Goal: Transaction & Acquisition: Purchase product/service

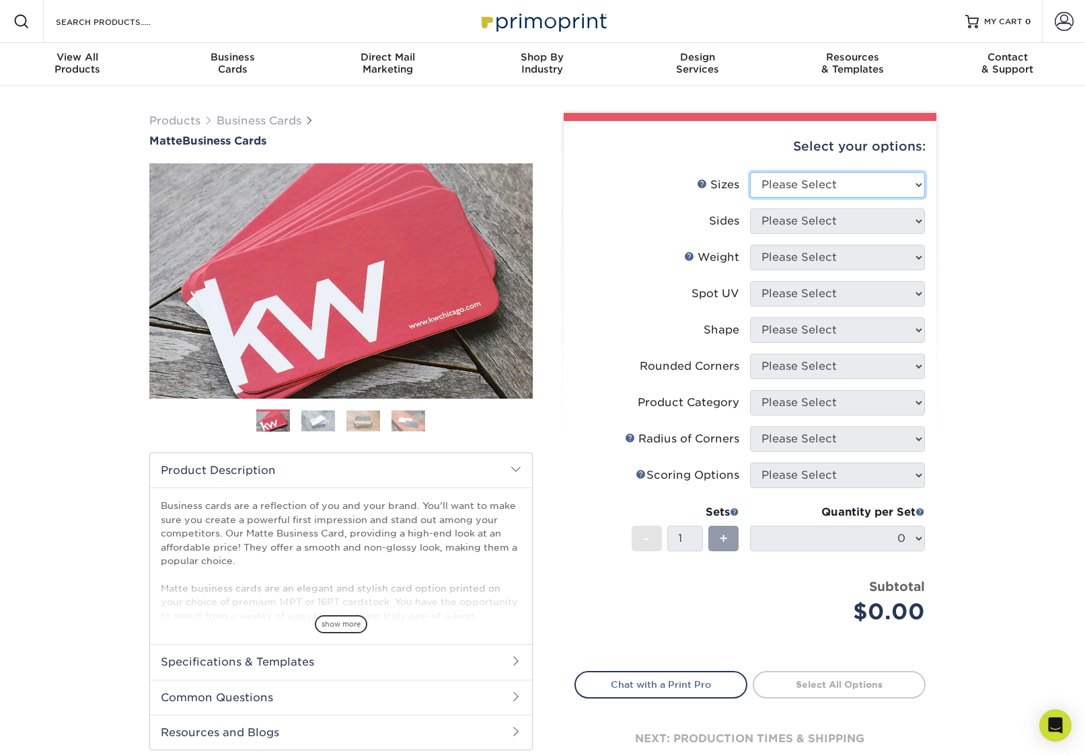
click at [892, 185] on select "Please Select 1.5" x 3.5" - Mini 1.75" x 3.5" - Mini 2" x 2" - Square 2" x 3" -…" at bounding box center [837, 185] width 175 height 26
select select "2.00x3.50"
click at [750, 172] on select "Please Select 1.5" x 3.5" - Mini 1.75" x 3.5" - Mini 2" x 2" - Square 2" x 3" -…" at bounding box center [837, 185] width 175 height 26
click at [126, 272] on div "Products Business Cards Matte Business Cards Previous Next 100 $ 9" at bounding box center [542, 457] width 1085 height 742
click at [324, 418] on img at bounding box center [318, 420] width 34 height 21
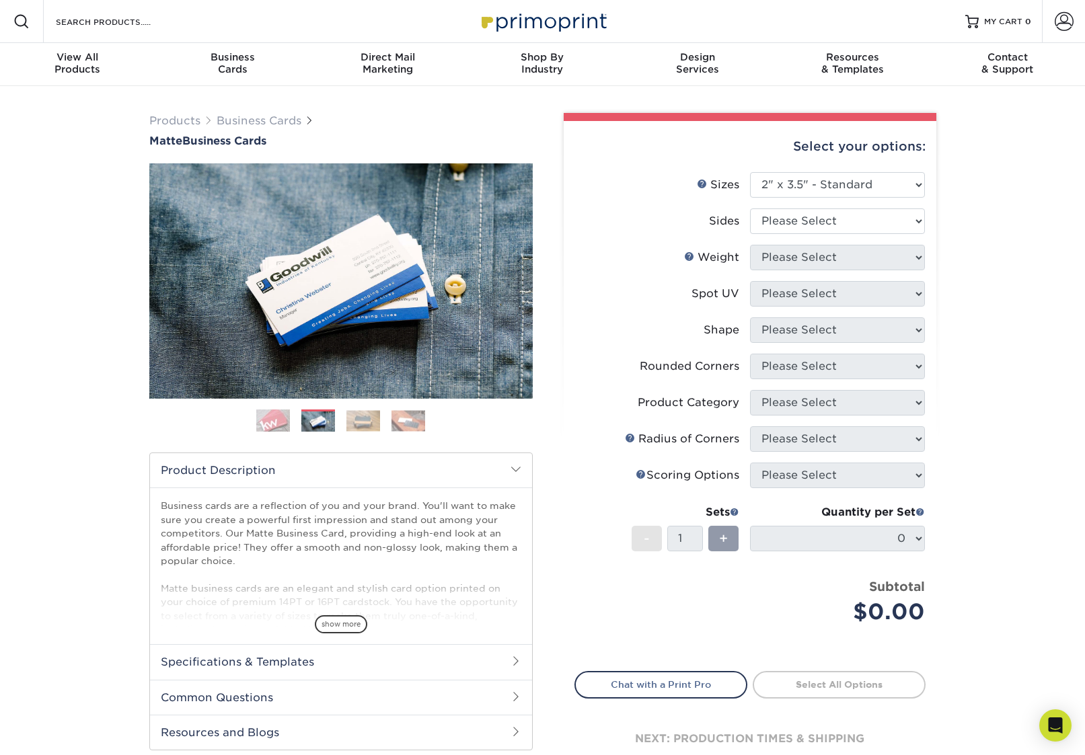
click at [349, 422] on img at bounding box center [363, 420] width 34 height 21
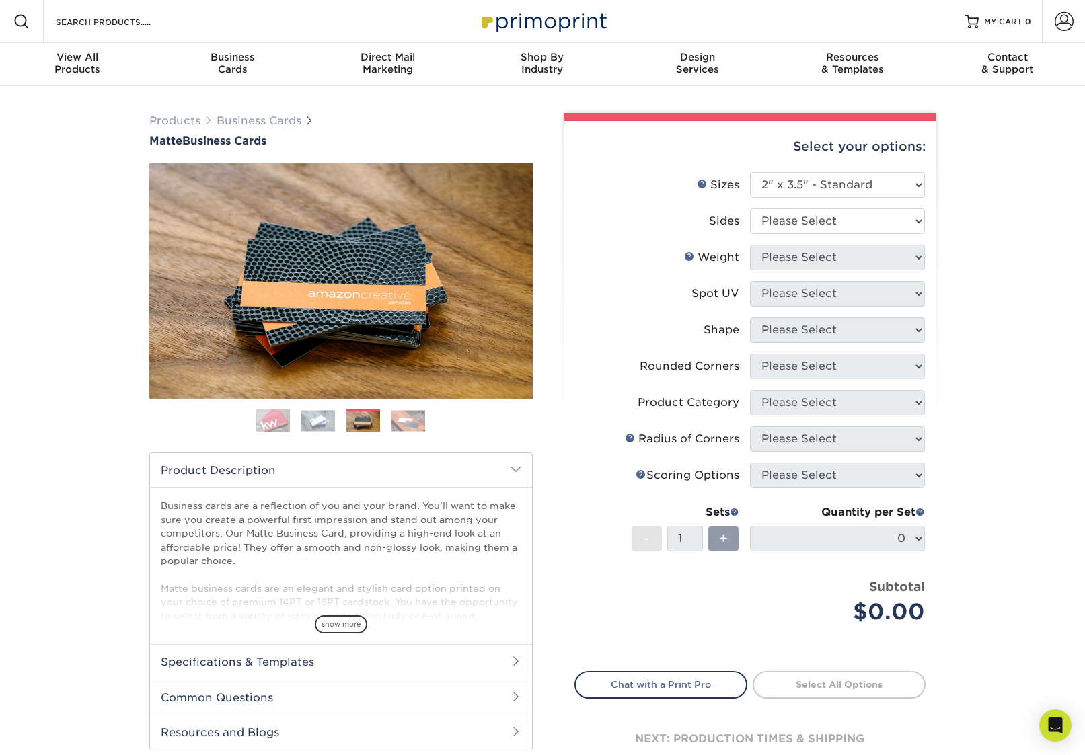
click at [315, 420] on img at bounding box center [318, 420] width 34 height 21
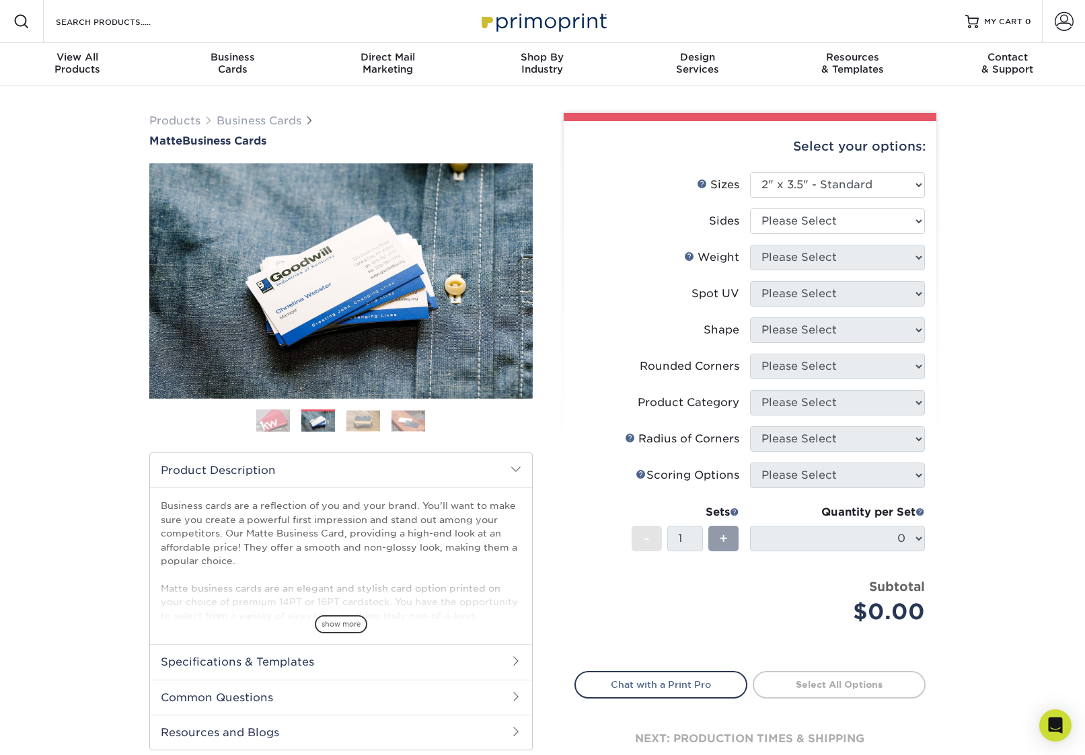
click at [357, 422] on img at bounding box center [363, 420] width 34 height 21
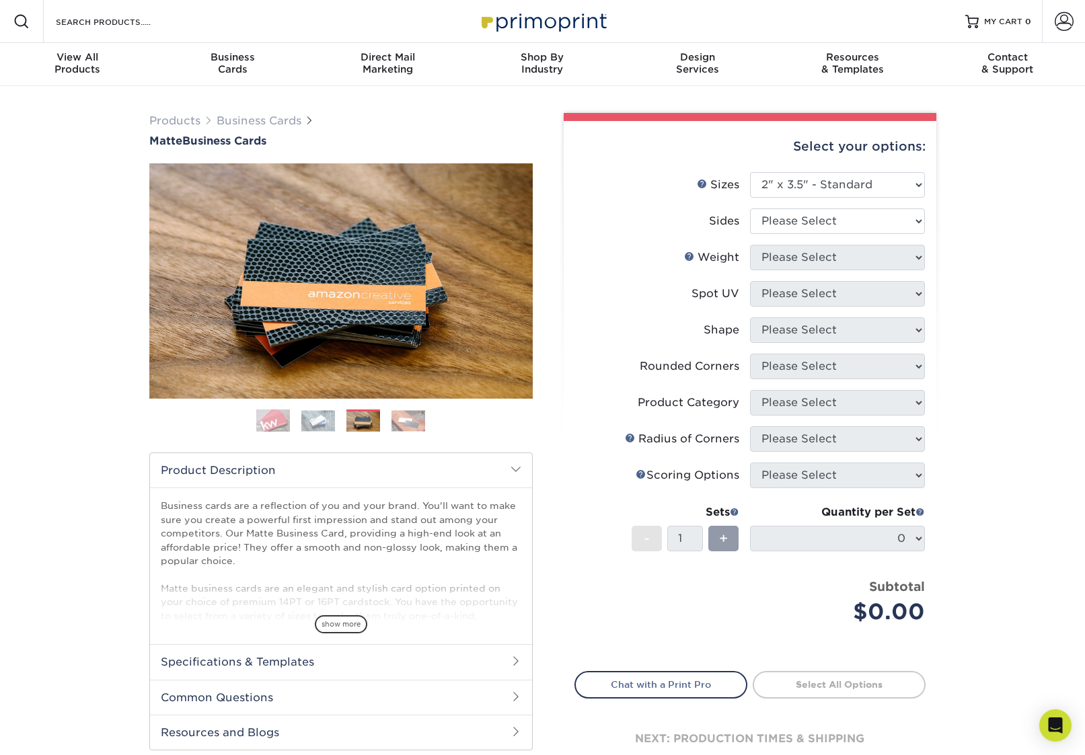
click at [407, 411] on img at bounding box center [408, 420] width 34 height 21
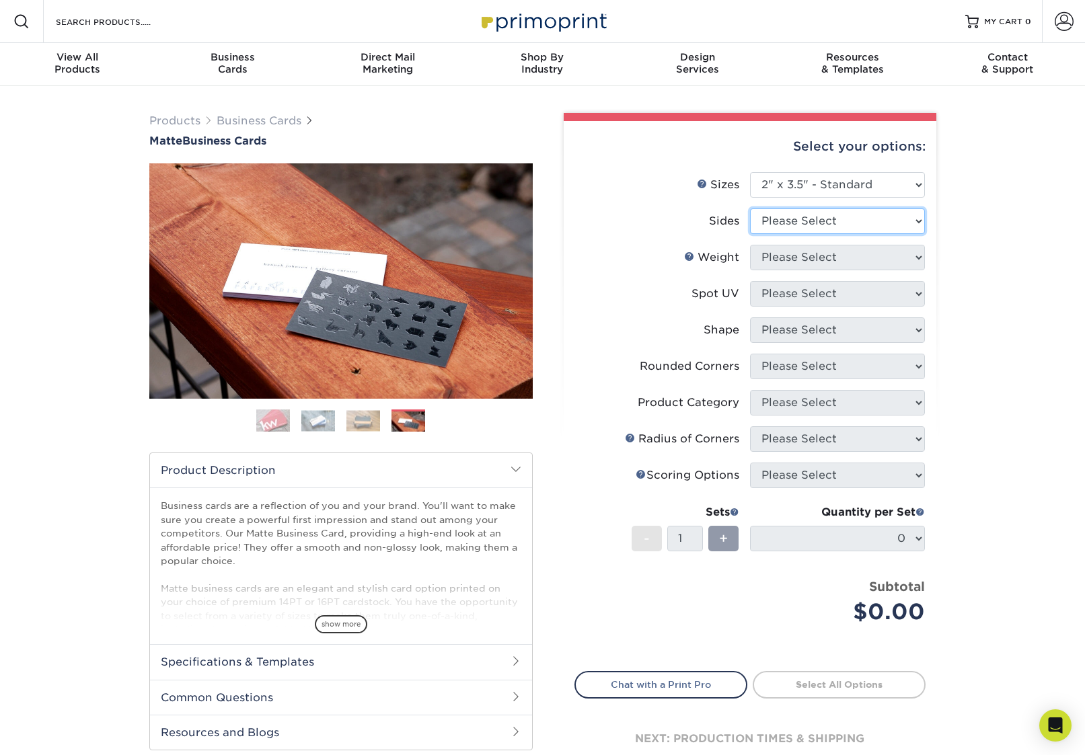
click at [792, 216] on select "Please Select Print Both Sides Print Front Only" at bounding box center [837, 221] width 175 height 26
select select "13abbda7-1d64-4f25-8bb2-c179b224825d"
click at [750, 208] on select "Please Select Print Both Sides Print Front Only" at bounding box center [837, 221] width 175 height 26
click at [788, 258] on select "Please Select 16PT 14PT" at bounding box center [837, 258] width 175 height 26
select select "16PT"
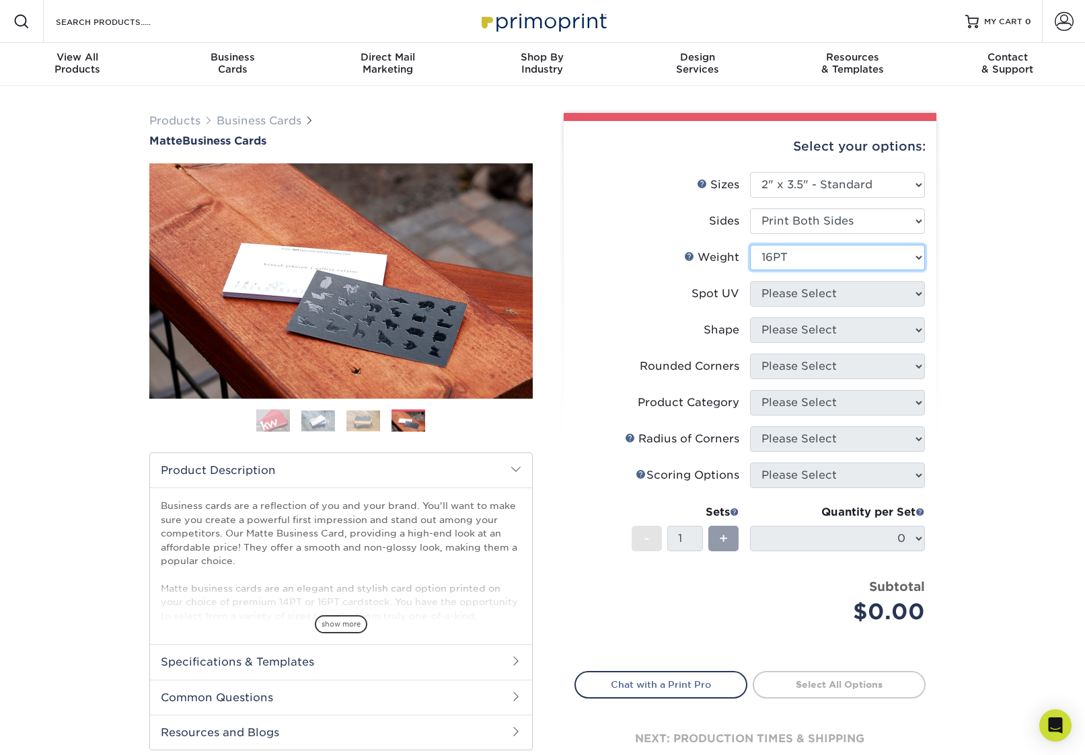
click at [750, 245] on select "Please Select 16PT 14PT" at bounding box center [837, 258] width 175 height 26
click at [816, 290] on select "Please Select No Spot UV Front and Back (Both Sides) Front Only Back Only" at bounding box center [837, 294] width 175 height 26
select select "3"
click at [750, 281] on select "Please Select No Spot UV Front and Back (Both Sides) Front Only Back Only" at bounding box center [837, 294] width 175 height 26
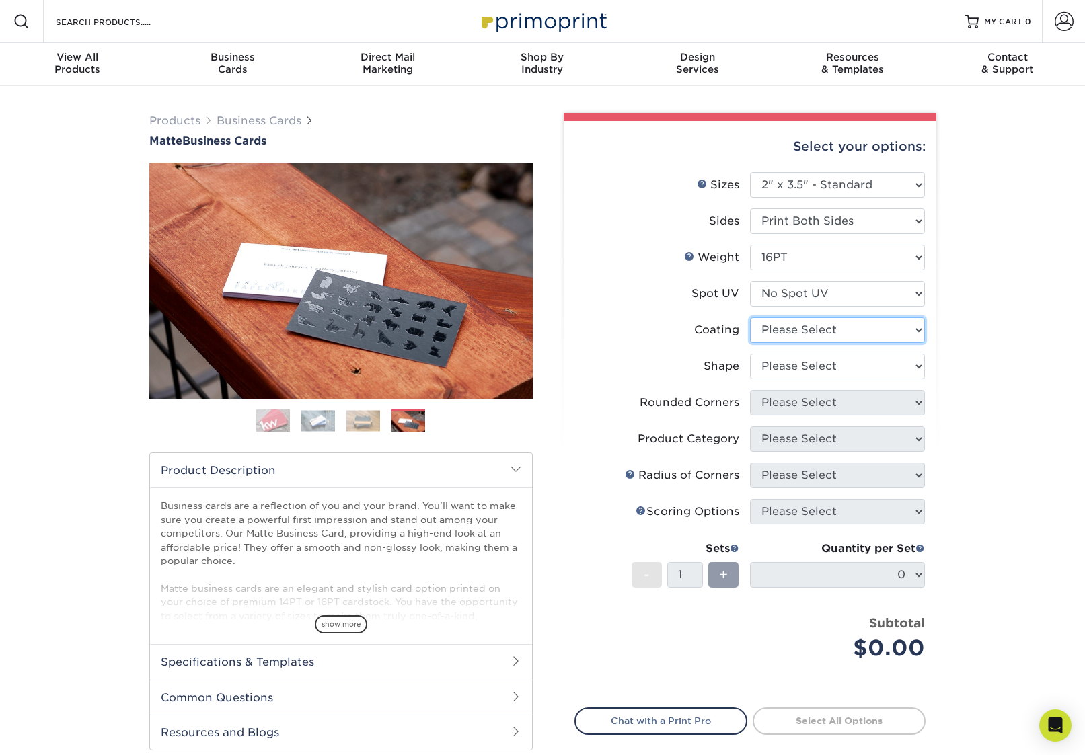
click at [796, 327] on select at bounding box center [837, 330] width 175 height 26
select select "121bb7b5-3b4d-429f-bd8d-bbf80e953313"
click at [750, 317] on select at bounding box center [837, 330] width 175 height 26
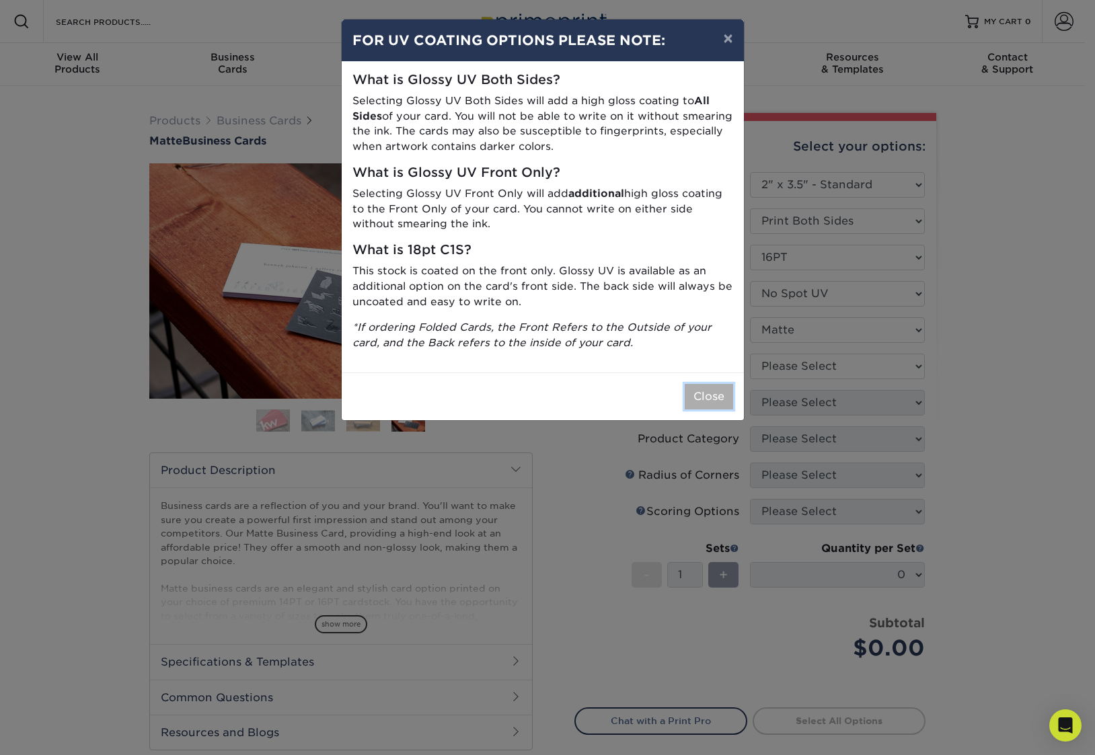
click at [687, 397] on button "Close" at bounding box center [708, 397] width 48 height 26
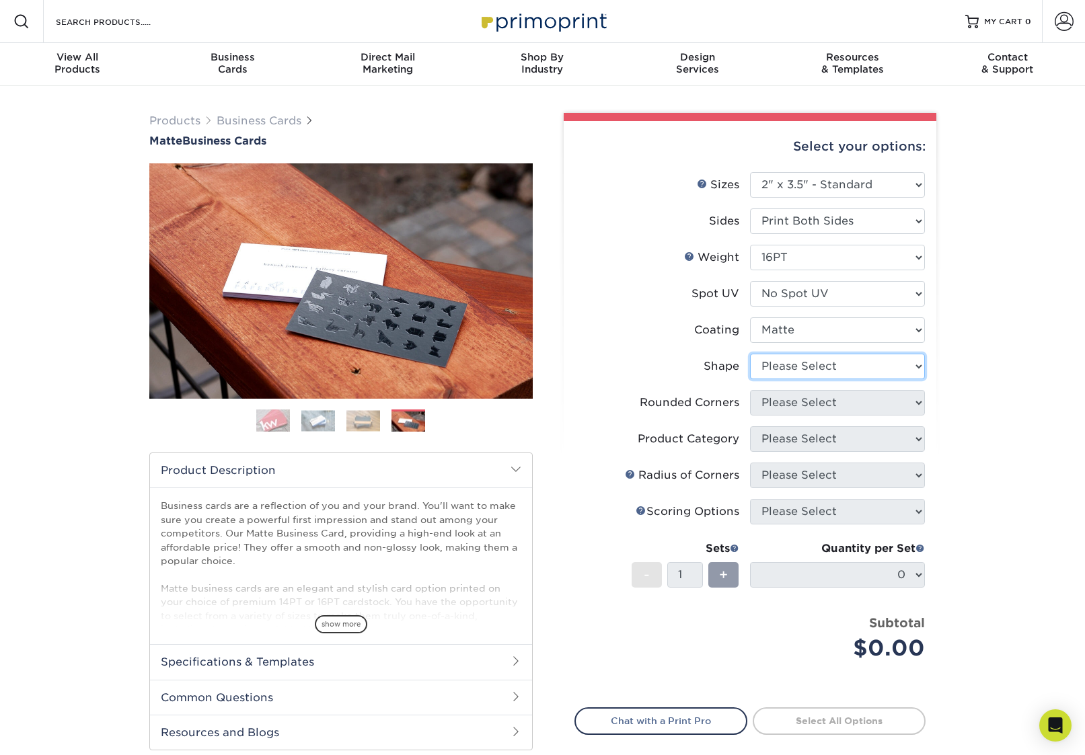
click at [877, 358] on select "Please Select Standard Oval" at bounding box center [837, 367] width 175 height 26
select select "standard"
click at [750, 354] on select "Please Select Standard Oval" at bounding box center [837, 367] width 175 height 26
click at [877, 405] on select "Please Select Yes - Round 2 Corners Yes - Round 4 Corners No" at bounding box center [837, 403] width 175 height 26
select select "7672df9e-0e0a-464d-8e1f-920c575e4da3"
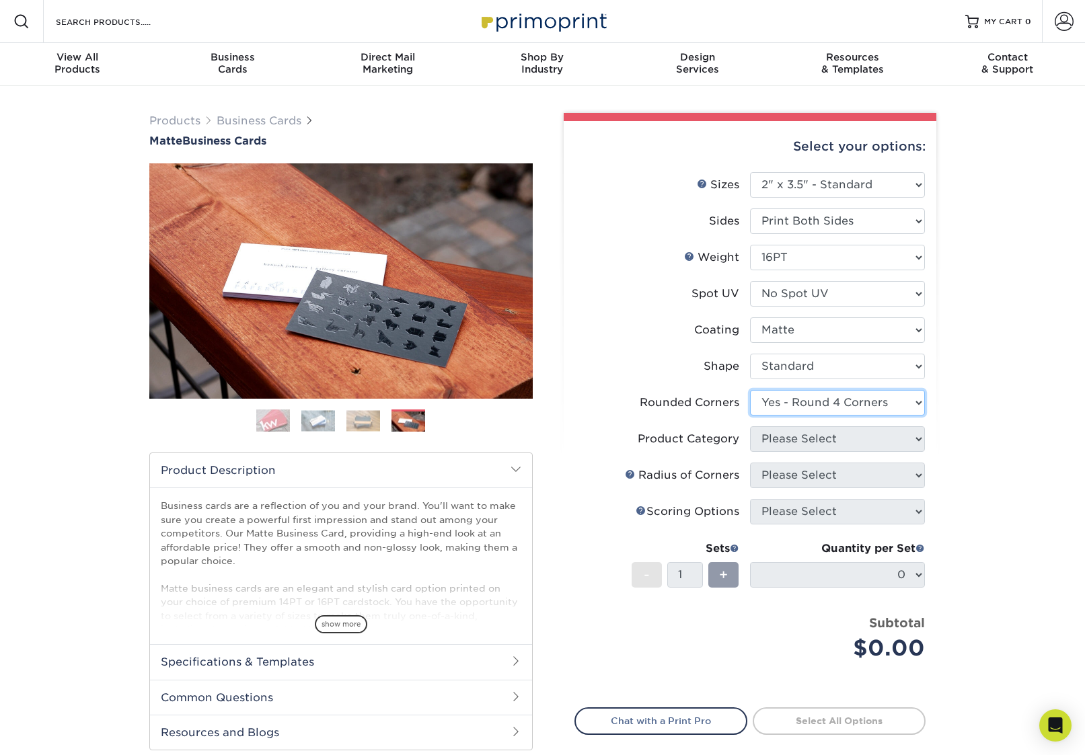
click at [750, 390] on select "Please Select Yes - Round 2 Corners Yes - Round 4 Corners No" at bounding box center [837, 403] width 175 height 26
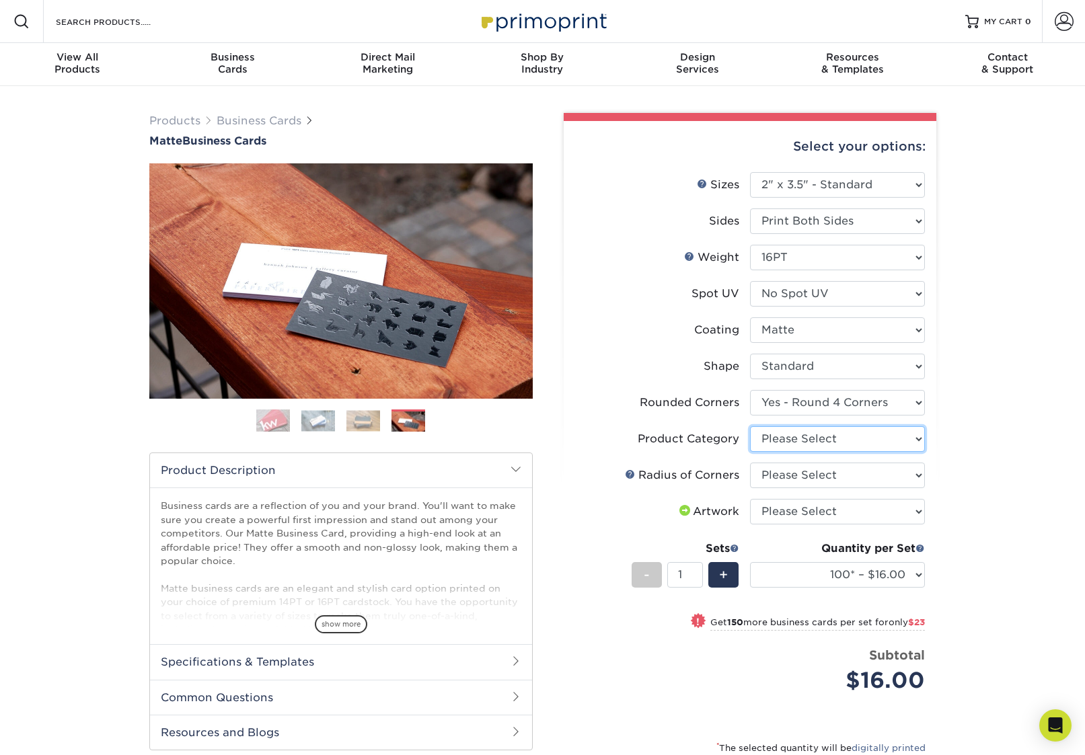
click at [800, 448] on select "Please Select Business Cards" at bounding box center [837, 439] width 175 height 26
click at [867, 442] on select "Please Select Business Cards" at bounding box center [837, 439] width 175 height 26
select select "3b5148f1-0588-4f88-a218-97bcfdce65c1"
click at [750, 426] on select "Please Select Business Cards" at bounding box center [837, 439] width 175 height 26
click at [881, 468] on select "Please Select Rounded 1/8" Rounded 1/4"" at bounding box center [837, 476] width 175 height 26
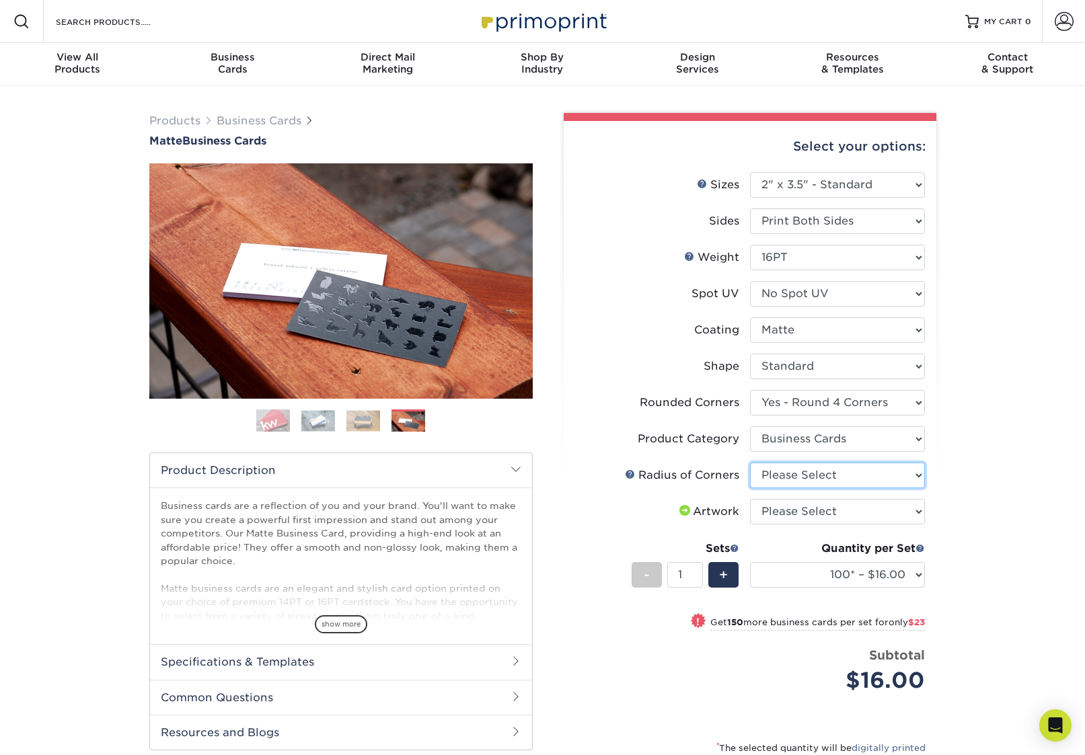
select select "479fbfe7-6a0c-4895-8c9a-81739b7486c9"
click at [750, 463] on select "Please Select Rounded 1/8" Rounded 1/4"" at bounding box center [837, 476] width 175 height 26
click at [866, 506] on select "Please Select I will upload files I need a design - $100" at bounding box center [837, 512] width 175 height 26
select select "upload"
click at [750, 499] on select "Please Select I will upload files I need a design - $100" at bounding box center [837, 512] width 175 height 26
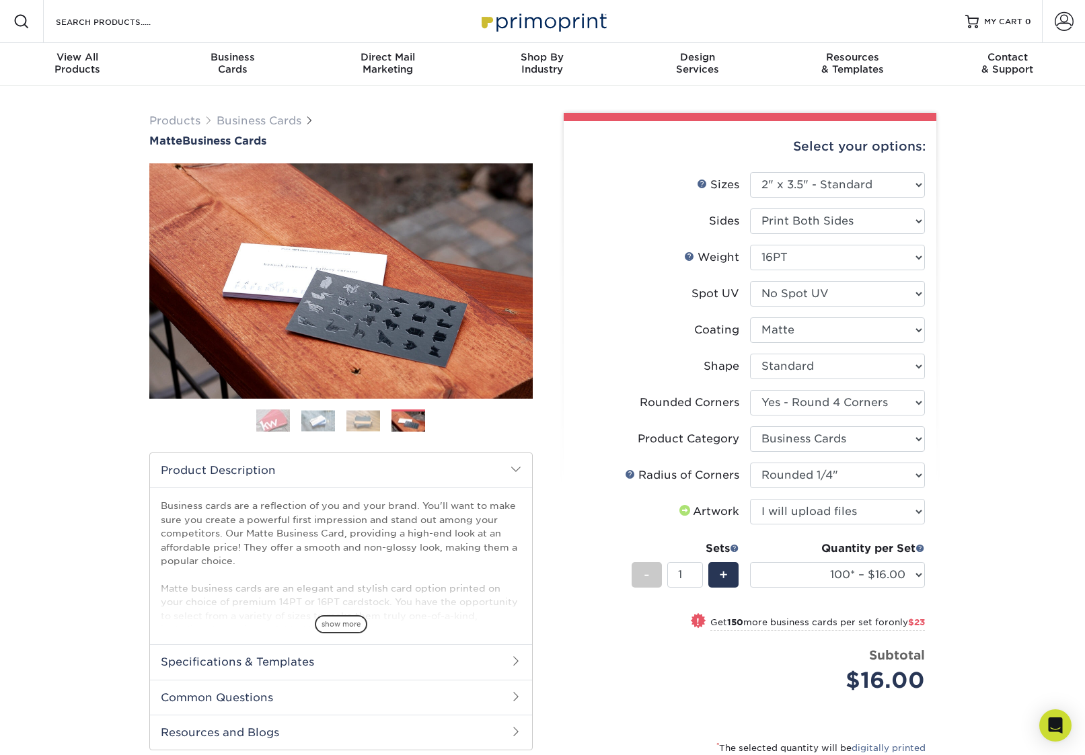
click at [982, 492] on div "Products Business Cards Matte Business Cards Previous Next 100 $ 9" at bounding box center [542, 504] width 1085 height 837
click at [822, 401] on select "Please Select Yes - Round 2 Corners Yes - Round 4 Corners No" at bounding box center [837, 403] width 175 height 26
select select "0"
click at [750, 390] on select "Please Select Yes - Round 2 Corners Yes - Round 4 Corners No" at bounding box center [837, 403] width 175 height 26
select select "-1"
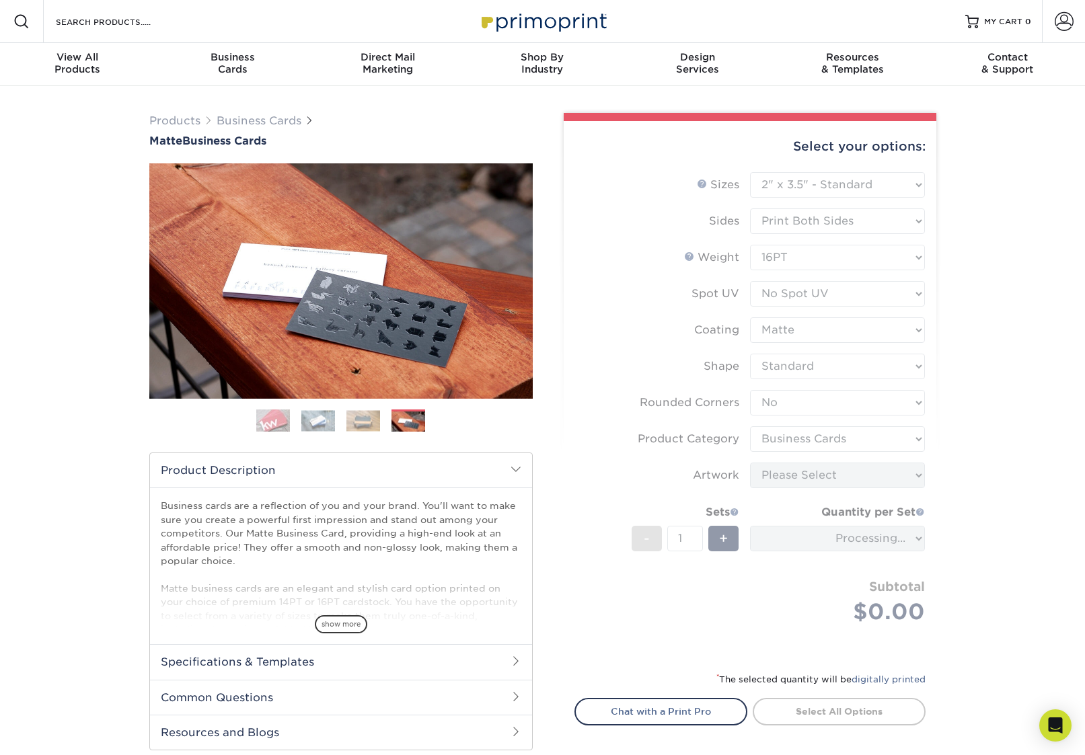
click at [1005, 397] on div "Products Business Cards Matte Business Cards Previous Next 100 $ 9" at bounding box center [542, 470] width 1085 height 769
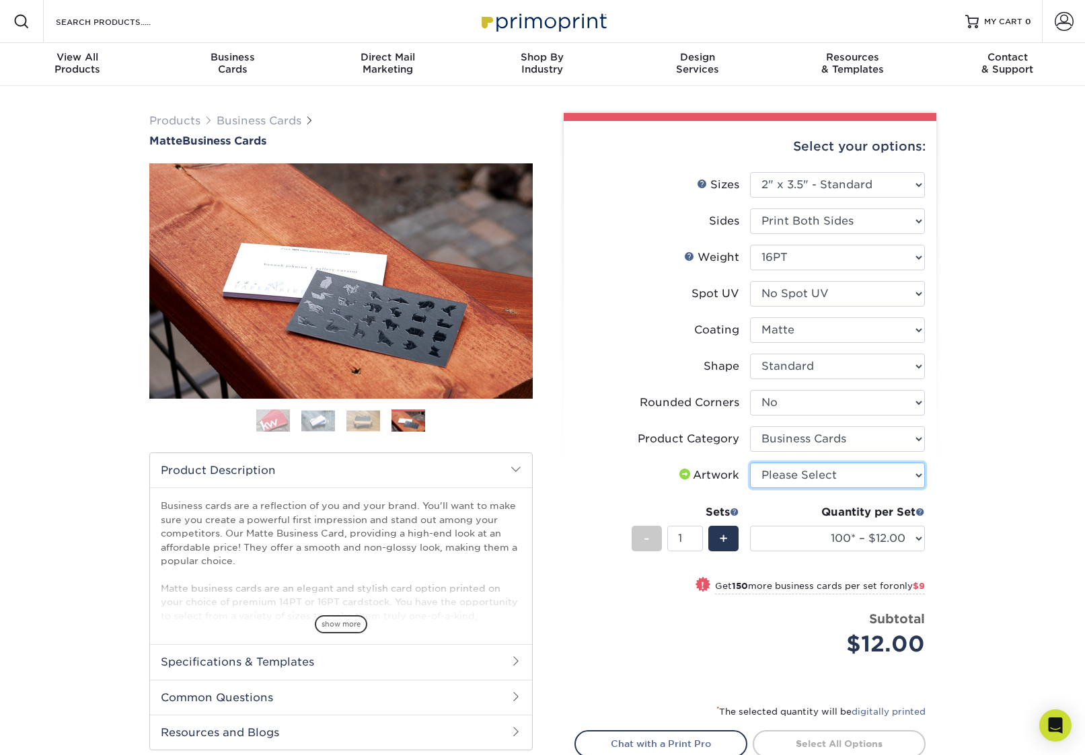
click at [831, 475] on select "Please Select I will upload files I need a design - $100" at bounding box center [837, 476] width 175 height 26
select select "upload"
click at [750, 463] on select "Please Select I will upload files I need a design - $100" at bounding box center [837, 476] width 175 height 26
click at [1029, 492] on div "Products Business Cards Matte Business Cards Previous Next 100 $ 9" at bounding box center [542, 486] width 1085 height 801
click at [1017, 465] on div "Products Business Cards Matte Business Cards Previous Next 100 $ 9" at bounding box center [542, 486] width 1085 height 801
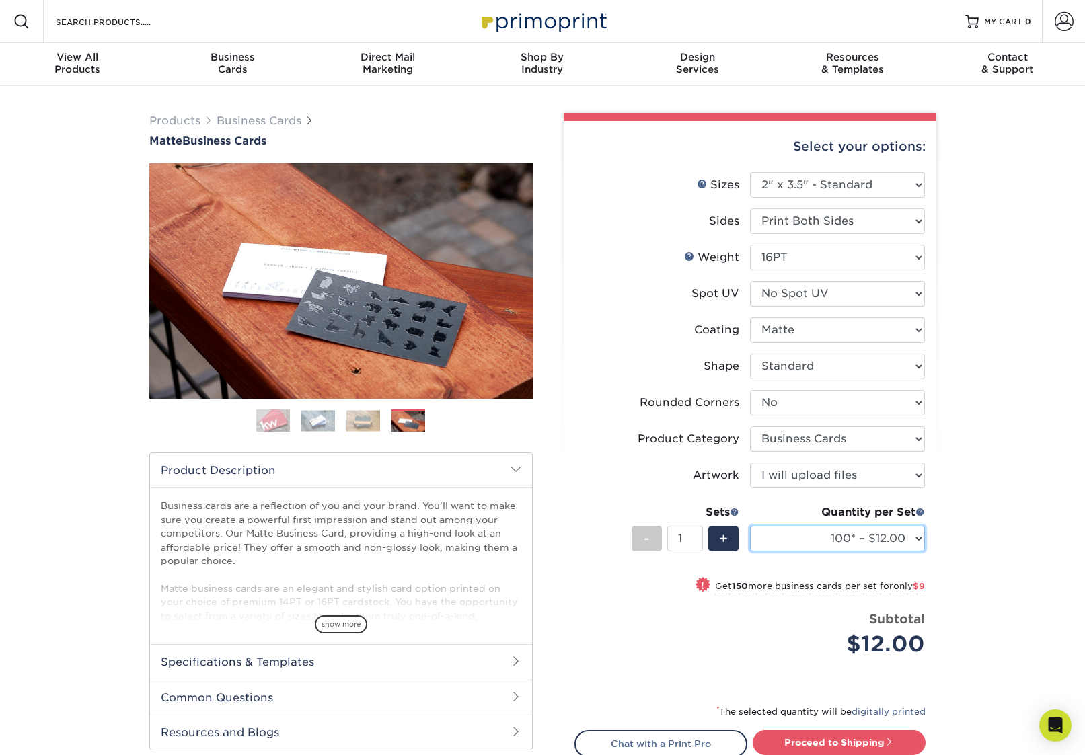
click at [844, 537] on select "100* – $12.00 250* – $21.00 500 – $42.00 1000 – $53.00 2500 – $95.00 5000 – $18…" at bounding box center [837, 539] width 175 height 26
click at [750, 526] on select "100* – $12.00 250* – $21.00 500 – $42.00 1000 – $53.00 2500 – $95.00 5000 – $18…" at bounding box center [837, 539] width 175 height 26
click at [996, 496] on div "Products Business Cards Matte Business Cards Previous Next 100 $ 9" at bounding box center [542, 486] width 1085 height 801
click at [998, 529] on div "Products Business Cards Matte Business Cards Previous Next 100 $ 9" at bounding box center [542, 486] width 1085 height 801
click at [841, 534] on select "100* – $12.00 250* – $21.00 500 – $42.00 1000 – $53.00 2500 – $95.00 5000 – $18…" at bounding box center [837, 539] width 175 height 26
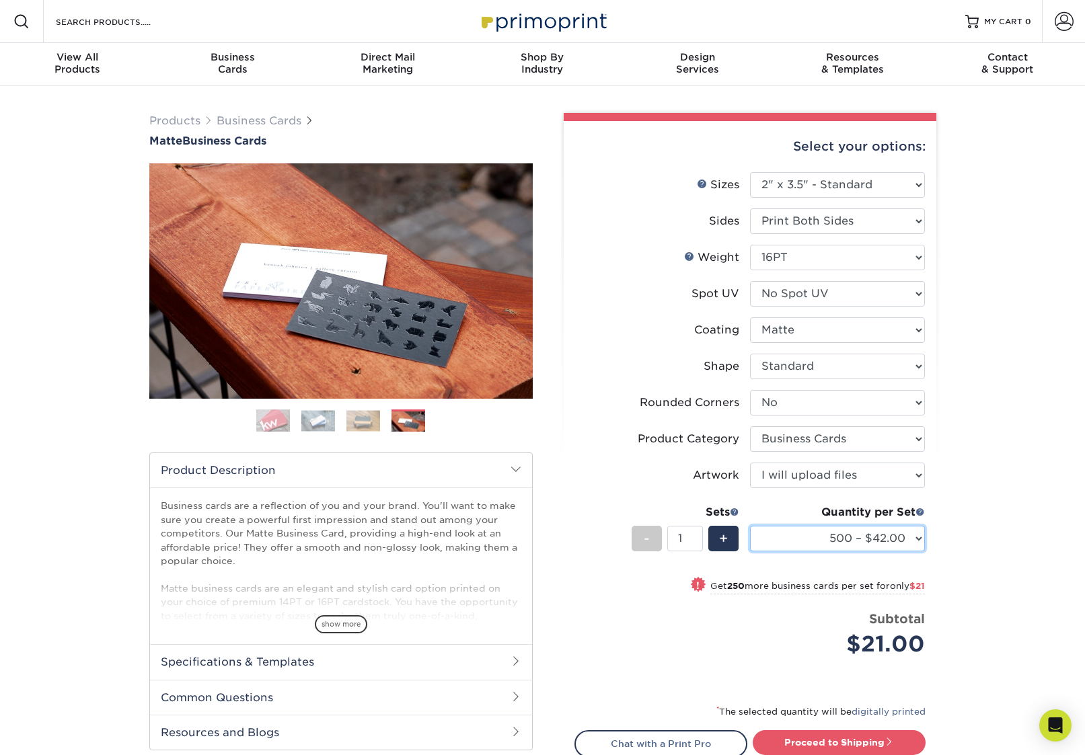
click at [750, 526] on select "100* – $12.00 250* – $21.00 500 – $42.00 1000 – $53.00 2500 – $95.00 5000 – $18…" at bounding box center [837, 539] width 175 height 26
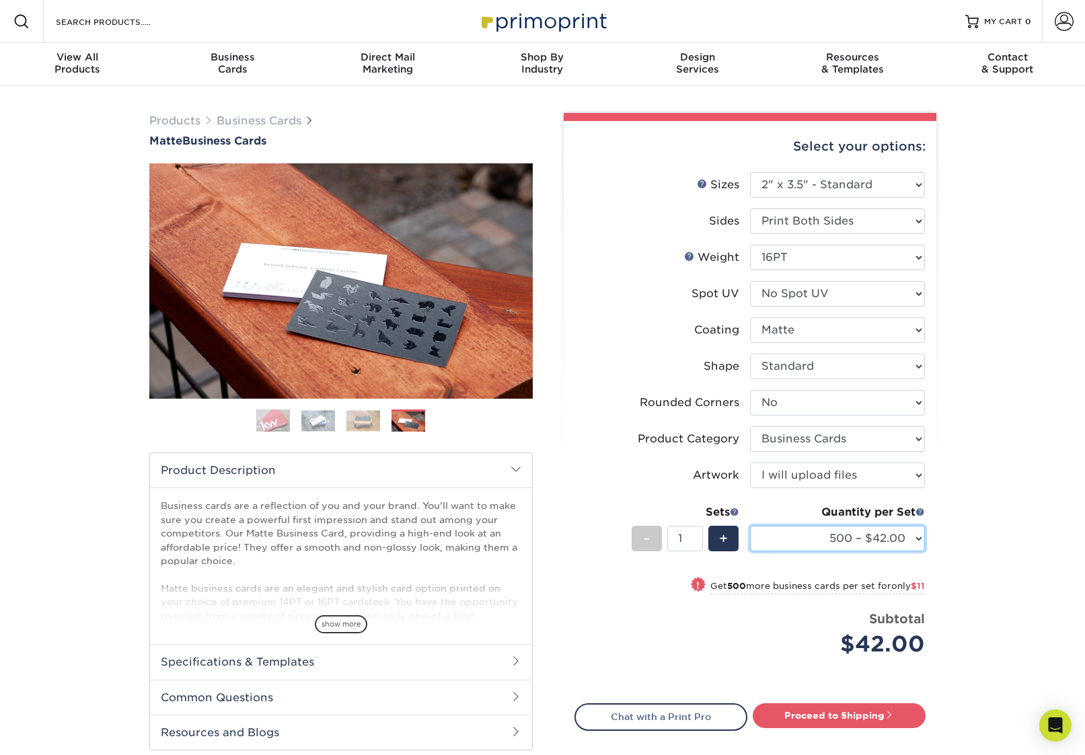
click at [840, 543] on select "100* – $12.00 250* – $21.00 500 – $42.00 1000 – $53.00 2500 – $95.00 5000 – $18…" at bounding box center [837, 539] width 175 height 26
select select "250* – $21.00"
click at [750, 526] on select "100* – $12.00 250* – $21.00 500 – $42.00 1000 – $53.00 2500 – $95.00 5000 – $18…" at bounding box center [837, 539] width 175 height 26
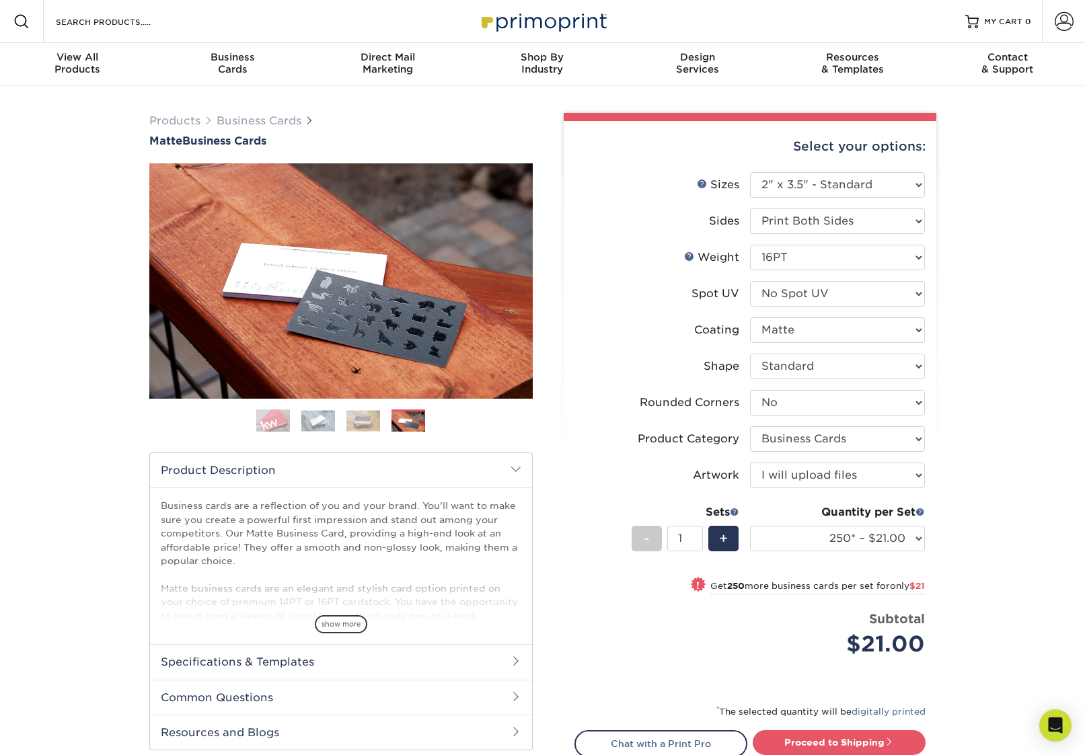
click at [996, 514] on div "Products Business Cards Matte Business Cards Previous Next 100 $ 9" at bounding box center [542, 486] width 1085 height 801
click at [1010, 488] on div "Products Business Cards Matte Business Cards Previous Next 100 $ 9" at bounding box center [542, 486] width 1085 height 801
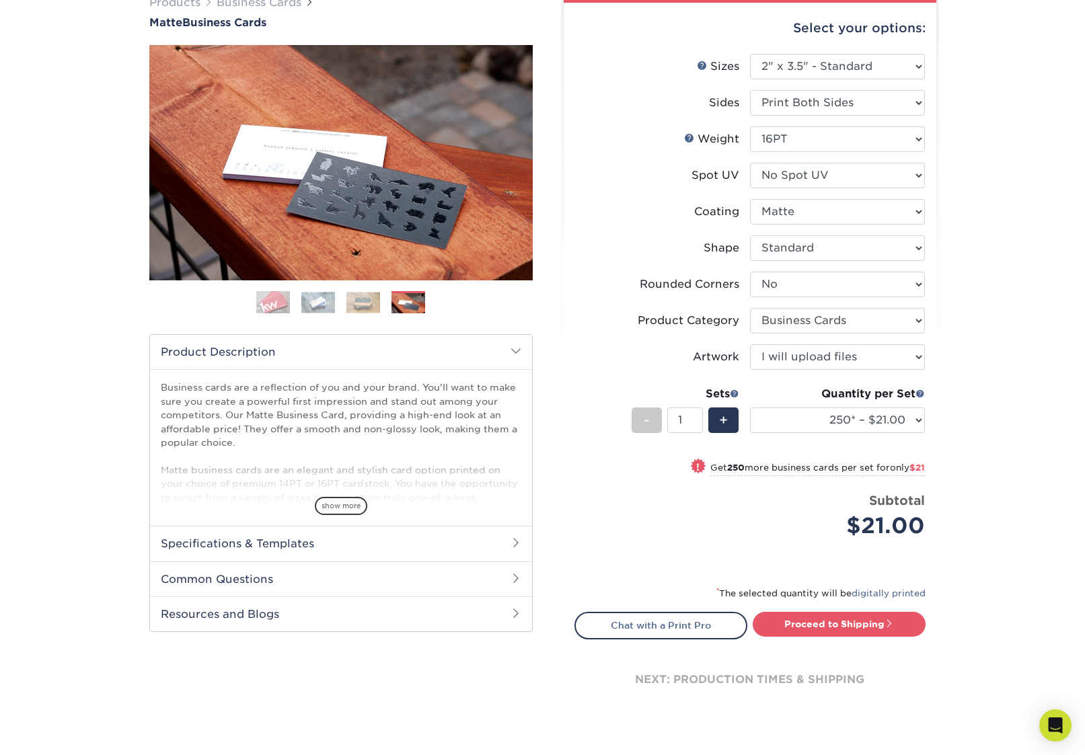
scroll to position [188, 0]
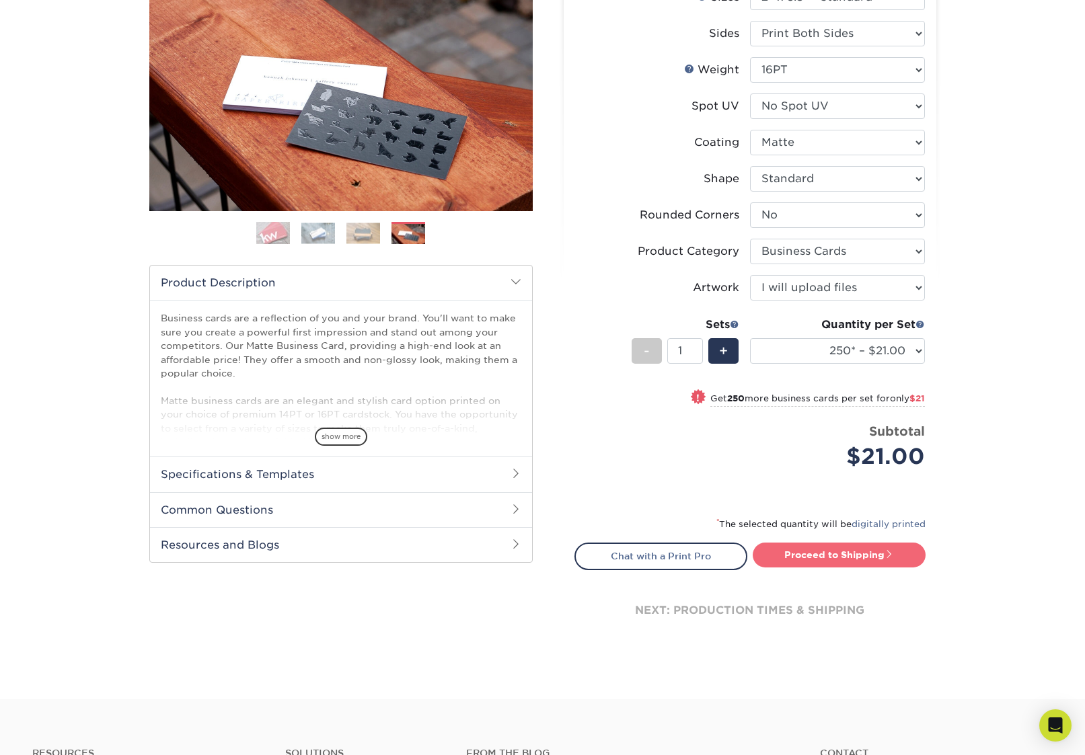
click at [873, 557] on link "Proceed to Shipping" at bounding box center [838, 555] width 173 height 24
type input "Set 1"
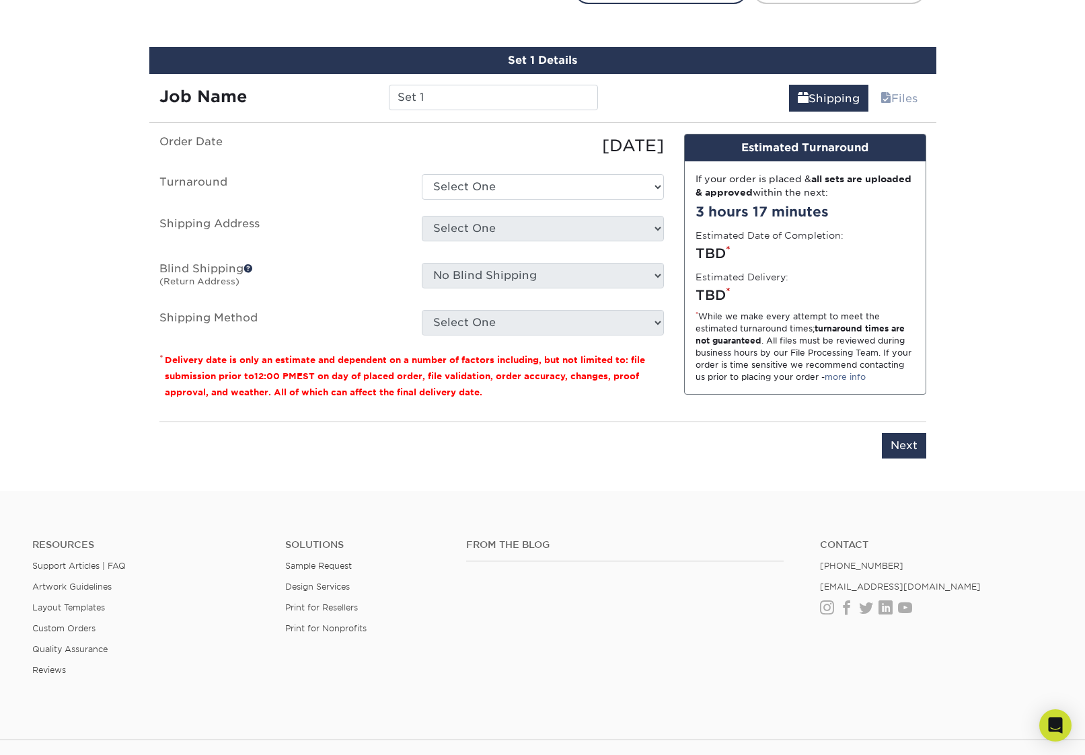
scroll to position [767, 0]
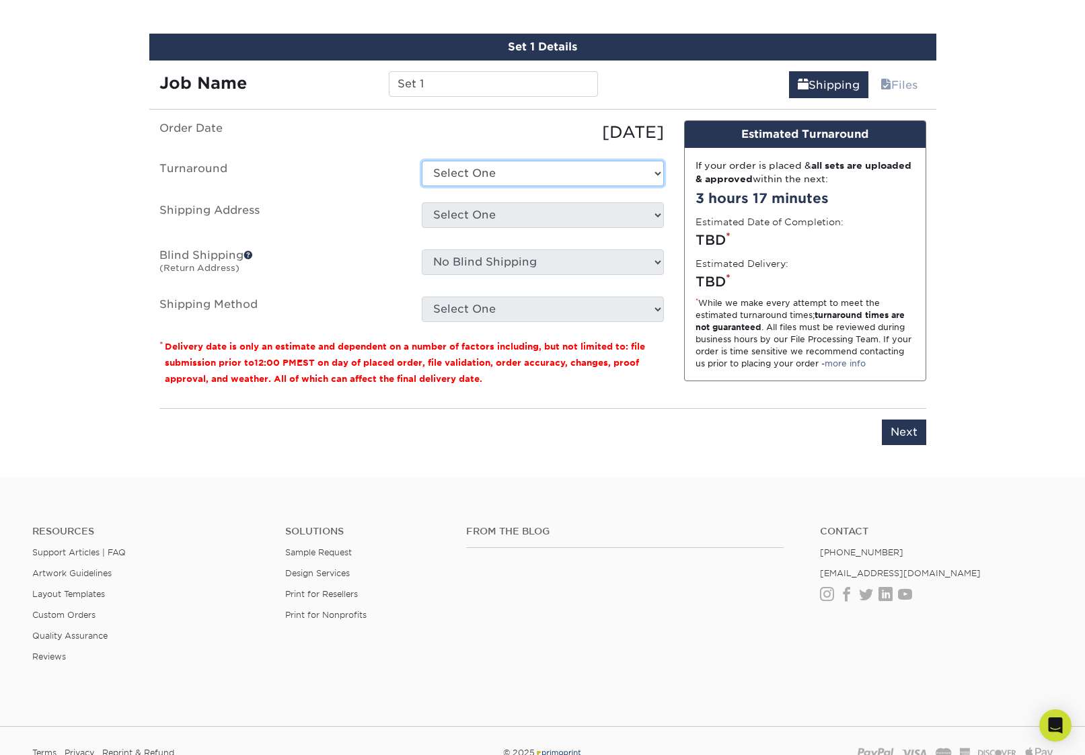
click at [542, 178] on select "Select One 2-4 Business Days 2 Day Next Business Day" at bounding box center [543, 174] width 242 height 26
select select "23721297-b68b-4846-ba83-3171e6bd9d78"
click at [422, 161] on select "Select One 2-4 Business Days 2 Day Next Business Day" at bounding box center [543, 174] width 242 height 26
click at [529, 210] on select "Select One + Add New Address - Login" at bounding box center [543, 215] width 242 height 26
click at [422, 202] on select "Select One + Add New Address - Login" at bounding box center [543, 215] width 242 height 26
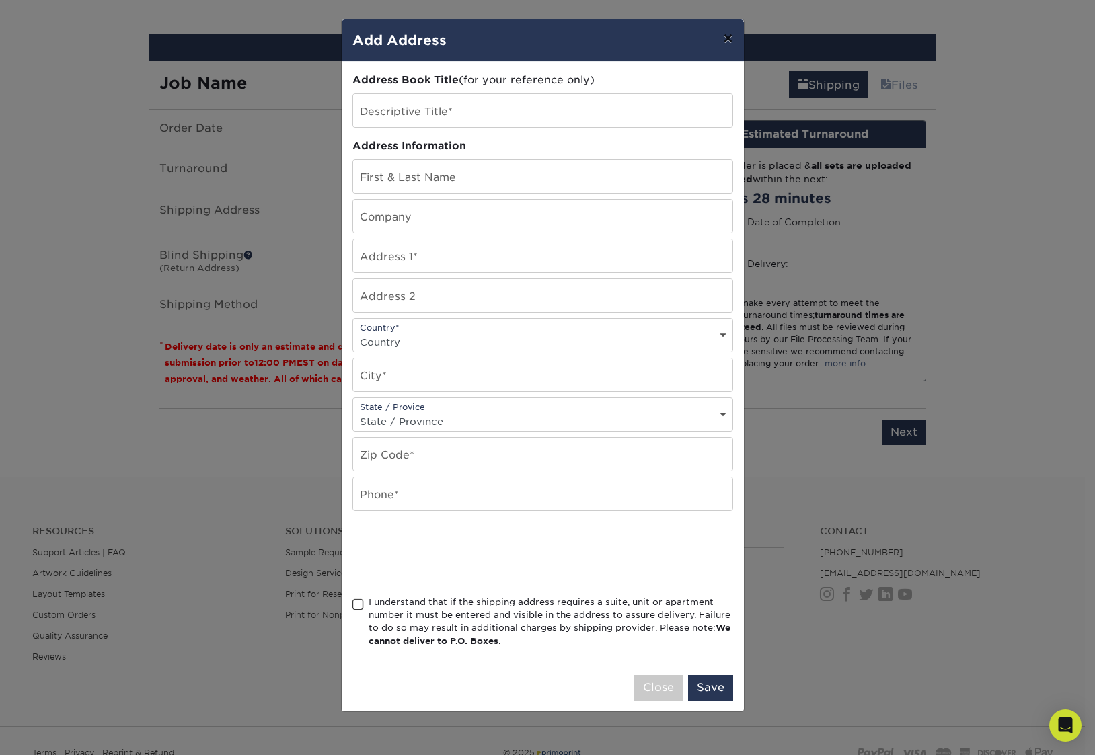
click at [725, 42] on button "×" at bounding box center [727, 38] width 31 height 38
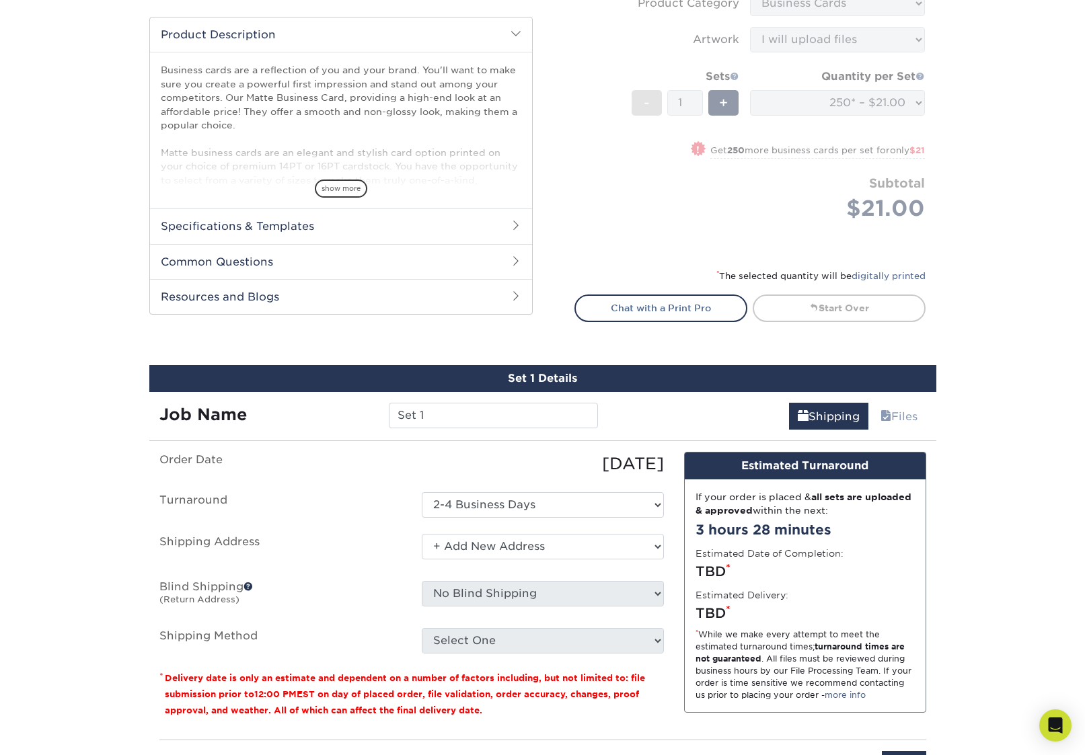
scroll to position [574, 0]
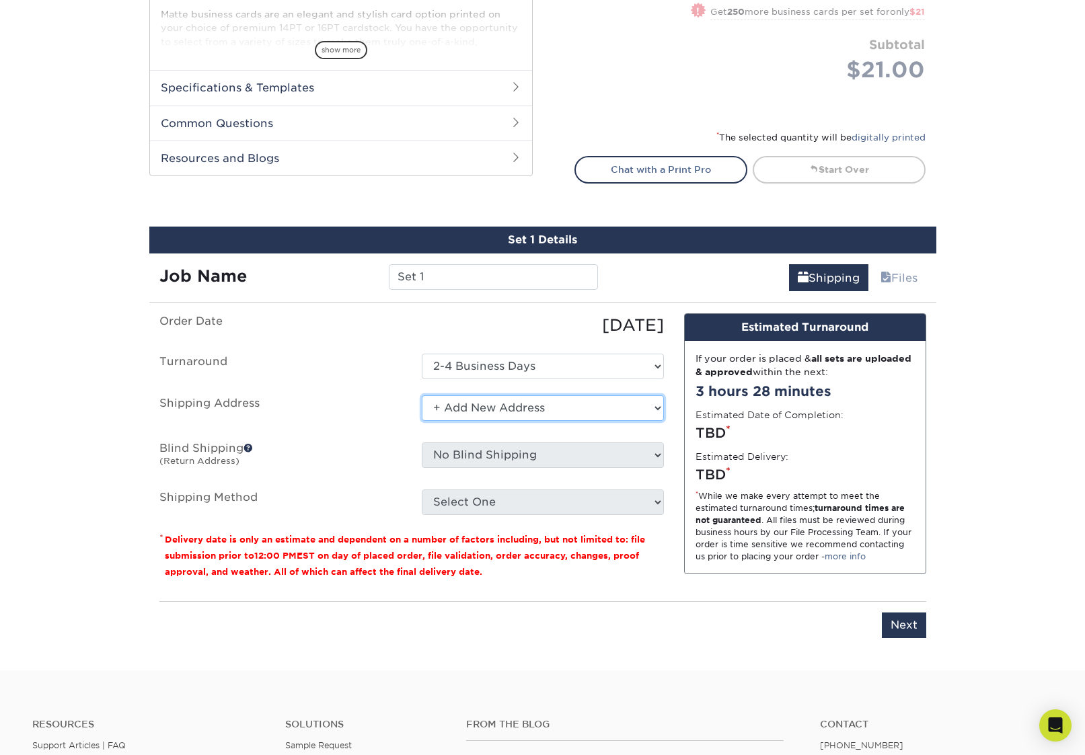
click at [497, 420] on select "Select One + Add New Address - Login" at bounding box center [543, 408] width 242 height 26
click at [422, 395] on select "Select One + Add New Address - Login" at bounding box center [543, 408] width 242 height 26
click at [483, 401] on select "Select One + Add New Address - Login" at bounding box center [543, 408] width 242 height 26
click at [422, 395] on select "Select One + Add New Address - Login" at bounding box center [543, 408] width 242 height 26
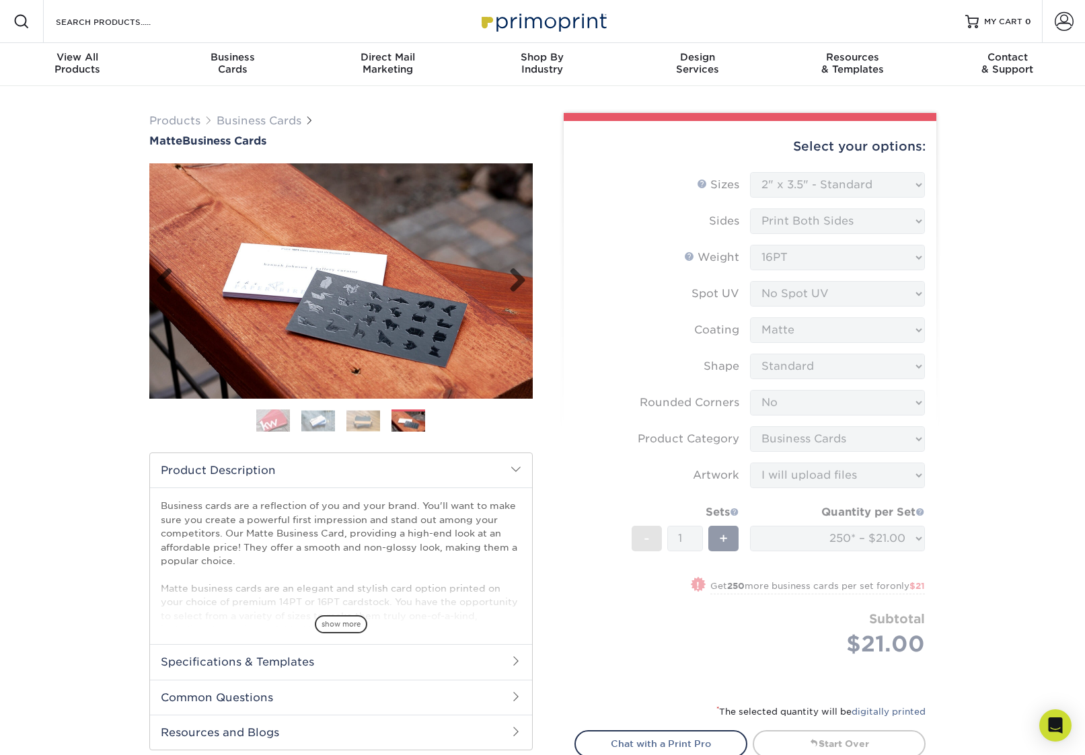
scroll to position [438, 0]
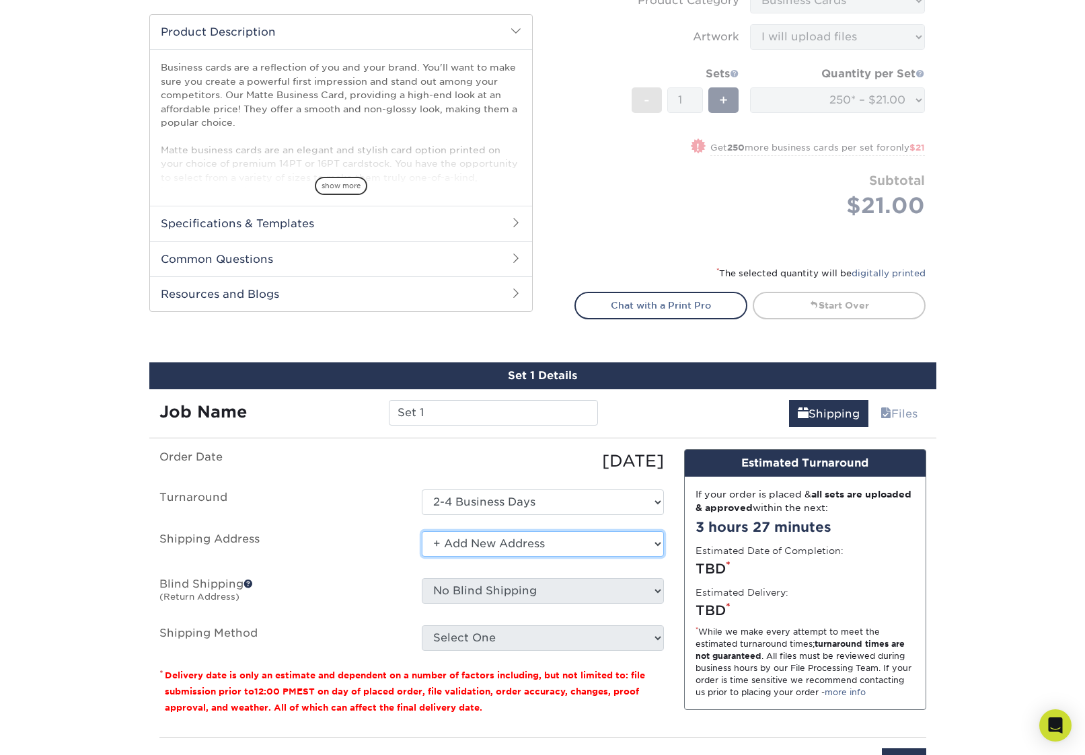
click at [493, 549] on select "Select One + Add New Address - Login" at bounding box center [543, 544] width 242 height 26
click at [422, 531] on select "Select One + Add New Address - Login" at bounding box center [543, 544] width 242 height 26
click at [502, 548] on select "Select One + Add New Address - Login" at bounding box center [543, 544] width 242 height 26
select select "newaddress"
click at [422, 531] on select "Select One + Add New Address - Login" at bounding box center [543, 544] width 242 height 26
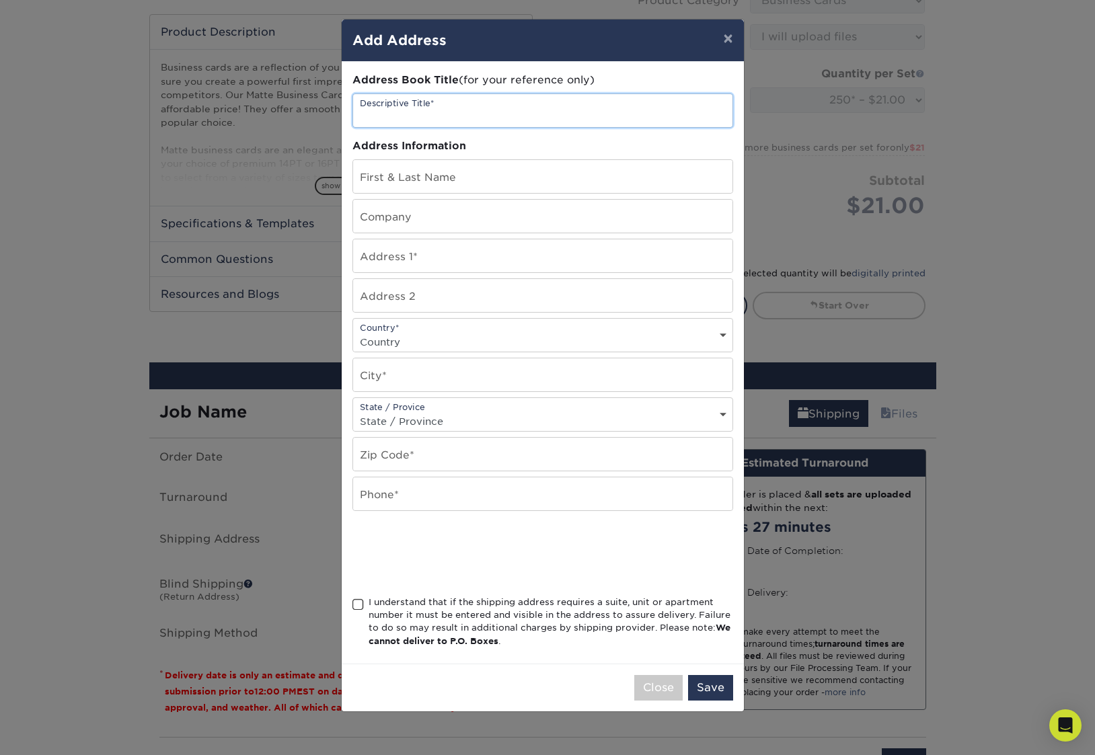
click at [448, 118] on input "text" at bounding box center [542, 110] width 379 height 33
type input "E-Impact Marketing"
type input "[PERSON_NAME]"
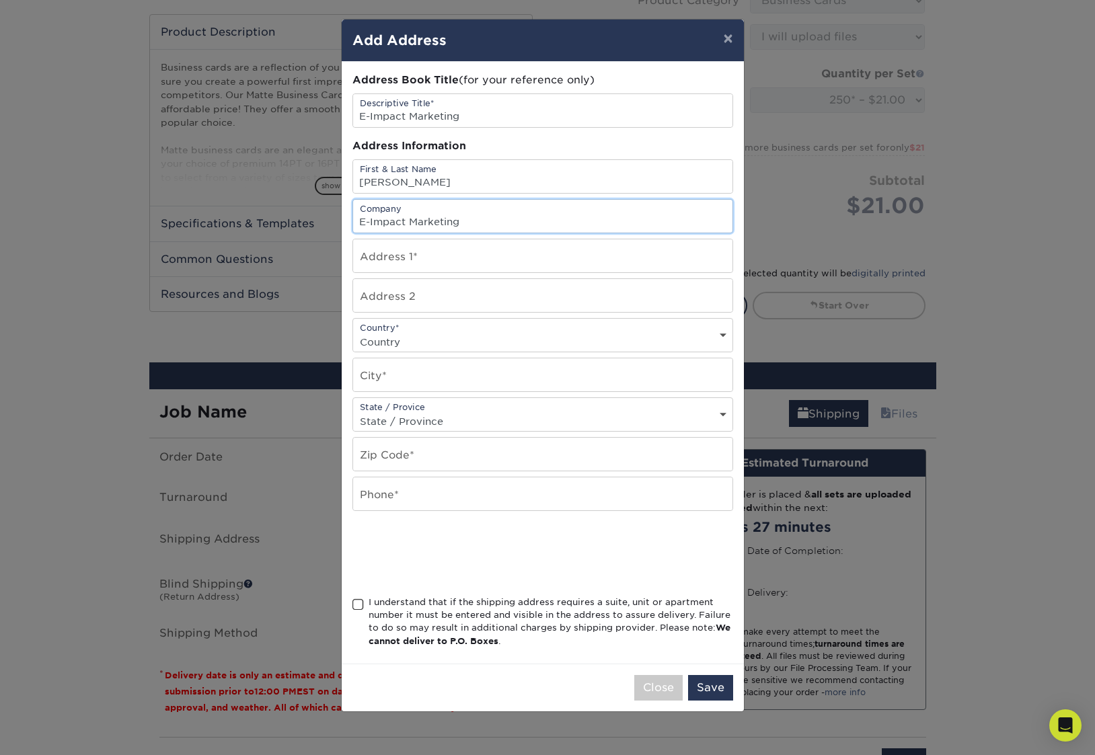
type input "E-Impact Marketing"
type input "[STREET_ADDRESS]"
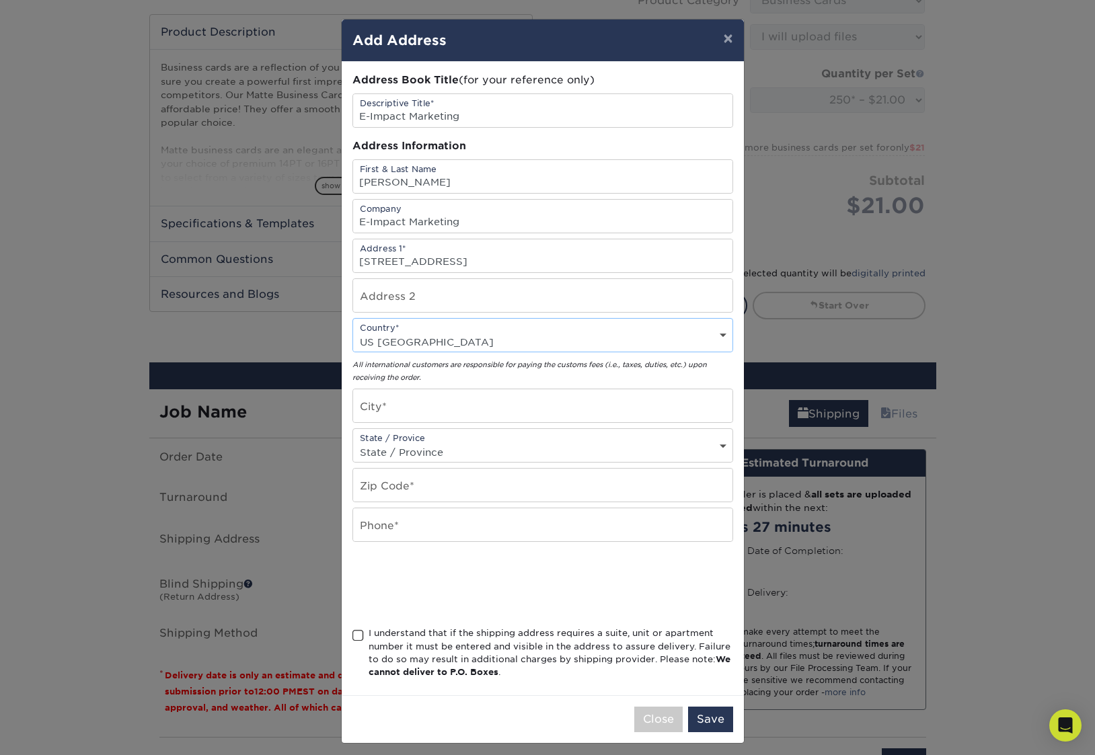
click at [472, 332] on select "Country [GEOGRAPHIC_DATA] [GEOGRAPHIC_DATA] ----------------------------- [GEOG…" at bounding box center [542, 341] width 379 height 19
select select "US"
click at [353, 332] on select "Country [GEOGRAPHIC_DATA] [GEOGRAPHIC_DATA] ----------------------------- [GEOG…" at bounding box center [542, 341] width 379 height 19
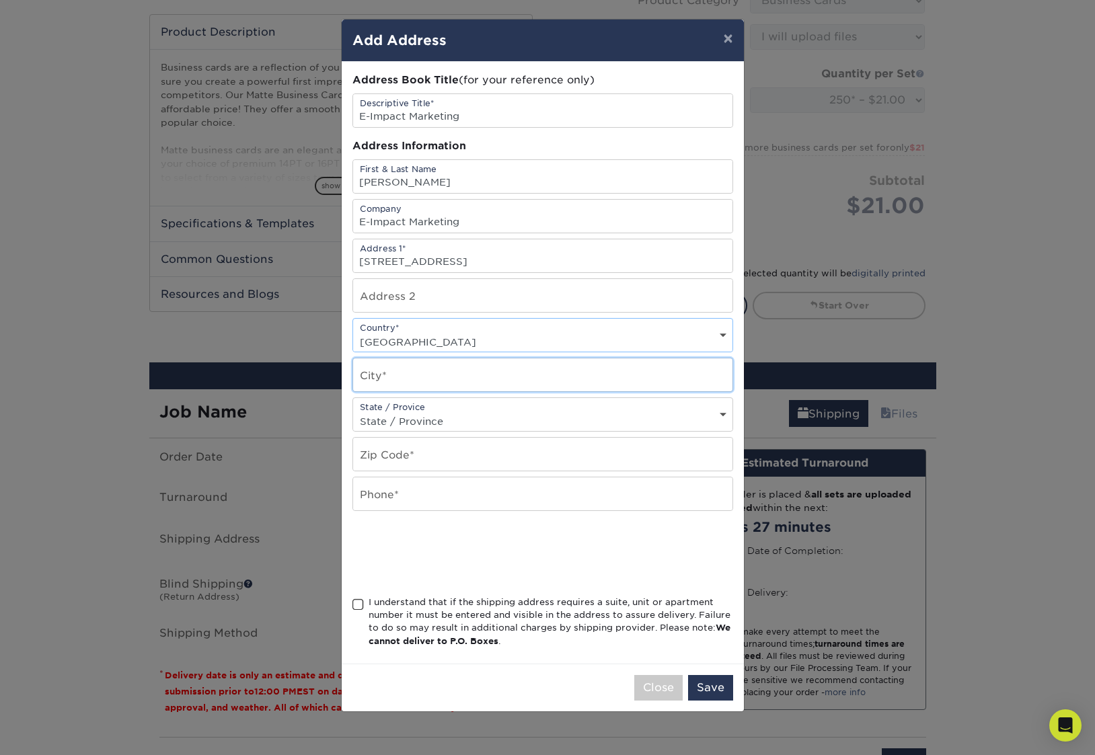
click at [382, 383] on input "text" at bounding box center [542, 374] width 379 height 33
type input "[GEOGRAPHIC_DATA]"
select select "PA"
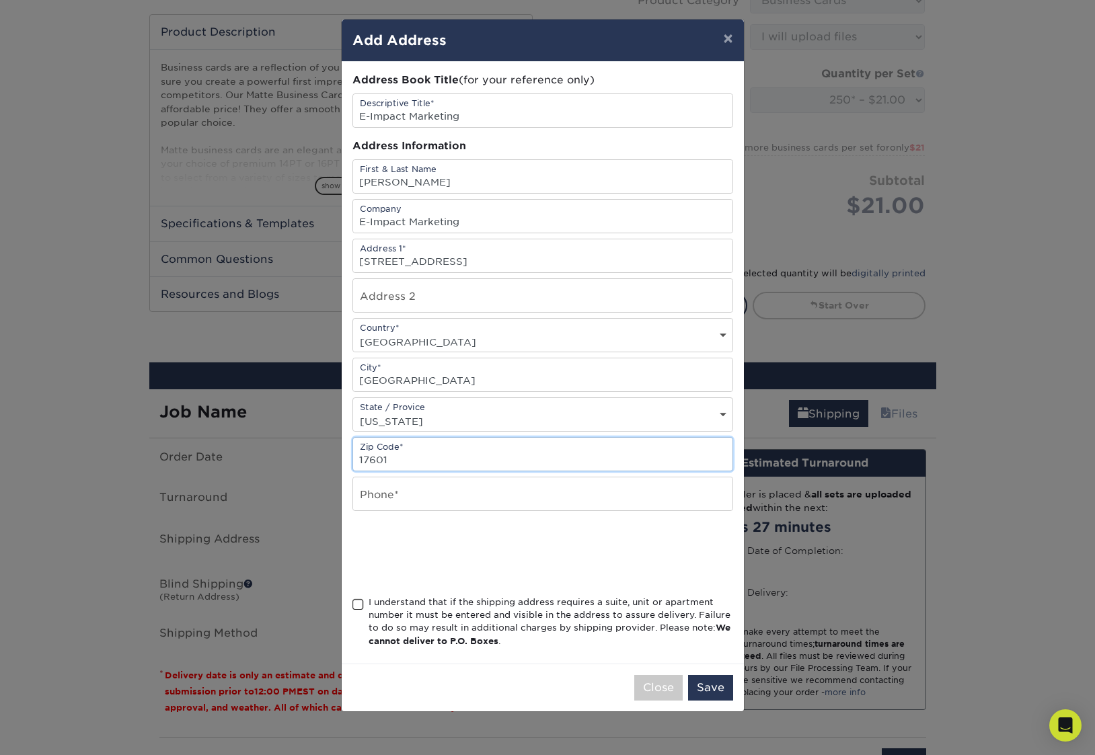
type input "17601"
type input "7175199837"
click at [363, 606] on span at bounding box center [357, 604] width 11 height 13
click at [0, 0] on input "I understand that if the shipping address requires a suite, unit or apartment n…" at bounding box center [0, 0] width 0 height 0
click at [701, 685] on button "Save" at bounding box center [710, 688] width 45 height 26
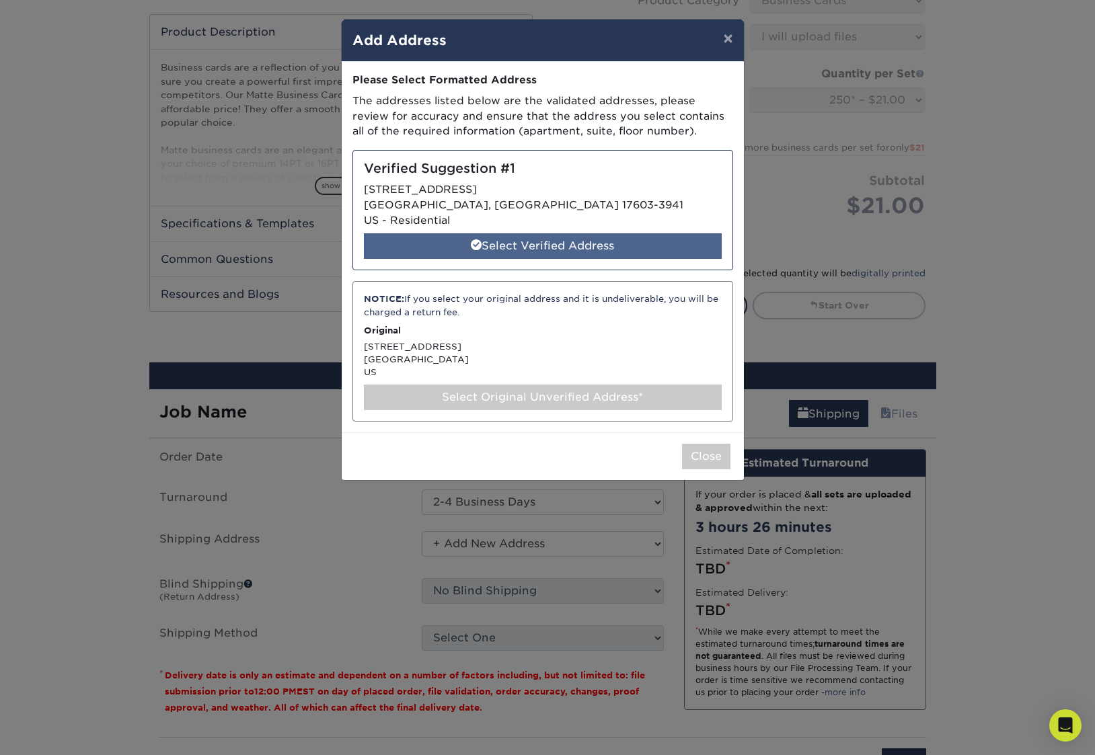
click at [534, 248] on div "Select Verified Address" at bounding box center [543, 246] width 358 height 26
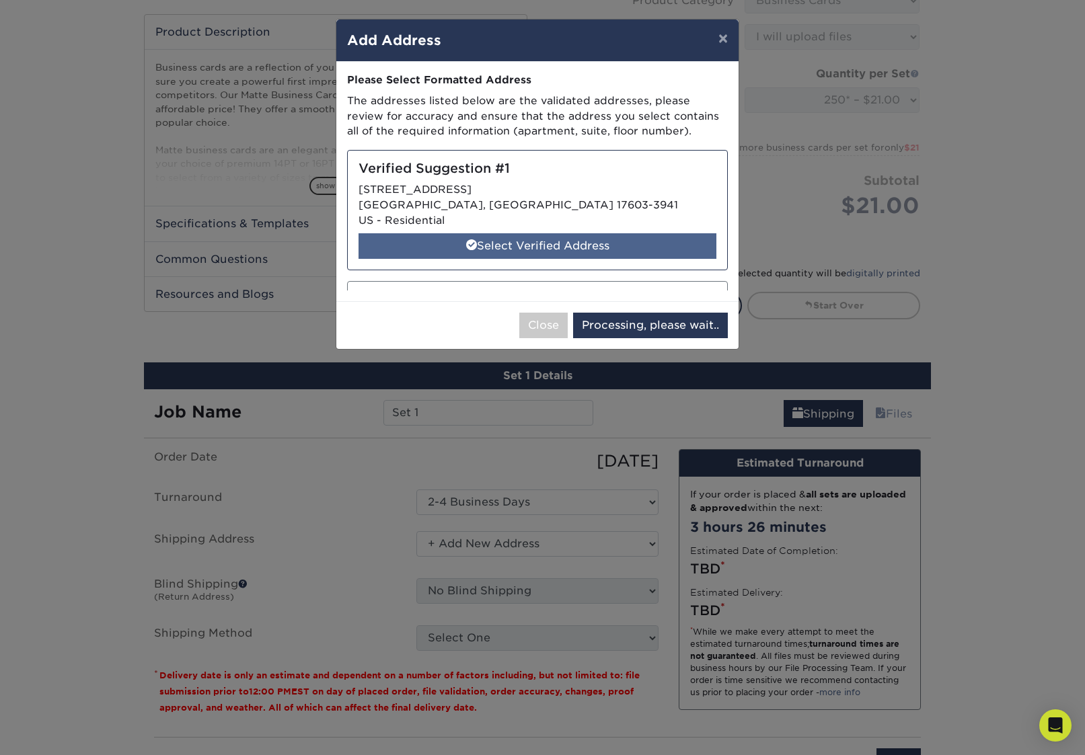
select select "285806"
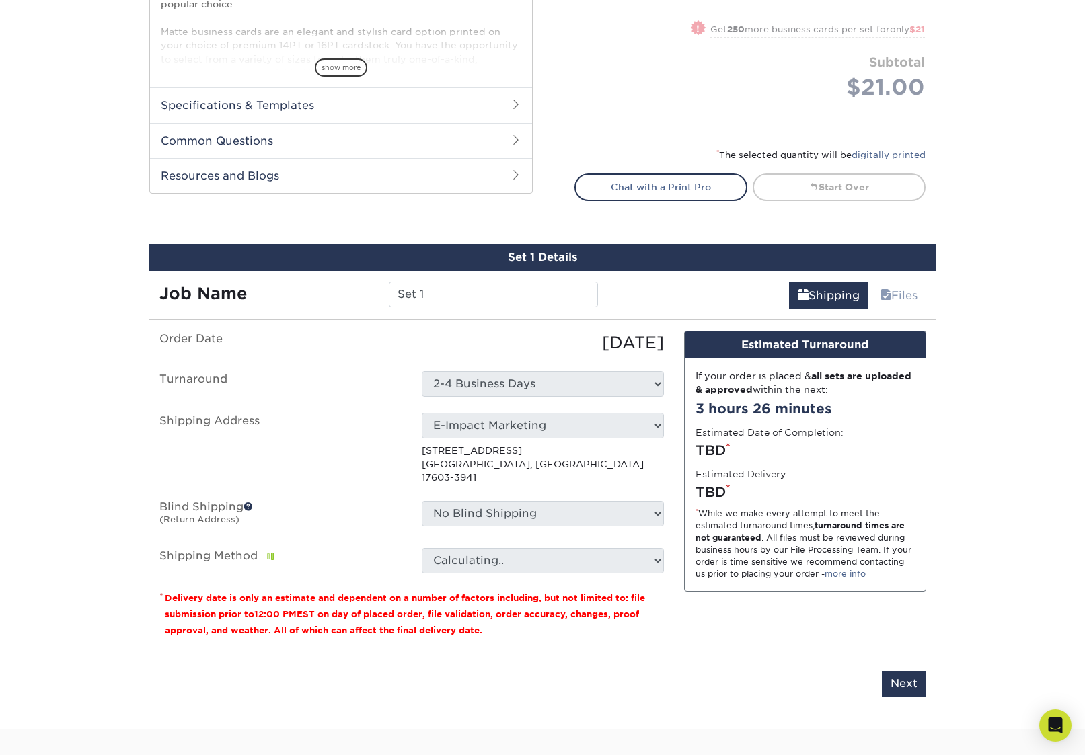
scroll to position [626, 0]
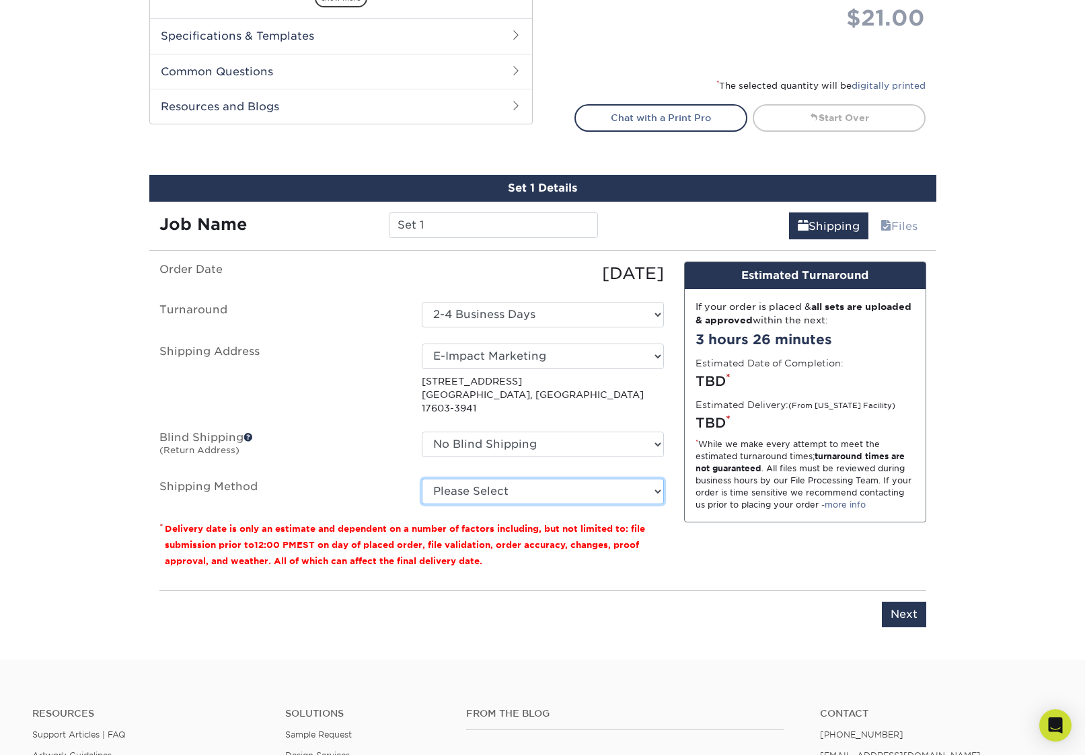
click at [481, 479] on select "Please Select Ground Shipping (+$7.84) 3 Day Shipping Service (+$20.04) 2 Day A…" at bounding box center [543, 492] width 242 height 26
select select "03"
click at [422, 479] on select "Please Select Ground Shipping (+$7.84) 3 Day Shipping Service (+$20.04) 2 Day A…" at bounding box center [543, 492] width 242 height 26
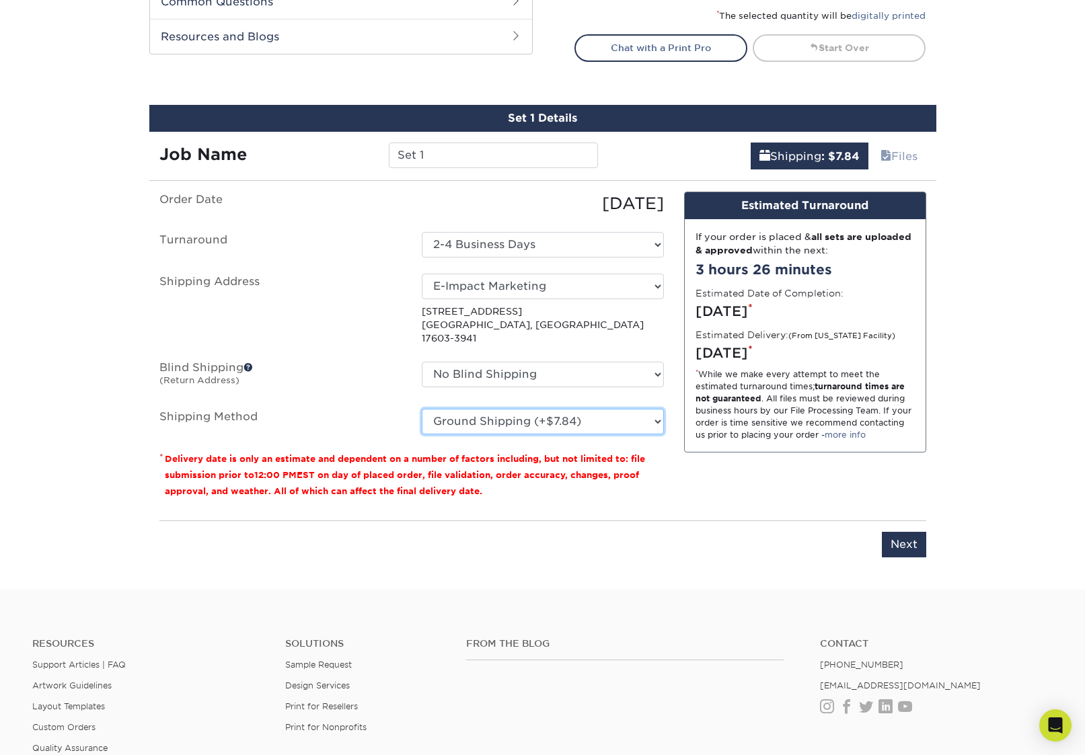
scroll to position [705, 0]
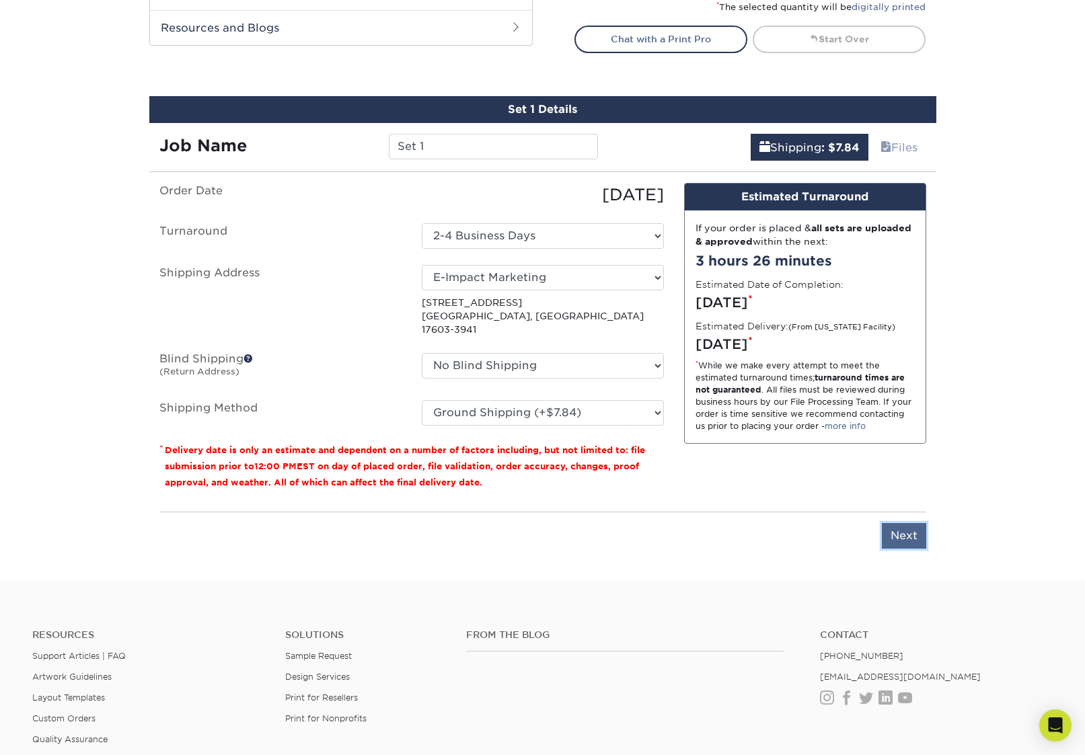
click at [902, 523] on input "Next" at bounding box center [903, 536] width 44 height 26
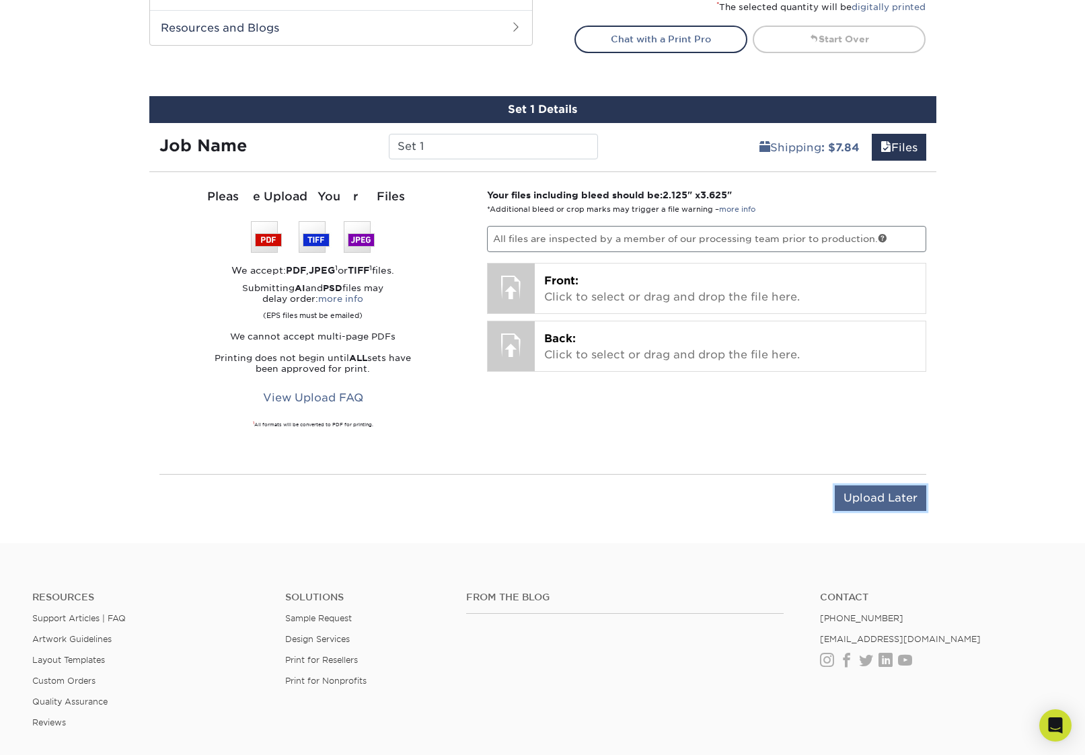
click at [881, 494] on input "Upload Later" at bounding box center [879, 498] width 91 height 26
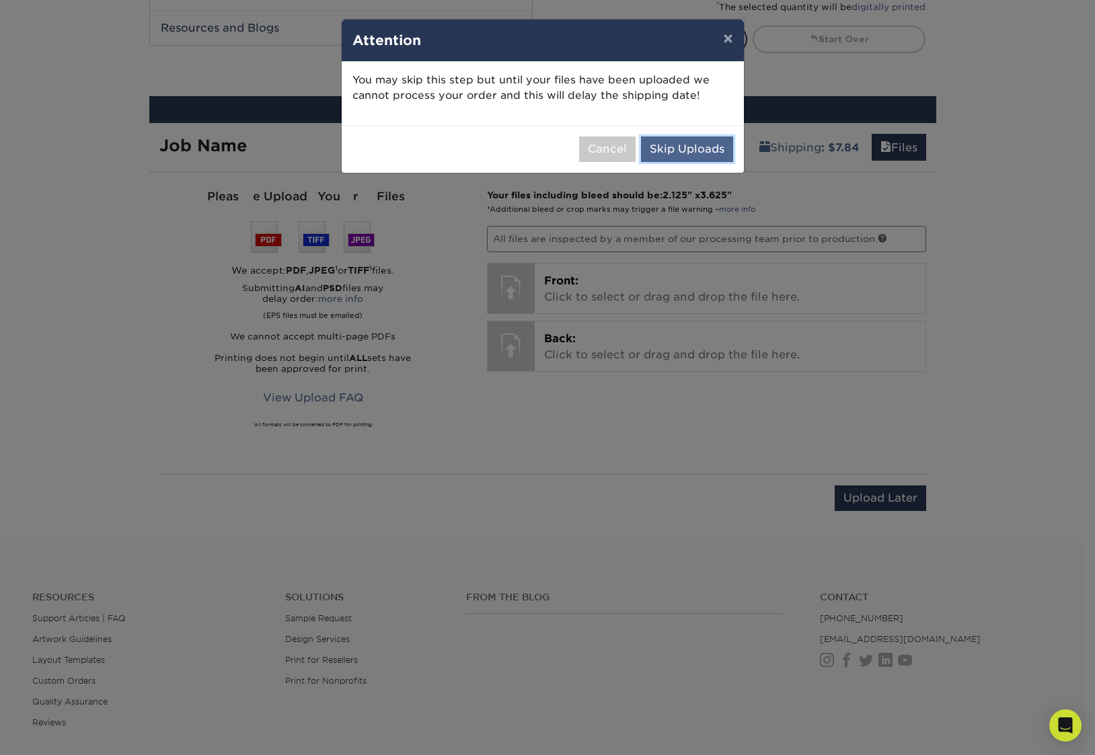
click at [674, 151] on button "Skip Uploads" at bounding box center [687, 149] width 92 height 26
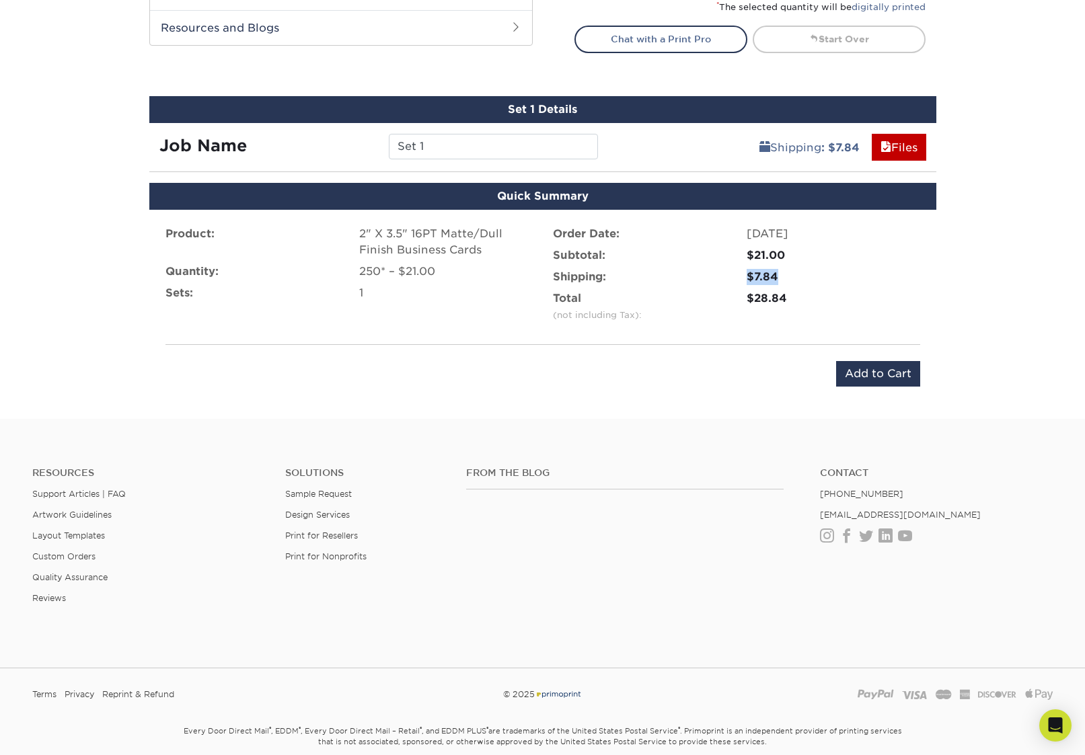
drag, startPoint x: 780, startPoint y: 274, endPoint x: 746, endPoint y: 273, distance: 33.6
click at [746, 273] on div "$7.84" at bounding box center [832, 277] width 173 height 16
copy div "$7.84"
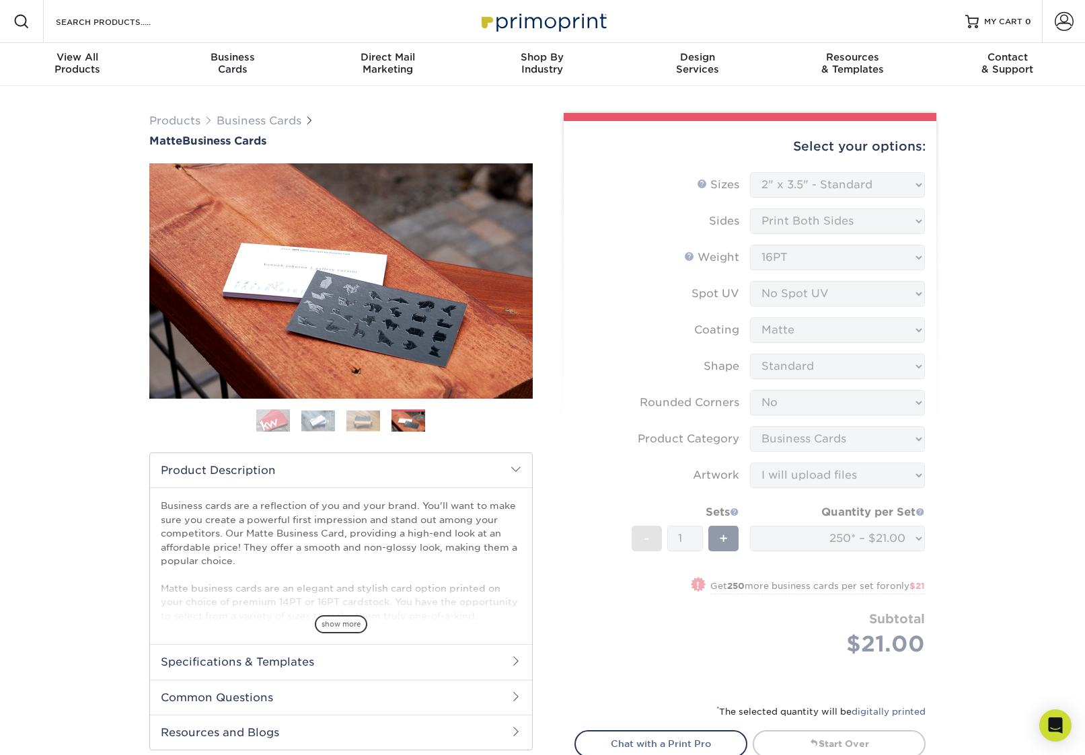
click at [854, 305] on form "Sizes Help Sizes Please Select 1.5" x 3.5" - Mini 1.75" x 3.5" - Mini 2" x 2" -…" at bounding box center [749, 430] width 351 height 516
click at [851, 256] on form "Sizes Help Sizes Please Select 1.5" x 3.5" - Mini 1.75" x 3.5" - Mini 2" x 2" -…" at bounding box center [749, 430] width 351 height 516
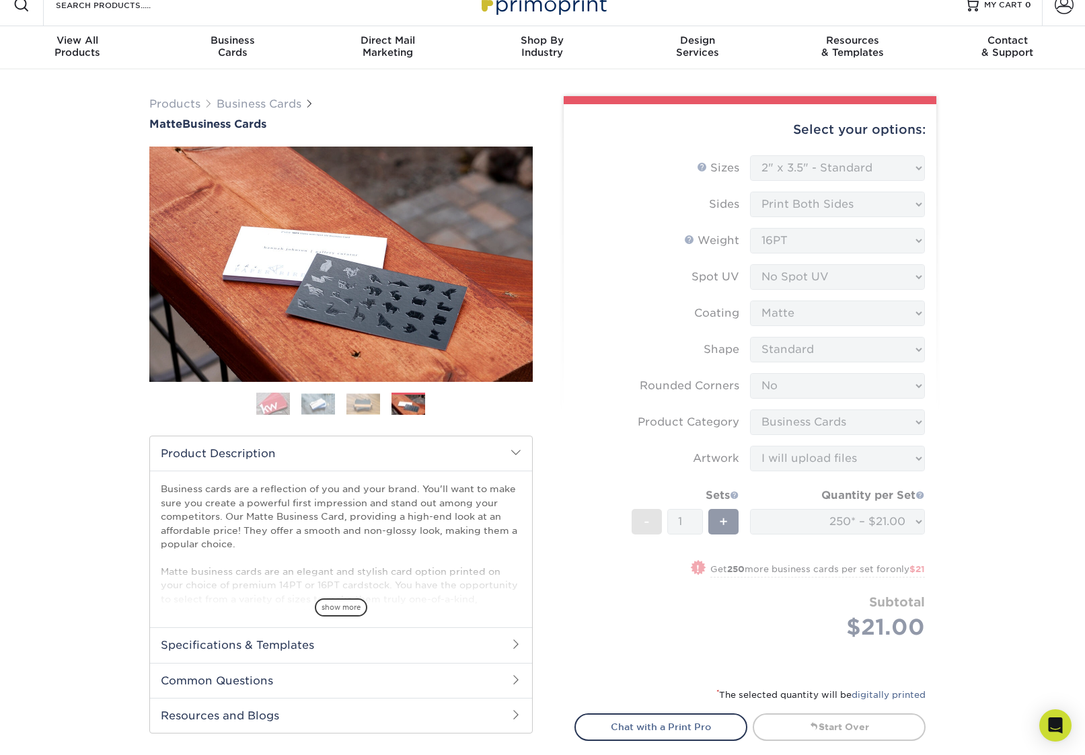
scroll to position [267, 0]
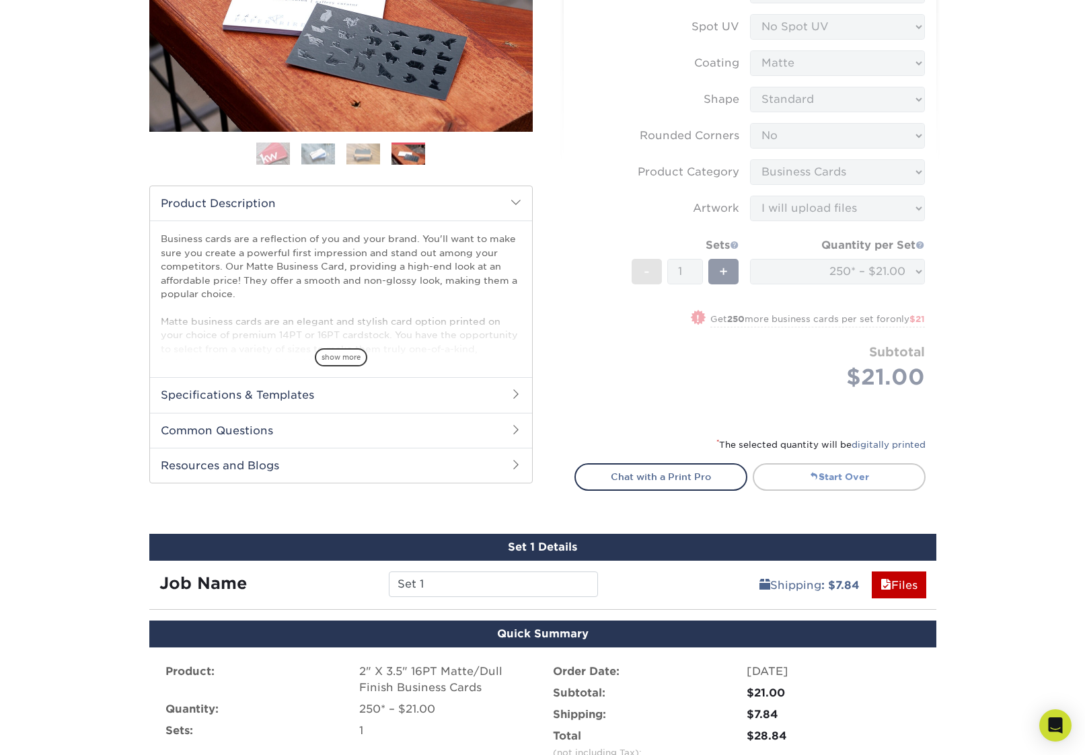
click at [806, 477] on link "Start Over" at bounding box center [838, 476] width 173 height 27
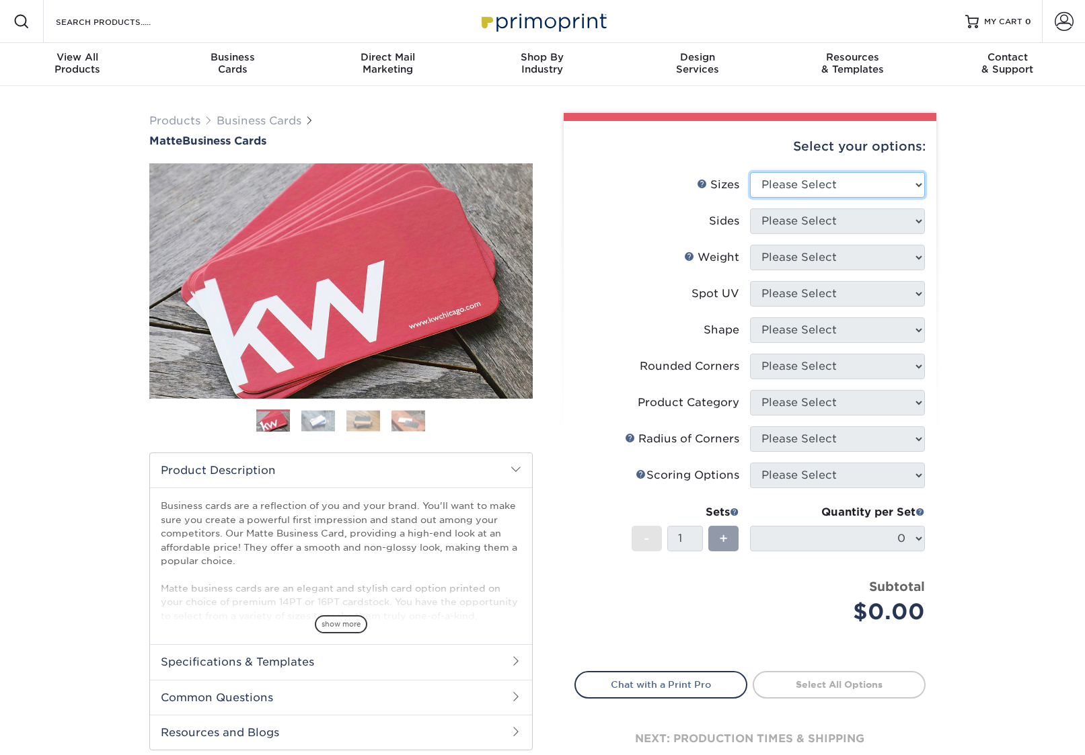
click at [785, 180] on select "Please Select 1.5" x 3.5" - Mini 1.75" x 3.5" - Mini 2" x 2" - Square 2" x 3" -…" at bounding box center [837, 185] width 175 height 26
select select "2.00x3.50"
click at [750, 172] on select "Please Select 1.5" x 3.5" - Mini 1.75" x 3.5" - Mini 2" x 2" - Square 2" x 3" -…" at bounding box center [837, 185] width 175 height 26
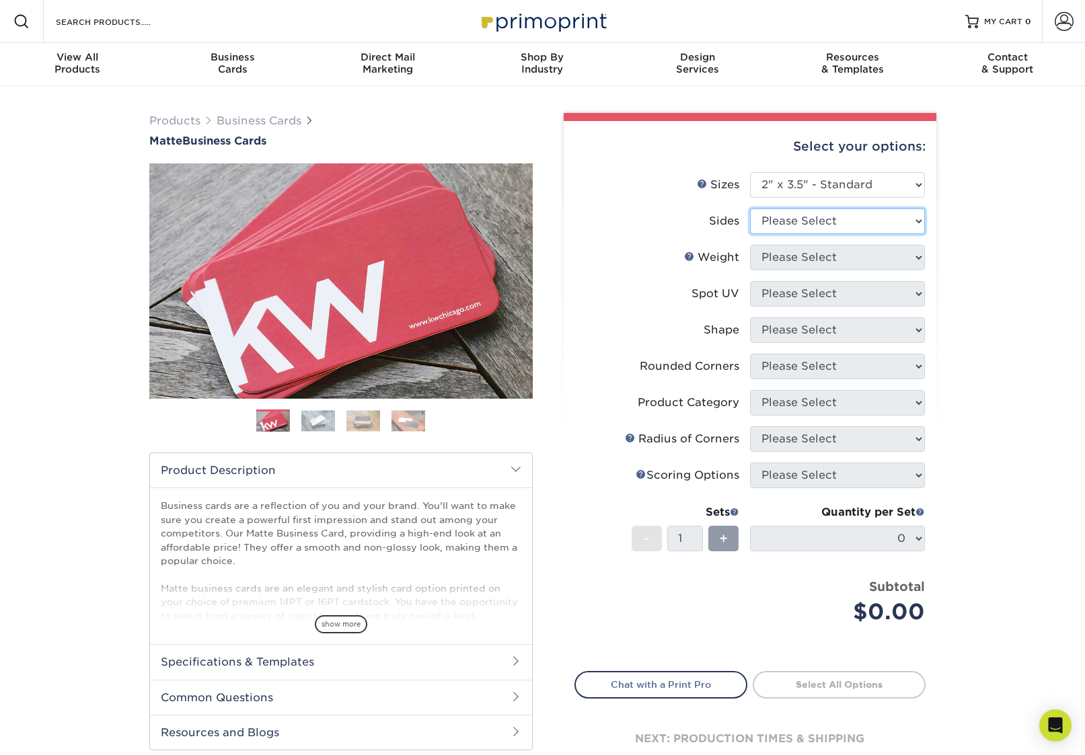
click at [785, 220] on select "Please Select Print Both Sides Print Front Only" at bounding box center [837, 221] width 175 height 26
select select "13abbda7-1d64-4f25-8bb2-c179b224825d"
click at [750, 208] on select "Please Select Print Both Sides Print Front Only" at bounding box center [837, 221] width 175 height 26
click at [783, 258] on select "Please Select" at bounding box center [837, 258] width 175 height 26
select select "16PT"
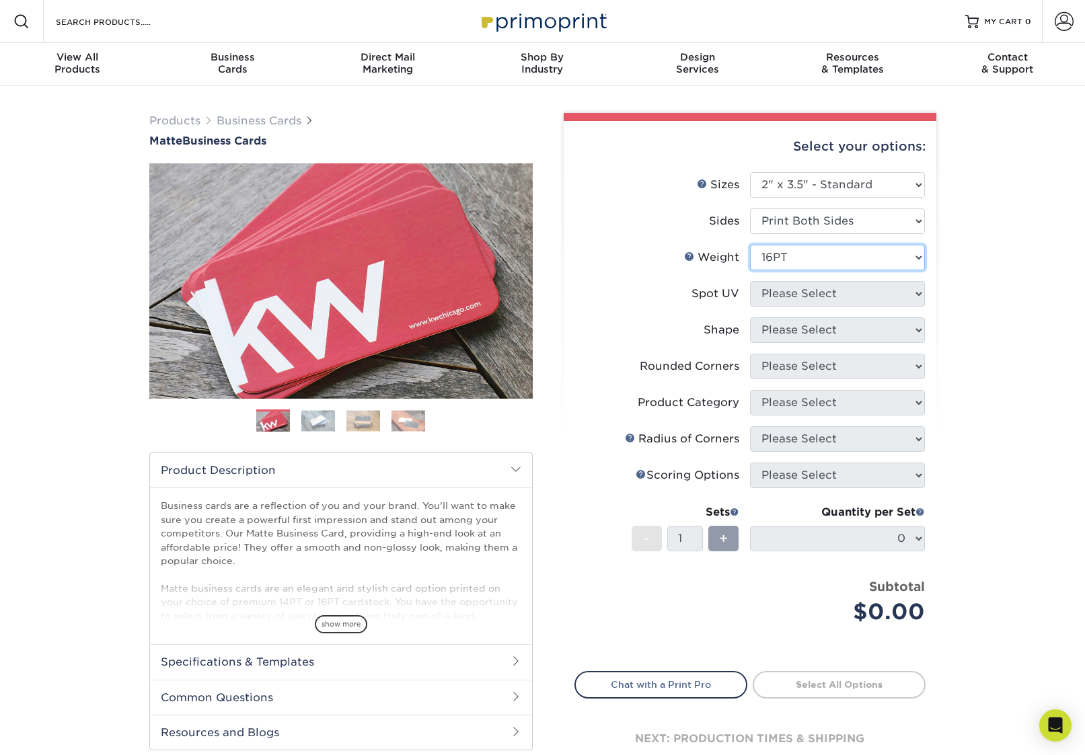
click at [750, 245] on select "Please Select 16PT 14PT" at bounding box center [837, 258] width 175 height 26
click at [779, 290] on select "Please Select No Spot UV Front and Back (Both Sides) Front Only Back Only" at bounding box center [837, 294] width 175 height 26
click at [814, 290] on select "Please Select No Spot UV Front and Back (Both Sides) Front Only Back Only" at bounding box center [837, 294] width 175 height 26
select select "3"
click at [750, 281] on select "Please Select No Spot UV Front and Back (Both Sides) Front Only Back Only" at bounding box center [837, 294] width 175 height 26
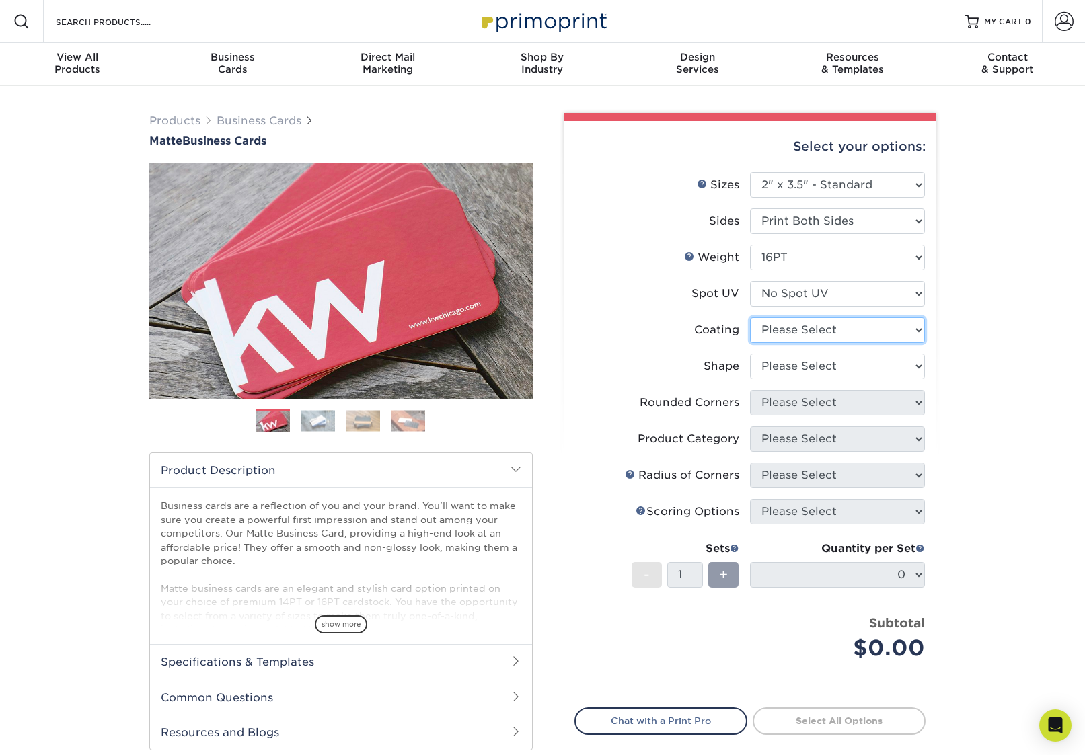
click at [796, 323] on select at bounding box center [837, 330] width 175 height 26
select select "121bb7b5-3b4d-429f-bd8d-bbf80e953313"
click at [750, 317] on select at bounding box center [837, 330] width 175 height 26
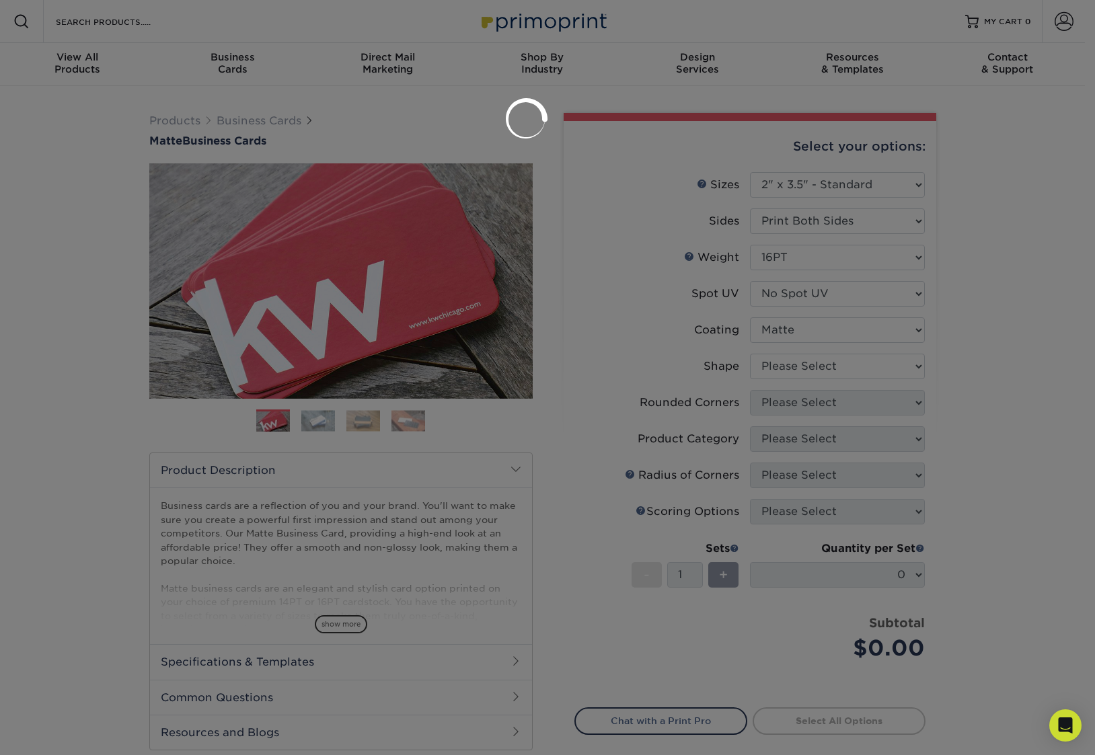
click at [776, 367] on div at bounding box center [547, 377] width 1095 height 755
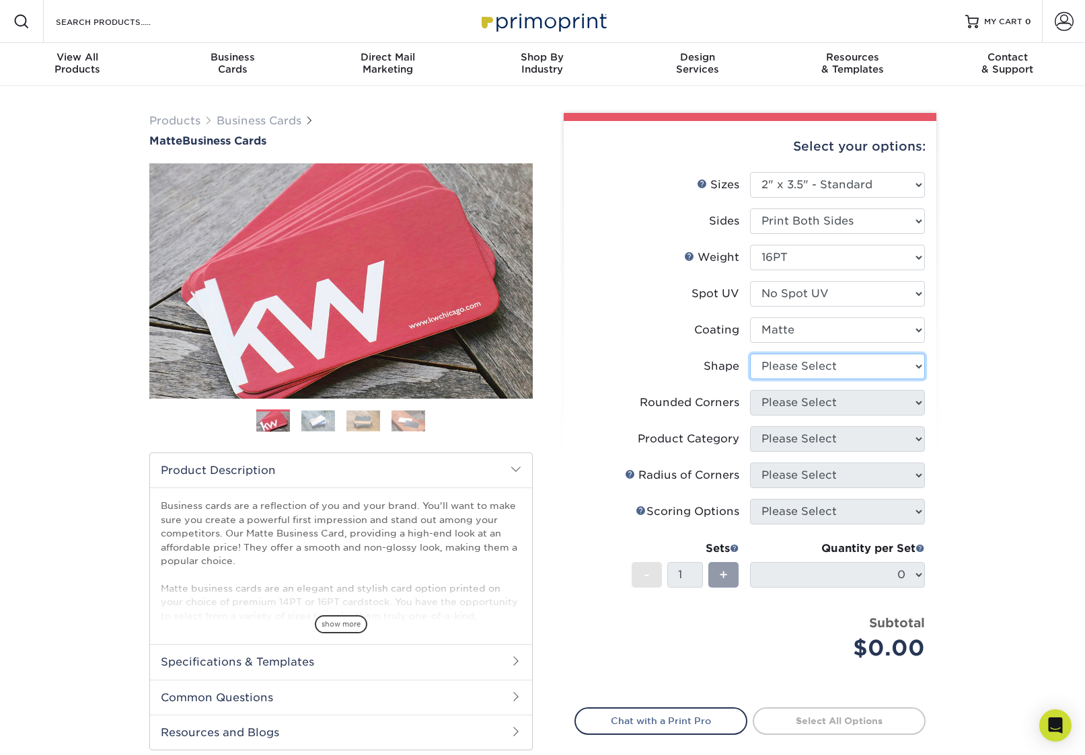
click at [776, 367] on select "Please Select Standard Oval" at bounding box center [837, 367] width 175 height 26
click at [809, 380] on li "Shape Please Select Standard Oval" at bounding box center [750, 372] width 350 height 36
click at [799, 372] on select "Please Select Standard Oval" at bounding box center [837, 367] width 175 height 26
select select "standard"
click at [750, 354] on select "Please Select Standard Oval" at bounding box center [837, 367] width 175 height 26
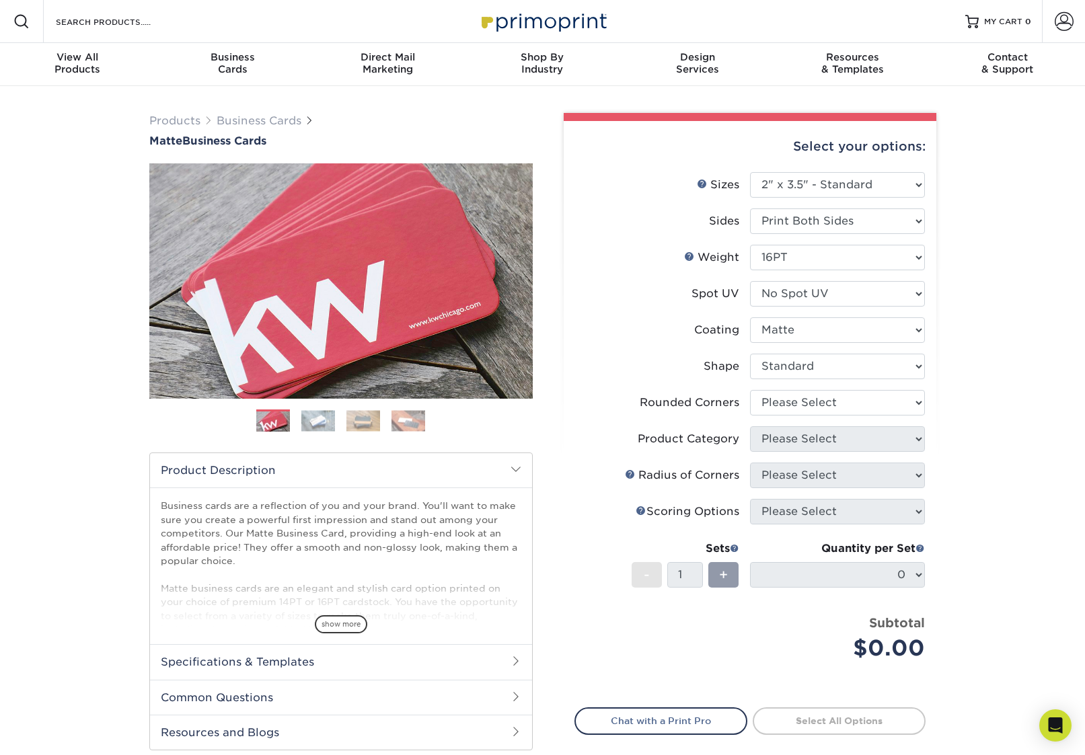
click at [821, 419] on li "Rounded Corners Please Select Yes - Round 2 Corners Yes - Round 4 Corners No" at bounding box center [750, 408] width 350 height 36
click at [826, 400] on select "Please Select Yes - Round 2 Corners Yes - Round 4 Corners No" at bounding box center [837, 403] width 175 height 26
select select "7672df9e-0e0a-464d-8e1f-920c575e4da3"
click at [750, 390] on select "Please Select Yes - Round 2 Corners Yes - Round 4 Corners No" at bounding box center [837, 403] width 175 height 26
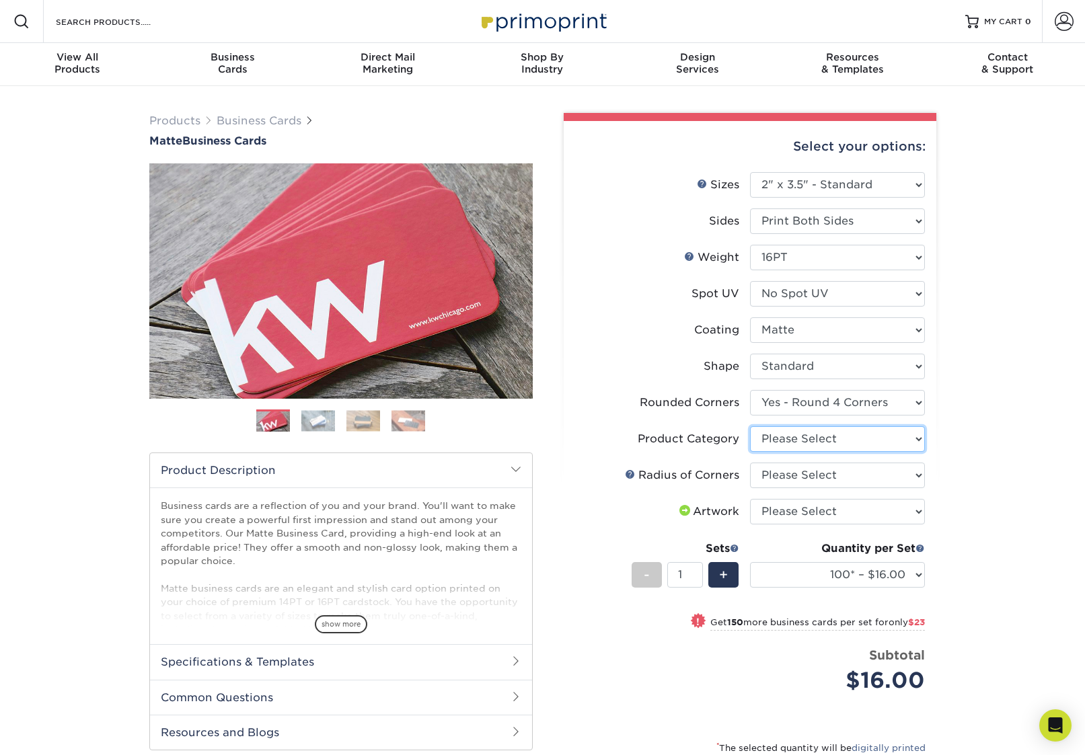
click at [792, 440] on select "Please Select Business Cards" at bounding box center [837, 439] width 175 height 26
select select "3b5148f1-0588-4f88-a218-97bcfdce65c1"
click at [750, 426] on select "Please Select Business Cards" at bounding box center [837, 439] width 175 height 26
click at [802, 471] on select "Please Select Rounded 1/8" Rounded 1/4"" at bounding box center [837, 476] width 175 height 26
select select "479fbfe7-6a0c-4895-8c9a-81739b7486c9"
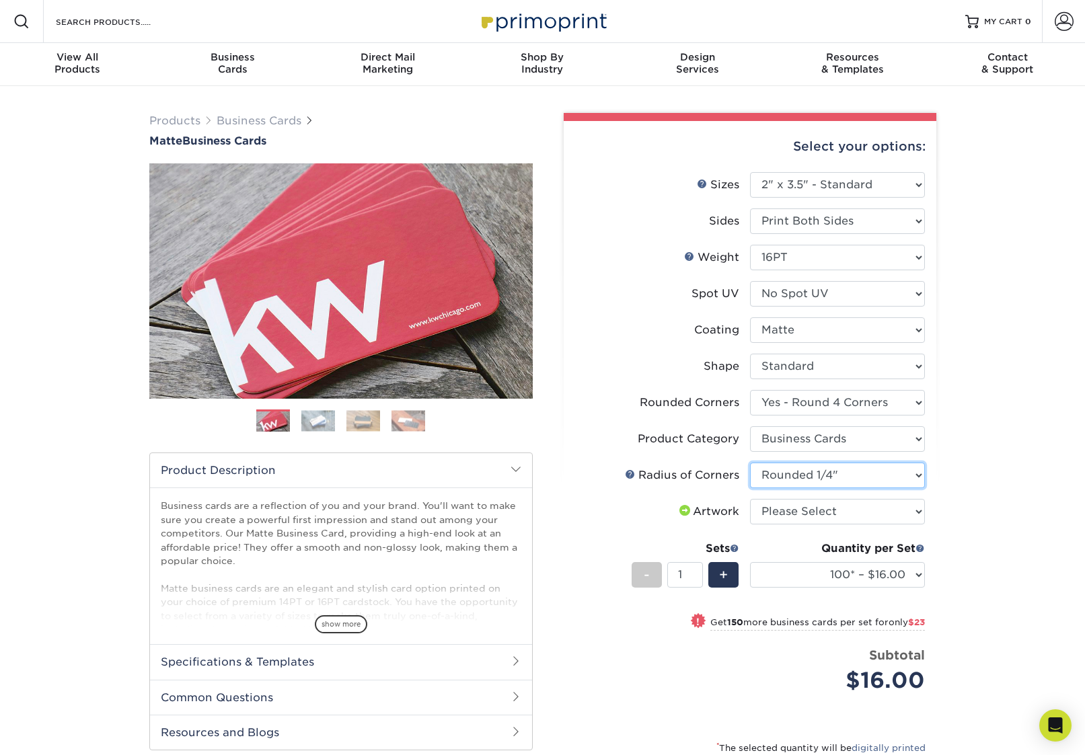
click at [750, 463] on select "Please Select Rounded 1/8" Rounded 1/4"" at bounding box center [837, 476] width 175 height 26
click at [810, 514] on select "Please Select I will upload files I need a design - $100" at bounding box center [837, 512] width 175 height 26
select select "upload"
click at [750, 499] on select "Please Select I will upload files I need a design - $100" at bounding box center [837, 512] width 175 height 26
click at [592, 531] on li "Artwork Please Select I will upload files I need a design - $100" at bounding box center [750, 517] width 350 height 36
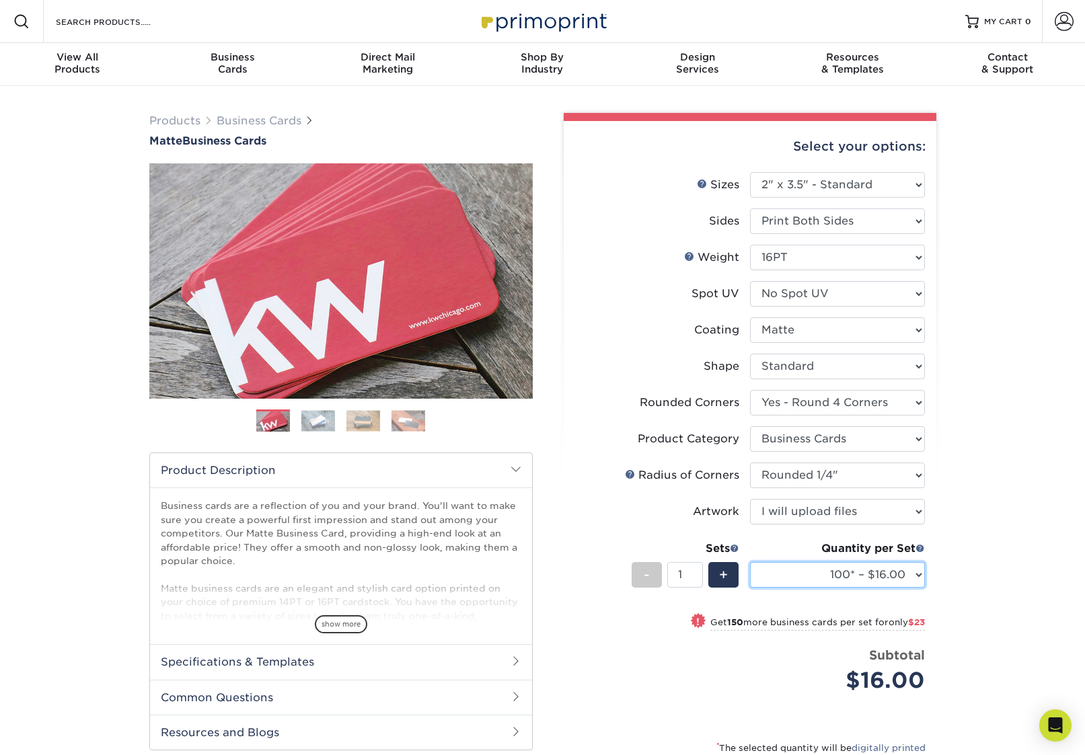
click at [815, 578] on select "100* – $16.00 250* – $39.00 500 – $77.00 1000 – $94.00 2500 – $173.00 5000 – $2…" at bounding box center [837, 575] width 175 height 26
select select "250* – $39.00"
click at [750, 562] on select "100* – $16.00 250* – $39.00 500 – $77.00 1000 – $94.00 2500 – $173.00 5000 – $2…" at bounding box center [837, 575] width 175 height 26
click at [972, 578] on div "Products Business Cards Matte Business Cards Previous Next 100 $ 9" at bounding box center [542, 504] width 1085 height 837
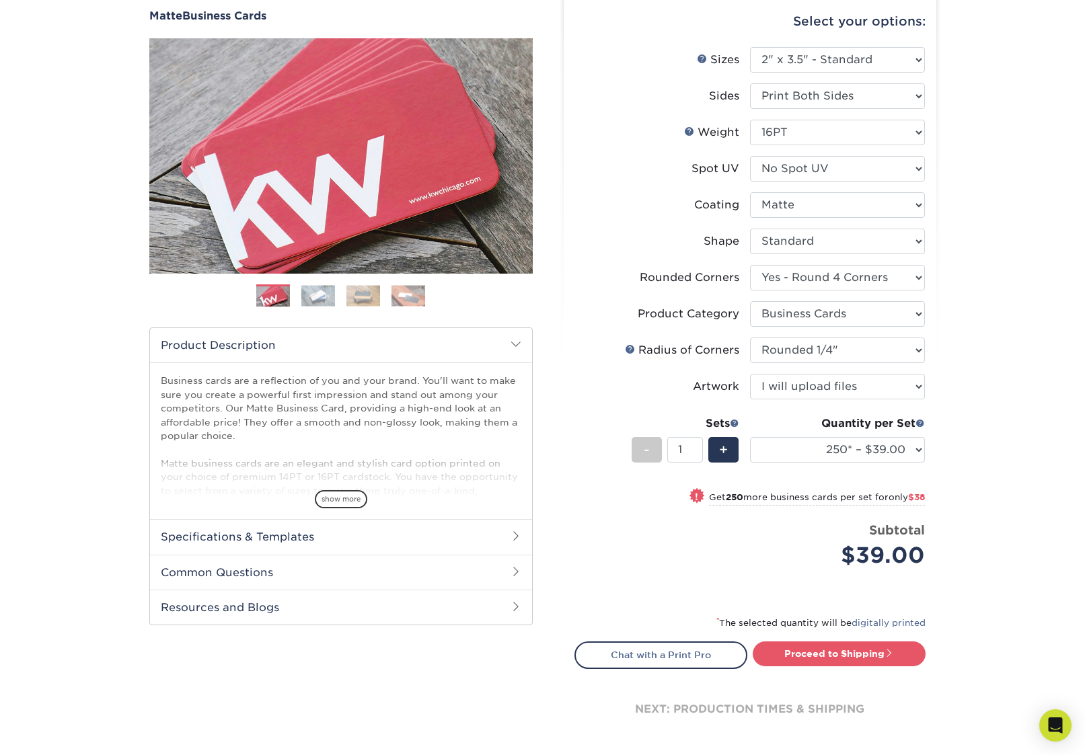
scroll to position [134, 0]
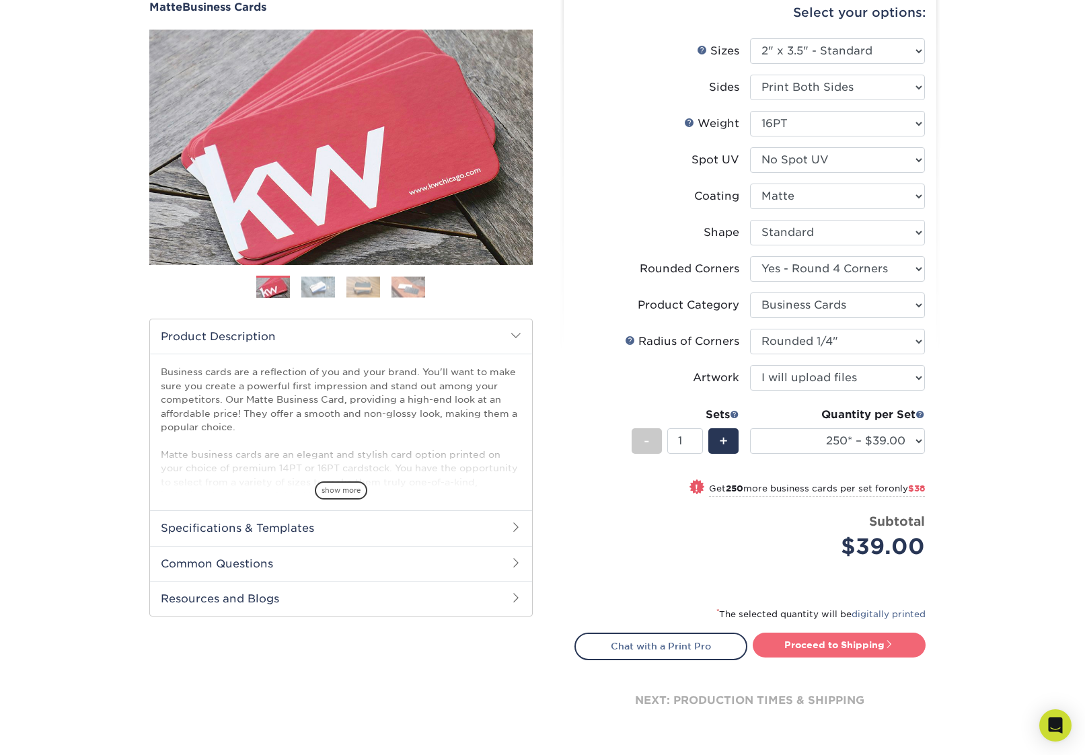
click at [854, 646] on link "Proceed to Shipping" at bounding box center [838, 645] width 173 height 24
type input "Set 1"
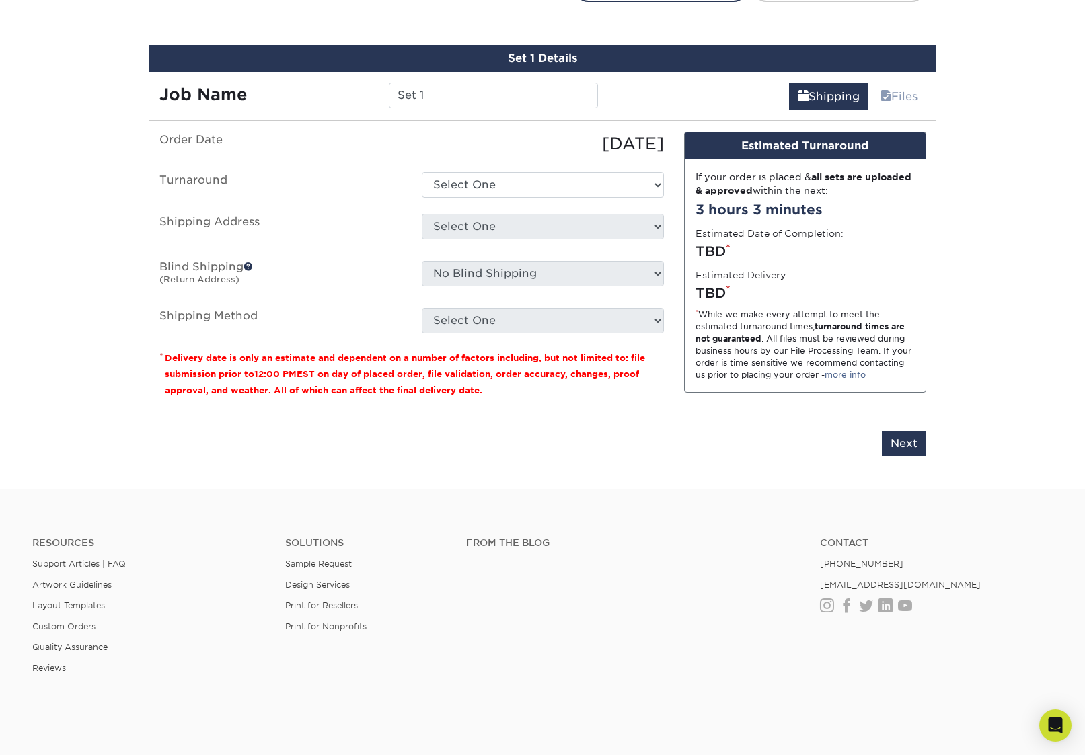
scroll to position [803, 0]
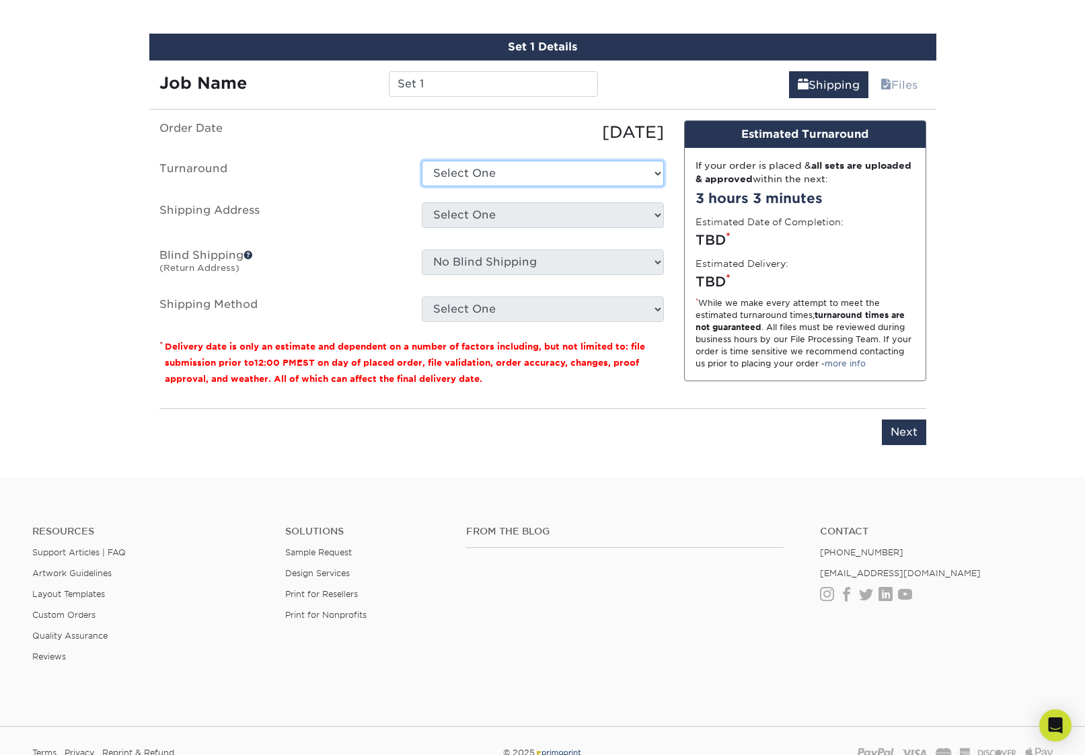
click at [517, 168] on select "Select One 2-4 Business Days 2 Day Next Business Day" at bounding box center [543, 174] width 242 height 26
select select "4fbc2a82-edda-4a59-863f-72b731eb7375"
click at [422, 161] on select "Select One 2-4 Business Days 2 Day Next Business Day" at bounding box center [543, 174] width 242 height 26
click at [490, 224] on select "Select One E-Impact Marketing + Add New Address - Login" at bounding box center [543, 215] width 242 height 26
select select "285806"
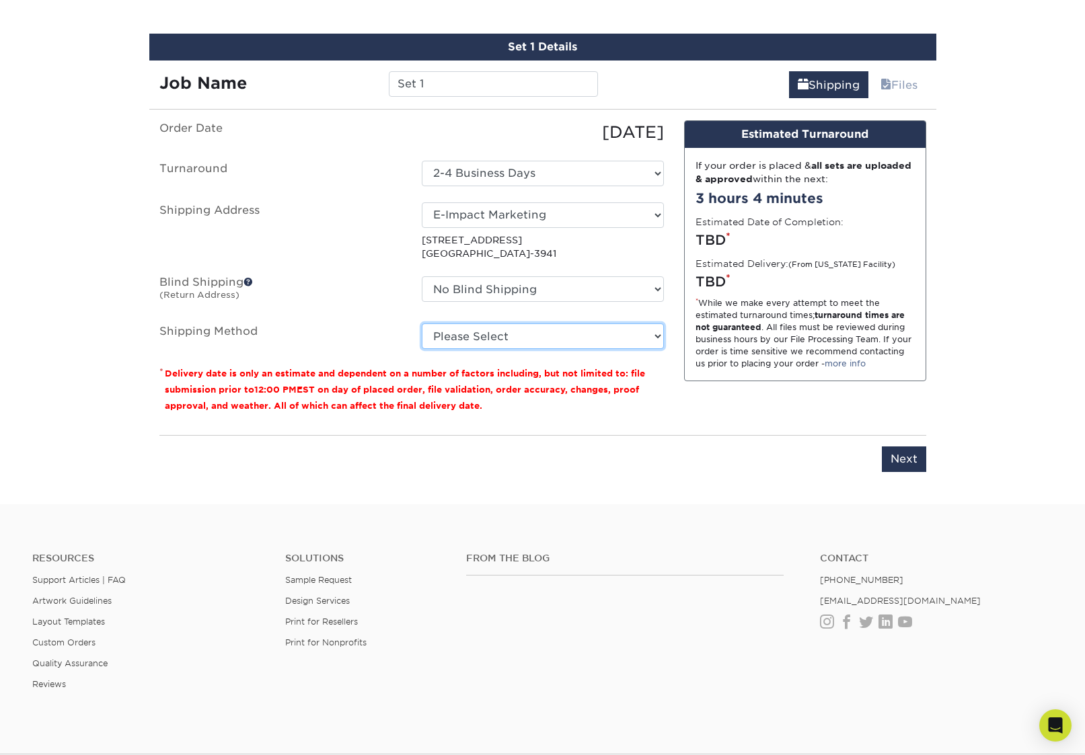
click at [501, 340] on select "Please Select Ground Shipping (+$7.84) 3 Day Shipping Service (+$20.04) 2 Day A…" at bounding box center [543, 336] width 242 height 26
select select "03"
click at [422, 323] on select "Please Select Ground Shipping (+$7.84) 3 Day Shipping Service (+$20.04) 2 Day A…" at bounding box center [543, 336] width 242 height 26
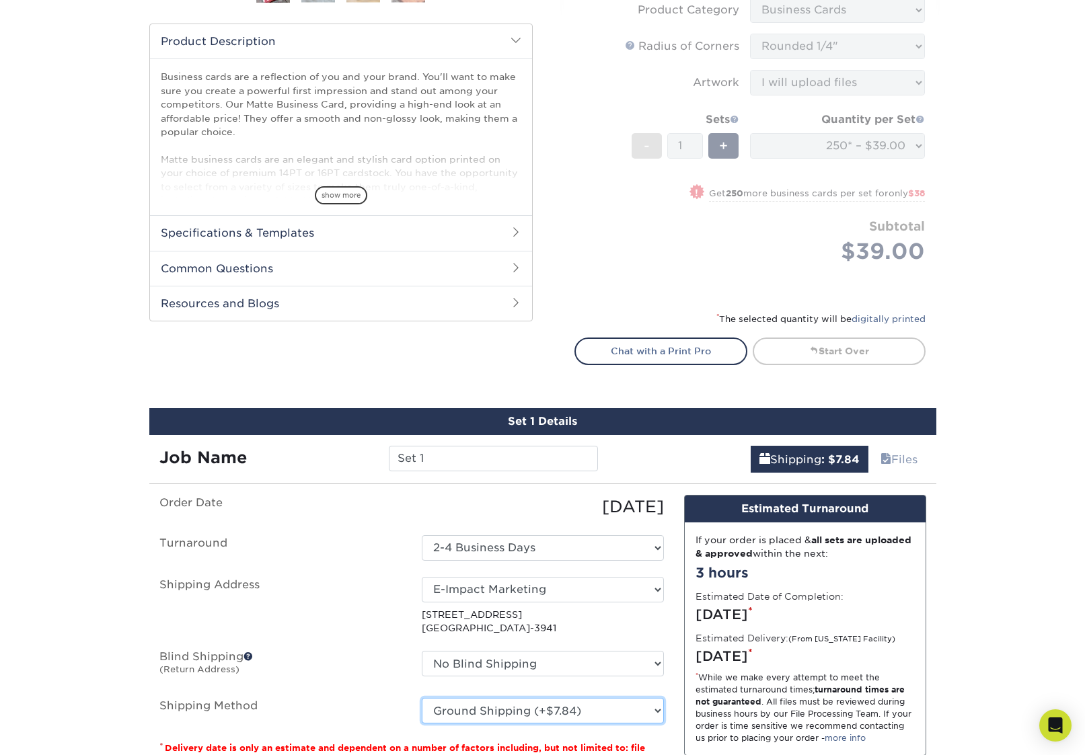
scroll to position [565, 0]
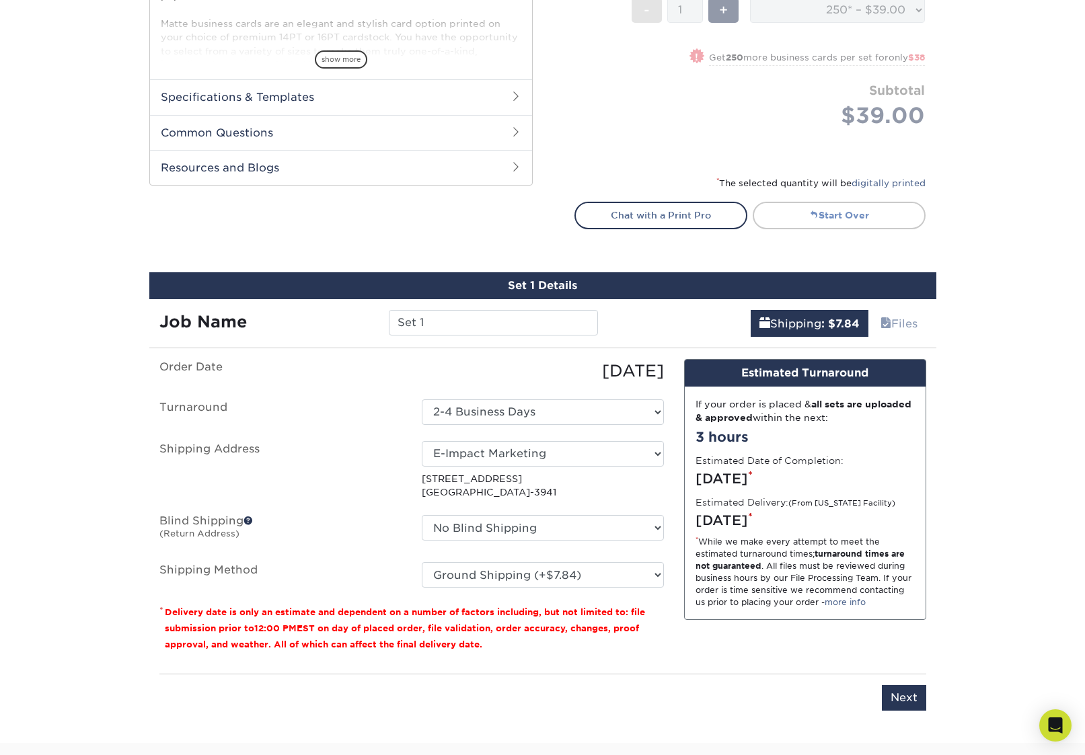
click at [799, 204] on link "Start Over" at bounding box center [838, 215] width 173 height 27
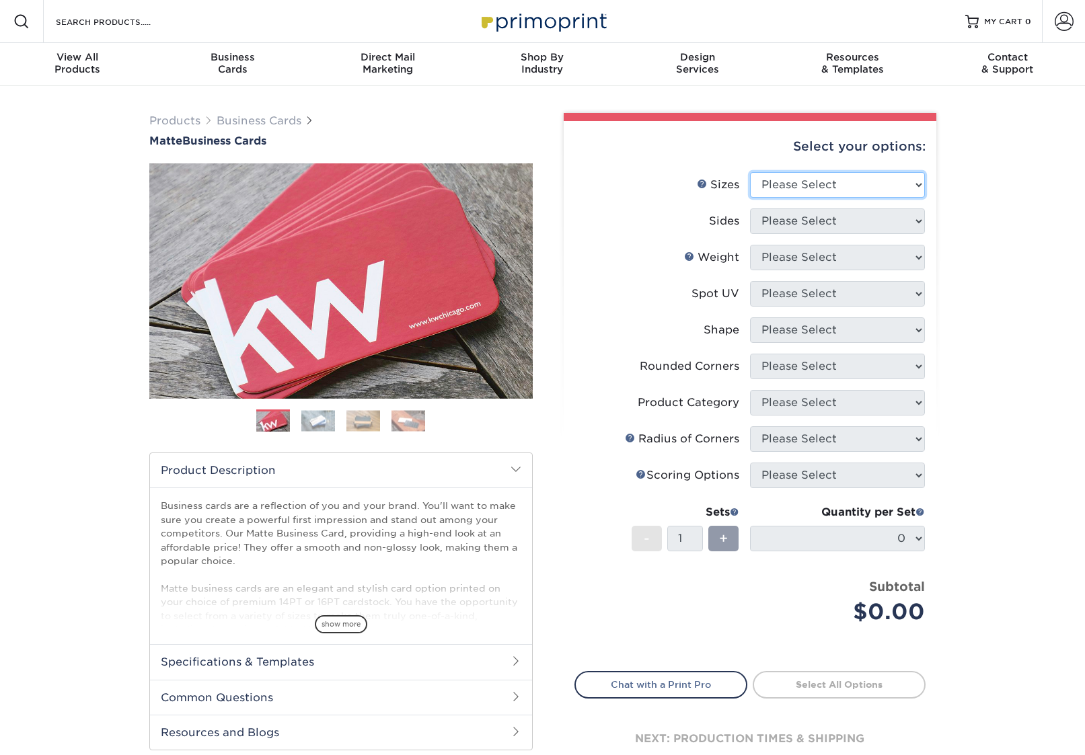
click at [887, 180] on select "Please Select 1.5" x 3.5" - Mini 1.75" x 3.5" - Mini 2" x 2" - Square 2" x 3" -…" at bounding box center [837, 185] width 175 height 26
select select "2.00x3.50"
click at [750, 172] on select "Please Select 1.5" x 3.5" - Mini 1.75" x 3.5" - Mini 2" x 2" - Square 2" x 3" -…" at bounding box center [837, 185] width 175 height 26
click at [818, 210] on select "Please Select Print Both Sides Print Front Only" at bounding box center [837, 221] width 175 height 26
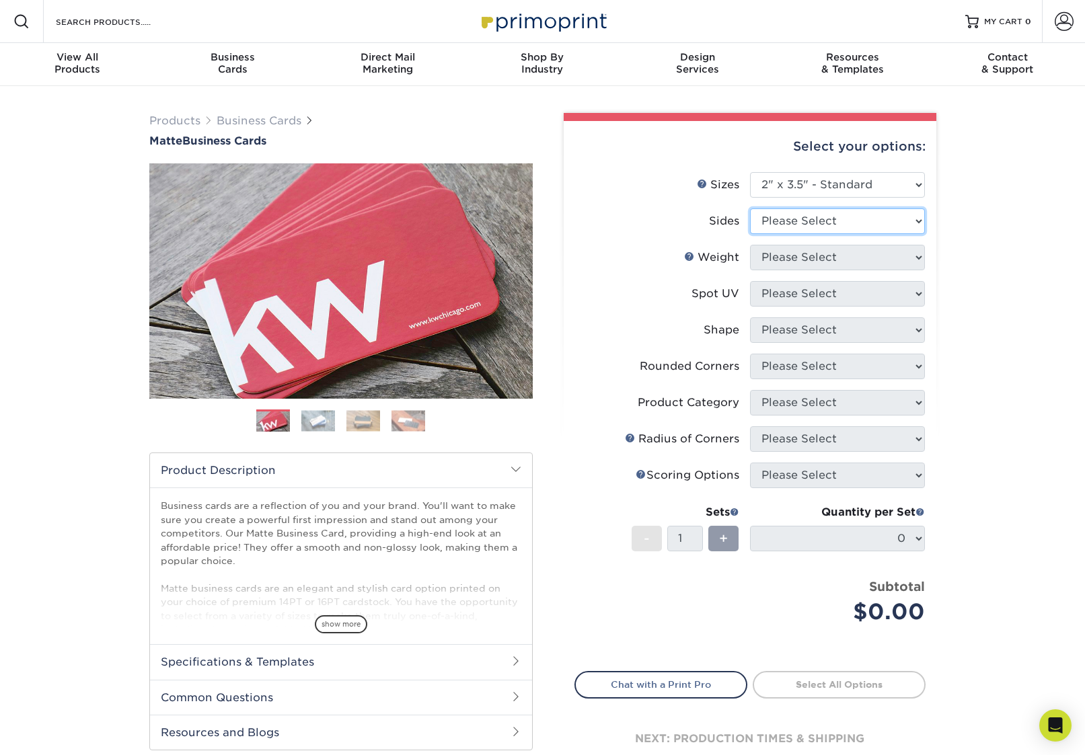
select select "13abbda7-1d64-4f25-8bb2-c179b224825d"
click at [750, 208] on select "Please Select Print Both Sides Print Front Only" at bounding box center [837, 221] width 175 height 26
click at [798, 258] on select "Please Select 16PT 14PT" at bounding box center [837, 258] width 175 height 26
select select "16PT"
click at [750, 245] on select "Please Select 16PT 14PT" at bounding box center [837, 258] width 175 height 26
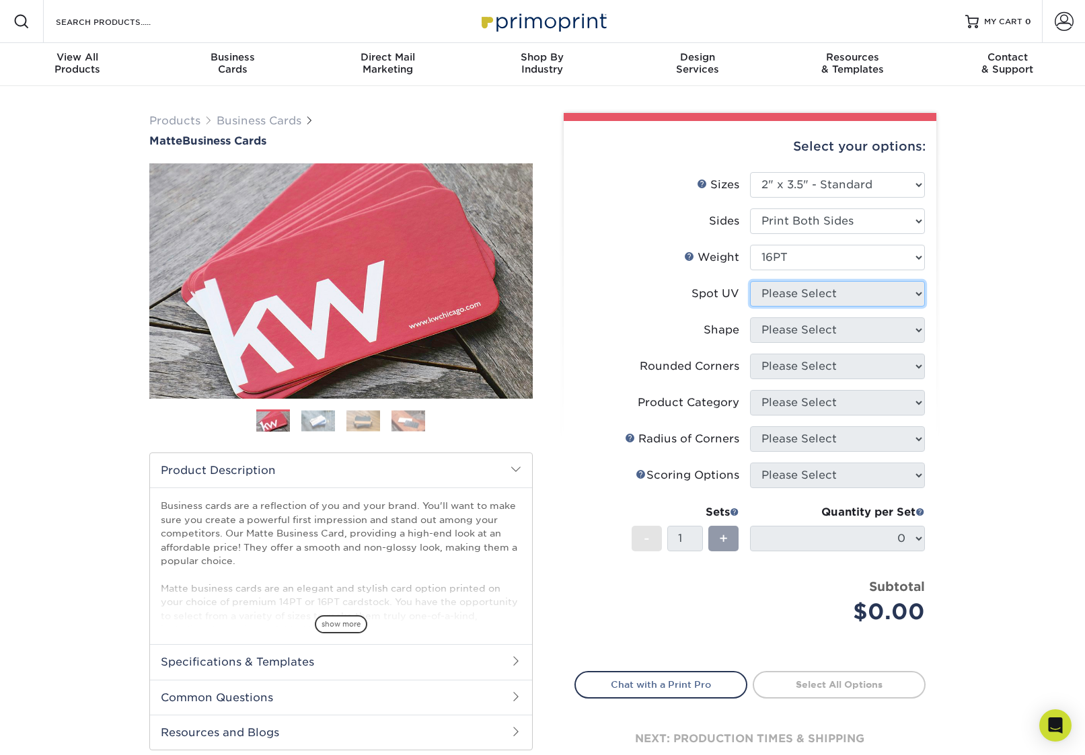
click at [787, 290] on select "Please Select No Spot UV Front and Back (Both Sides) Front Only Back Only" at bounding box center [837, 294] width 175 height 26
select select "3"
click at [750, 281] on select "Please Select No Spot UV Front and Back (Both Sides) Front Only Back Only" at bounding box center [837, 294] width 175 height 26
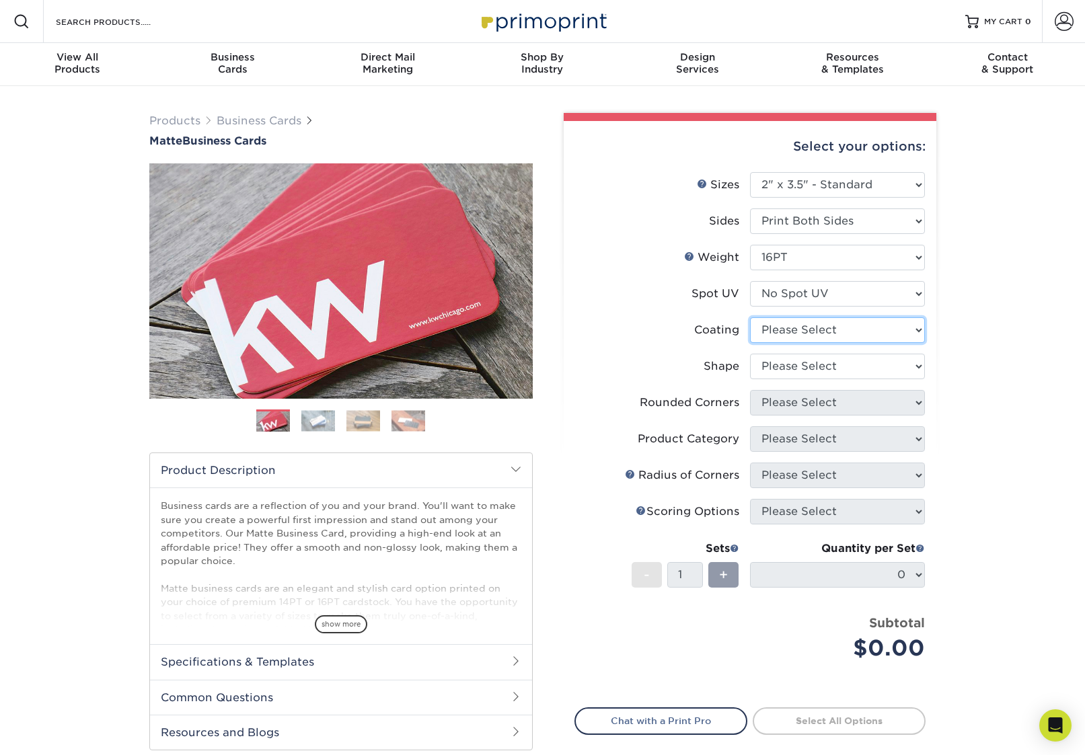
click at [785, 331] on select at bounding box center [837, 330] width 175 height 26
select select "121bb7b5-3b4d-429f-bd8d-bbf80e953313"
click at [750, 317] on select at bounding box center [837, 330] width 175 height 26
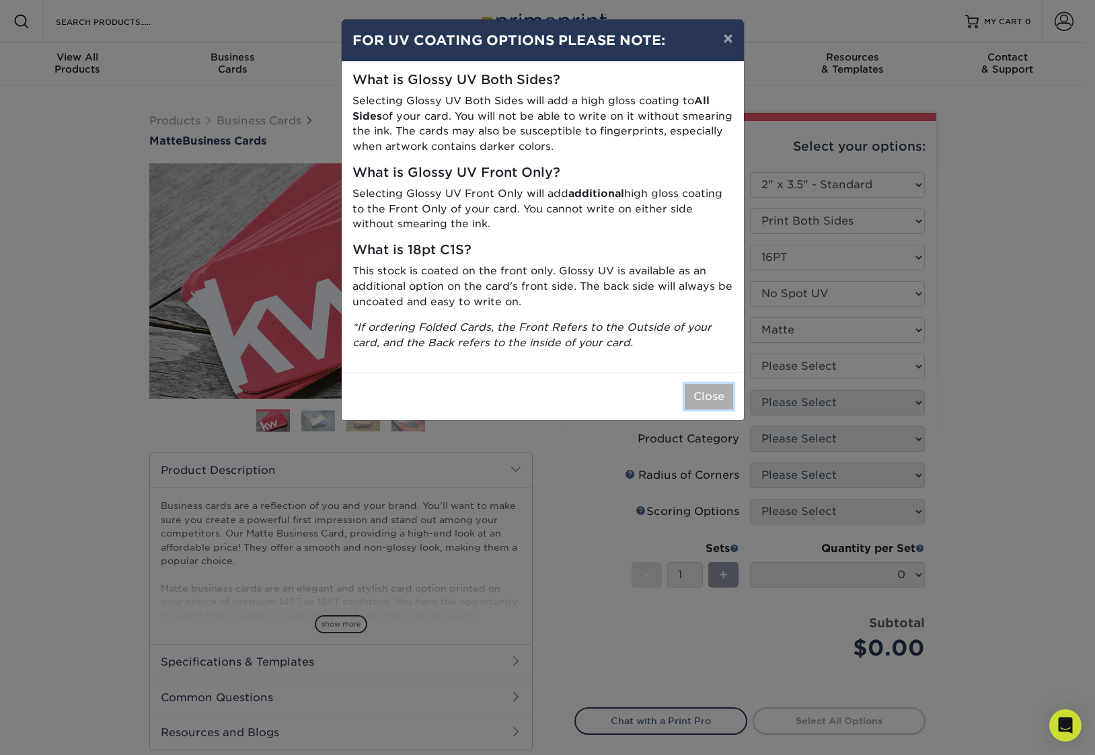
click at [694, 402] on button "Close" at bounding box center [708, 397] width 48 height 26
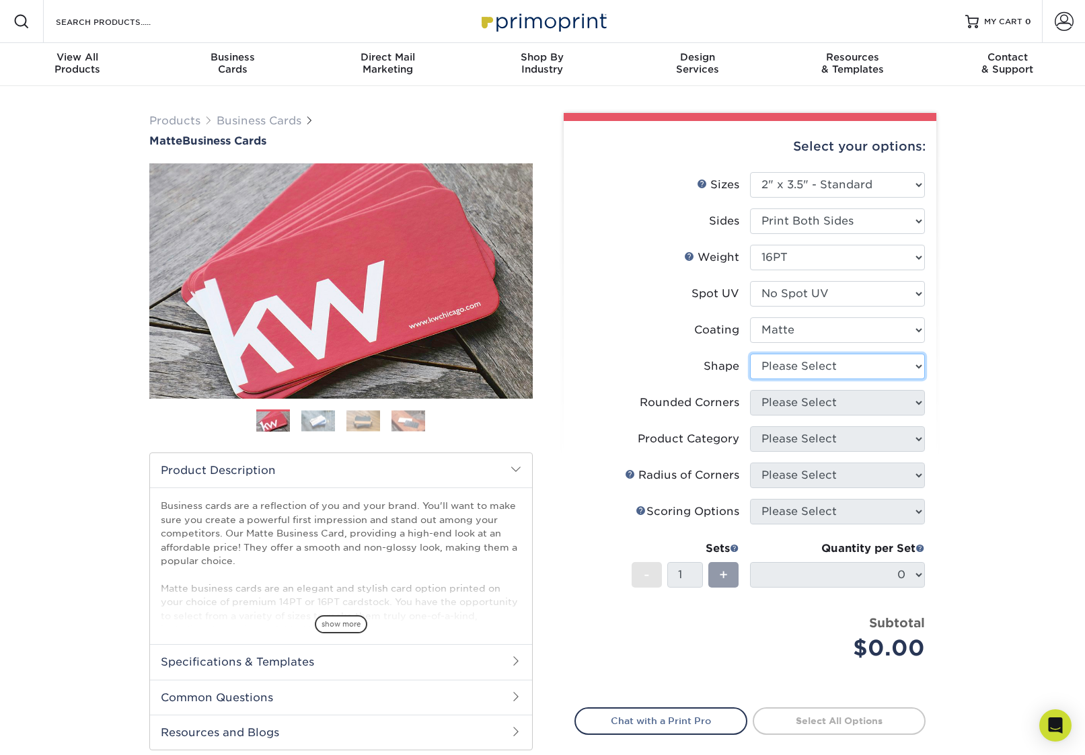
click at [812, 365] on select "Please Select Standard Oval" at bounding box center [837, 367] width 175 height 26
select select "standard"
click at [750, 354] on select "Please Select Standard Oval" at bounding box center [837, 367] width 175 height 26
click at [840, 401] on select "Please Select Yes - Round 2 Corners Yes - Round 4 Corners No" at bounding box center [837, 403] width 175 height 26
select select "7672df9e-0e0a-464d-8e1f-920c575e4da3"
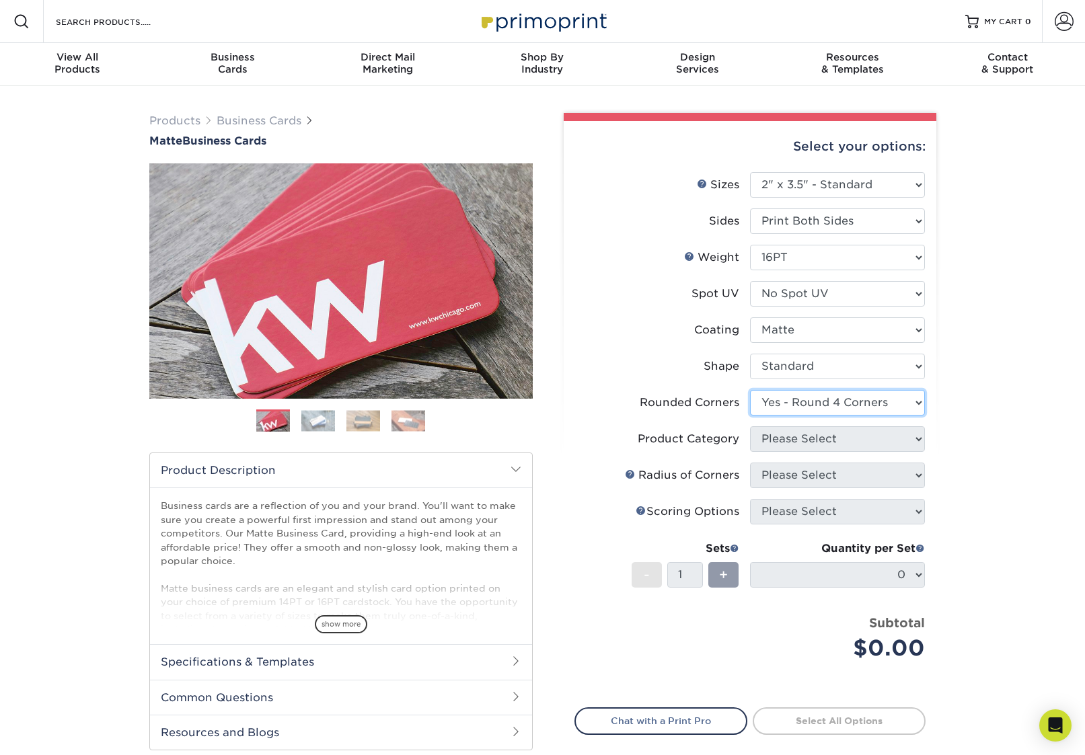
click at [750, 390] on select "Please Select Yes - Round 2 Corners Yes - Round 4 Corners No" at bounding box center [837, 403] width 175 height 26
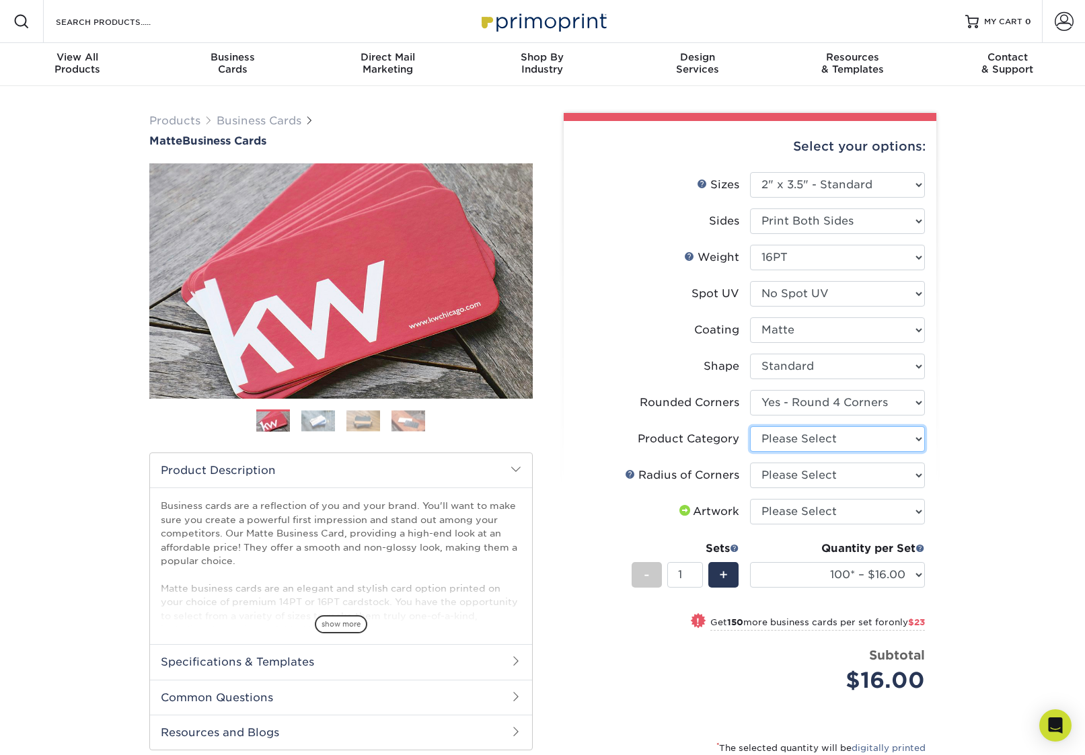
click at [829, 436] on select "Please Select Business Cards" at bounding box center [837, 439] width 175 height 26
select select "3b5148f1-0588-4f88-a218-97bcfdce65c1"
click at [750, 426] on select "Please Select Business Cards" at bounding box center [837, 439] width 175 height 26
click at [819, 470] on select "Please Select Rounded 1/8" Rounded 1/4"" at bounding box center [837, 476] width 175 height 26
select select "479fbfe7-6a0c-4895-8c9a-81739b7486c9"
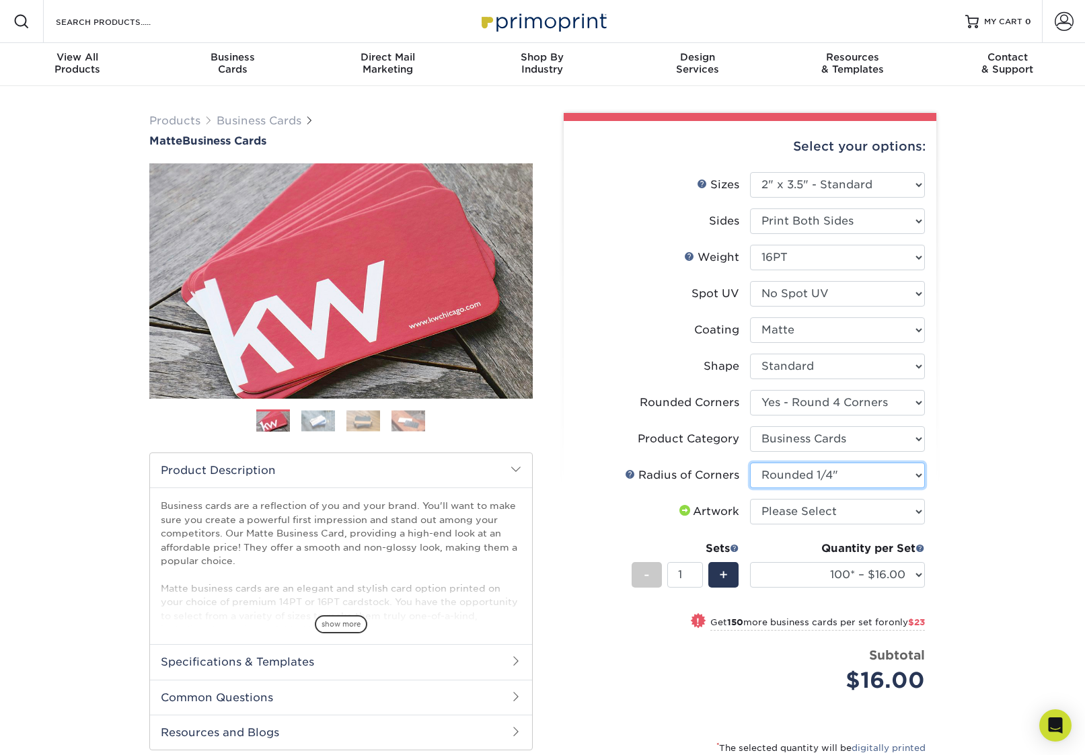
click at [750, 463] on select "Please Select Rounded 1/8" Rounded 1/4"" at bounding box center [837, 476] width 175 height 26
click at [832, 513] on select "Please Select I will upload files I need a design - $100" at bounding box center [837, 512] width 175 height 26
select select "upload"
click at [750, 499] on select "Please Select I will upload files I need a design - $100" at bounding box center [837, 512] width 175 height 26
click at [1007, 521] on div "Products Business Cards Matte Business Cards Previous Next 100 $ 9" at bounding box center [542, 504] width 1085 height 837
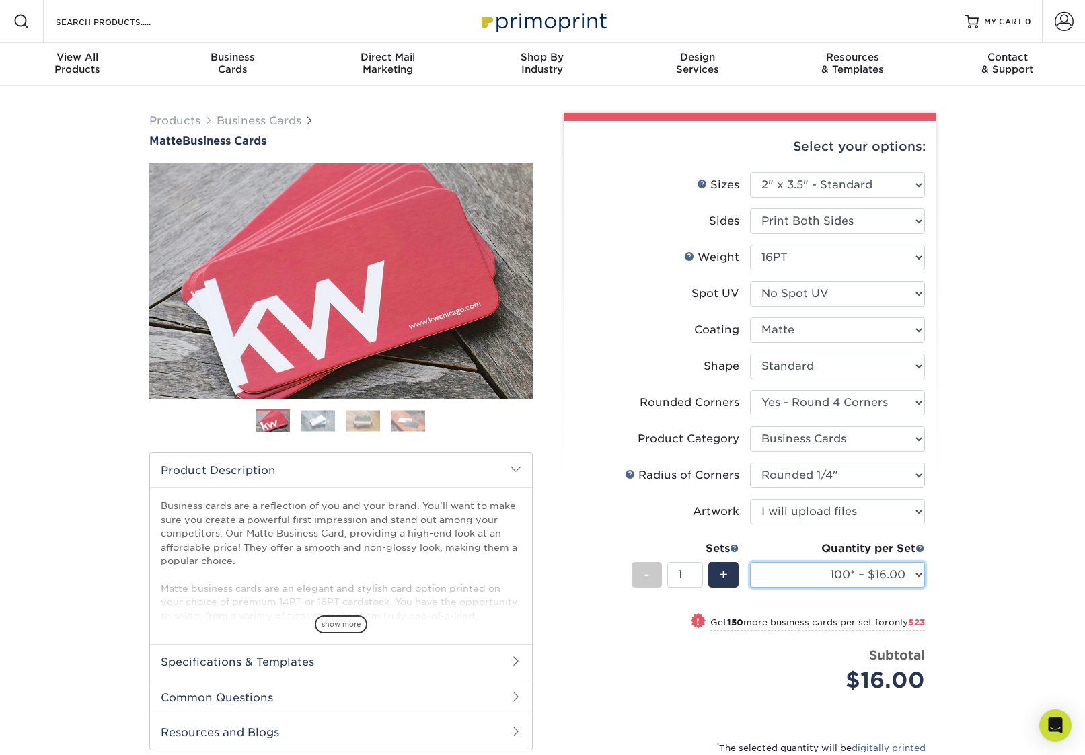
click at [918, 572] on select "100* – $16.00 250* – $39.00 500 – $77.00 1000 – $94.00 2500 – $173.00 5000 – $2…" at bounding box center [837, 575] width 175 height 26
click at [750, 562] on select "100* – $16.00 250* – $39.00 500 – $77.00 1000 – $94.00 2500 – $173.00 5000 – $2…" at bounding box center [837, 575] width 175 height 26
click at [897, 569] on select "100* – $16.00 250* – $39.00 500 – $77.00 1000 – $94.00 2500 – $173.00 5000 – $2…" at bounding box center [837, 575] width 175 height 26
click at [750, 562] on select "100* – $16.00 250* – $39.00 500 – $77.00 1000 – $94.00 2500 – $173.00 5000 – $2…" at bounding box center [837, 575] width 175 height 26
click at [888, 574] on select "100* – $16.00 250* – $39.00 500 – $77.00 1000 – $94.00 2500 – $173.00 5000 – $2…" at bounding box center [837, 575] width 175 height 26
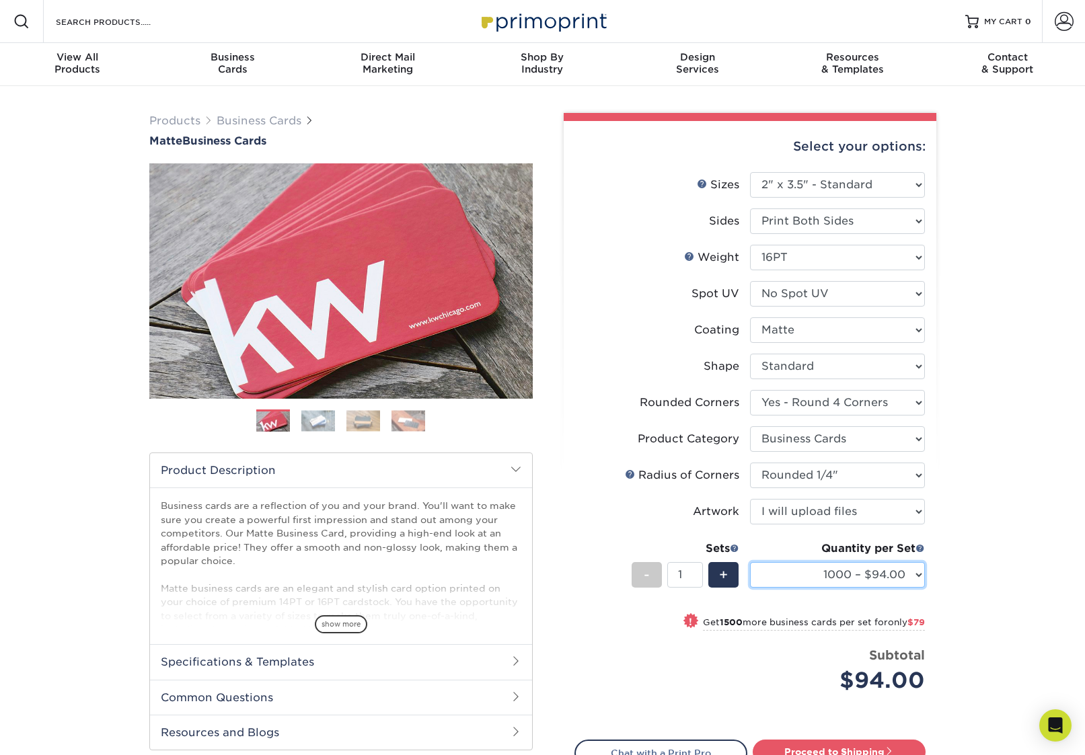
click at [880, 574] on select "100* – $16.00 250* – $39.00 500 – $77.00 1000 – $94.00 2500 – $173.00 5000 – $2…" at bounding box center [837, 575] width 175 height 26
click at [750, 562] on select "100* – $16.00 250* – $39.00 500 – $77.00 1000 – $94.00 2500 – $173.00 5000 – $2…" at bounding box center [837, 575] width 175 height 26
click at [824, 570] on select "100* – $16.00 250* – $39.00 500 – $77.00 1000 – $94.00 2500 – $173.00 5000 – $2…" at bounding box center [837, 575] width 175 height 26
click at [750, 562] on select "100* – $16.00 250* – $39.00 500 – $77.00 1000 – $94.00 2500 – $173.00 5000 – $2…" at bounding box center [837, 575] width 175 height 26
click at [814, 569] on select "100* – $16.00 250* – $39.00 500 – $77.00 1000 – $94.00 2500 – $173.00 5000 – $2…" at bounding box center [837, 575] width 175 height 26
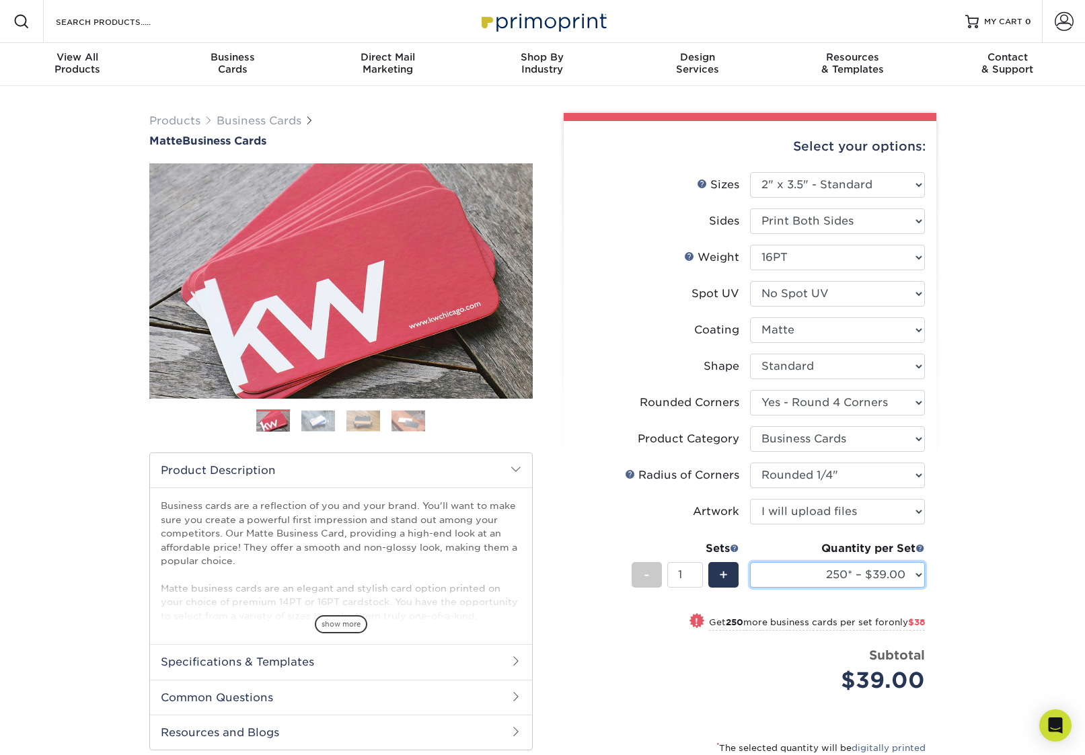
select select "100* – $16.00"
click at [750, 562] on select "100* – $16.00 250* – $39.00 500 – $77.00 1000 – $94.00 2500 – $173.00 5000 – $2…" at bounding box center [837, 575] width 175 height 26
click at [820, 579] on select "100* – $16.00 250* – $39.00 500 – $77.00 1000 – $94.00 2500 – $173.00 5000 – $2…" at bounding box center [837, 575] width 175 height 26
click at [826, 394] on select "Please Select Yes - Round 2 Corners Yes - Round 4 Corners No" at bounding box center [837, 403] width 175 height 26
select select "0"
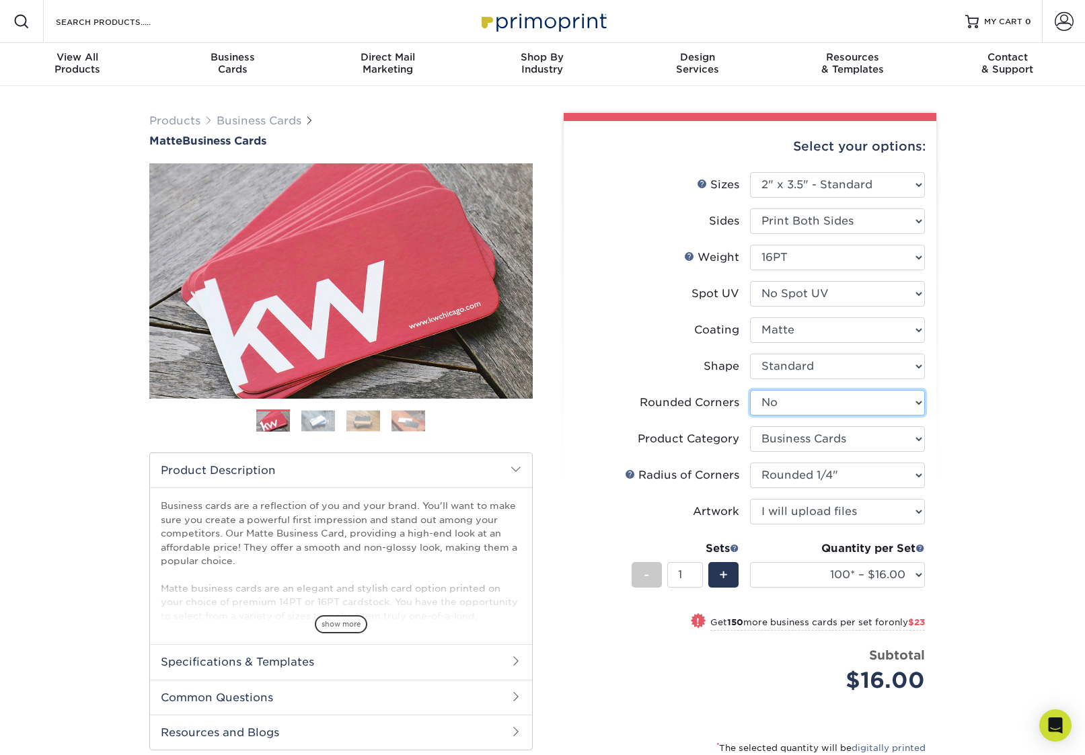
click at [750, 390] on select "Please Select Yes - Round 2 Corners Yes - Round 4 Corners No" at bounding box center [837, 403] width 175 height 26
select select "-1"
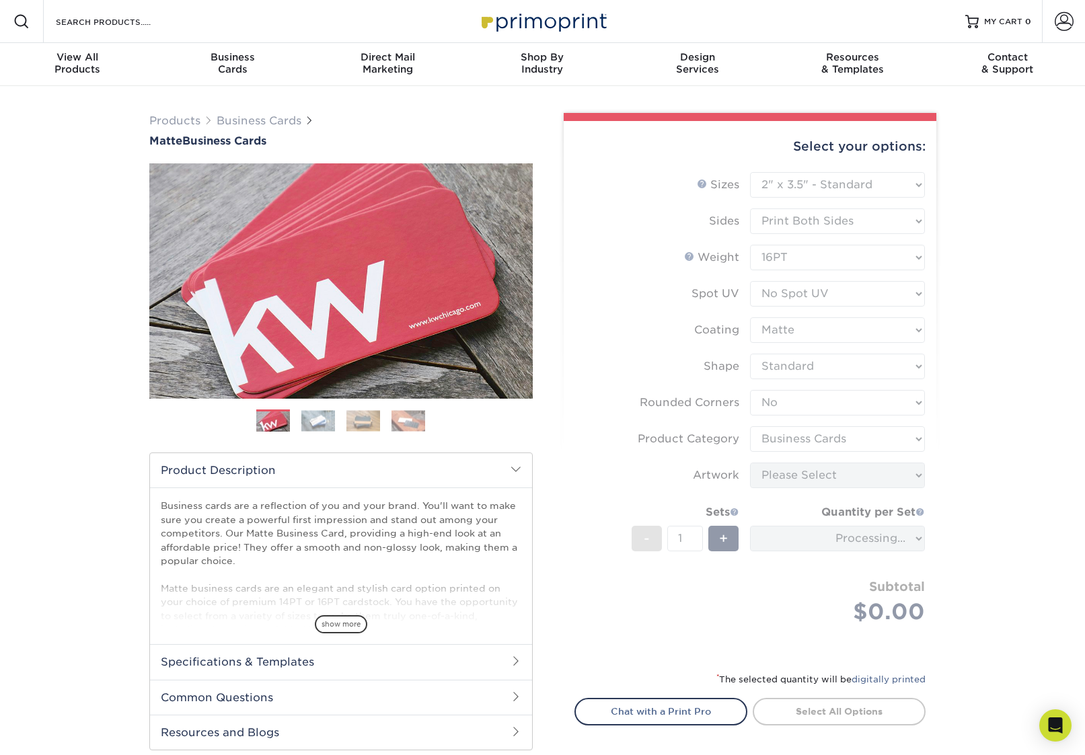
click at [990, 449] on div "Products Business Cards Matte Business Cards Previous Next 100 $ 9" at bounding box center [542, 470] width 1085 height 769
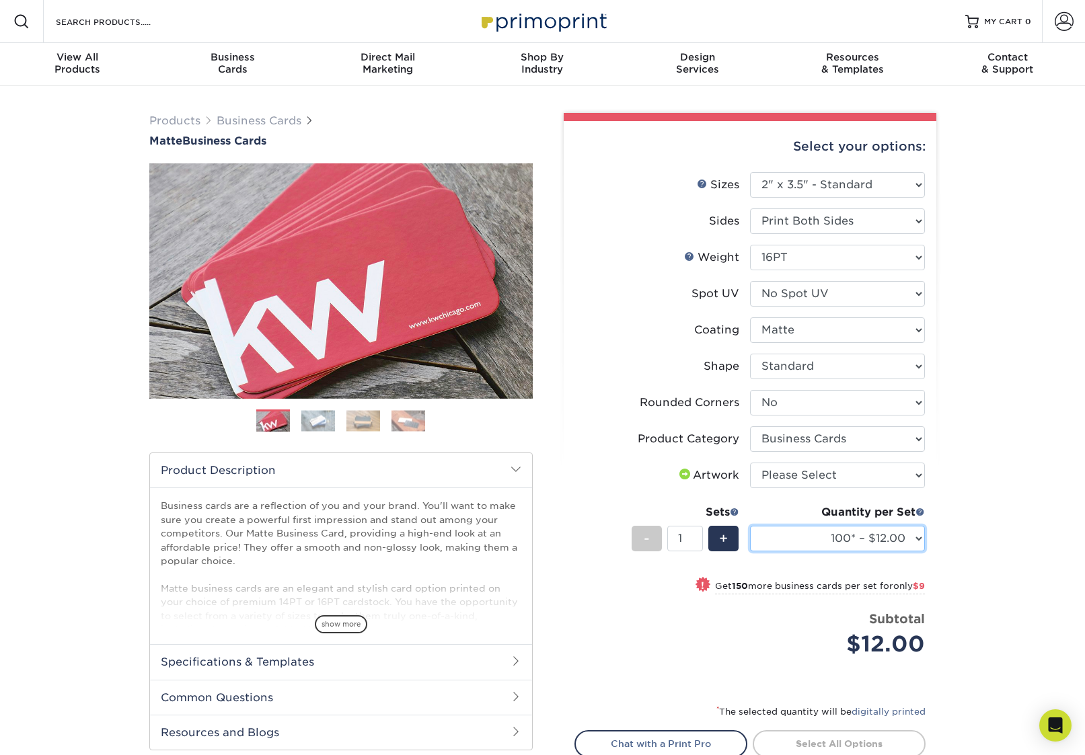
click at [910, 541] on select "100* – $12.00 250* – $21.00 500 – $42.00 1000 – $53.00 (free shipping*) 2500 – …" at bounding box center [837, 539] width 175 height 26
select select "250* – $21.00"
click at [750, 526] on select "100* – $12.00 250* – $21.00 500 – $42.00 1000 – $53.00 (free shipping*) 2500 – …" at bounding box center [837, 539] width 175 height 26
click at [1008, 520] on div "Products Business Cards Matte Business Cards Previous Next 100 $ 9" at bounding box center [542, 486] width 1085 height 801
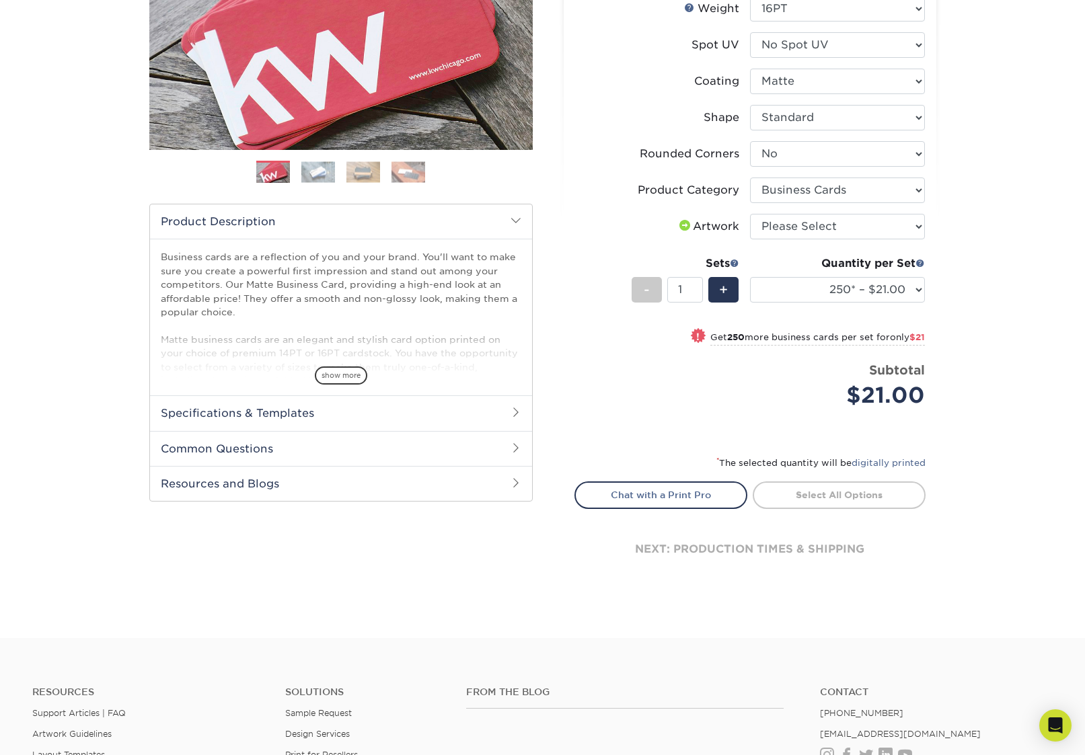
scroll to position [525, 0]
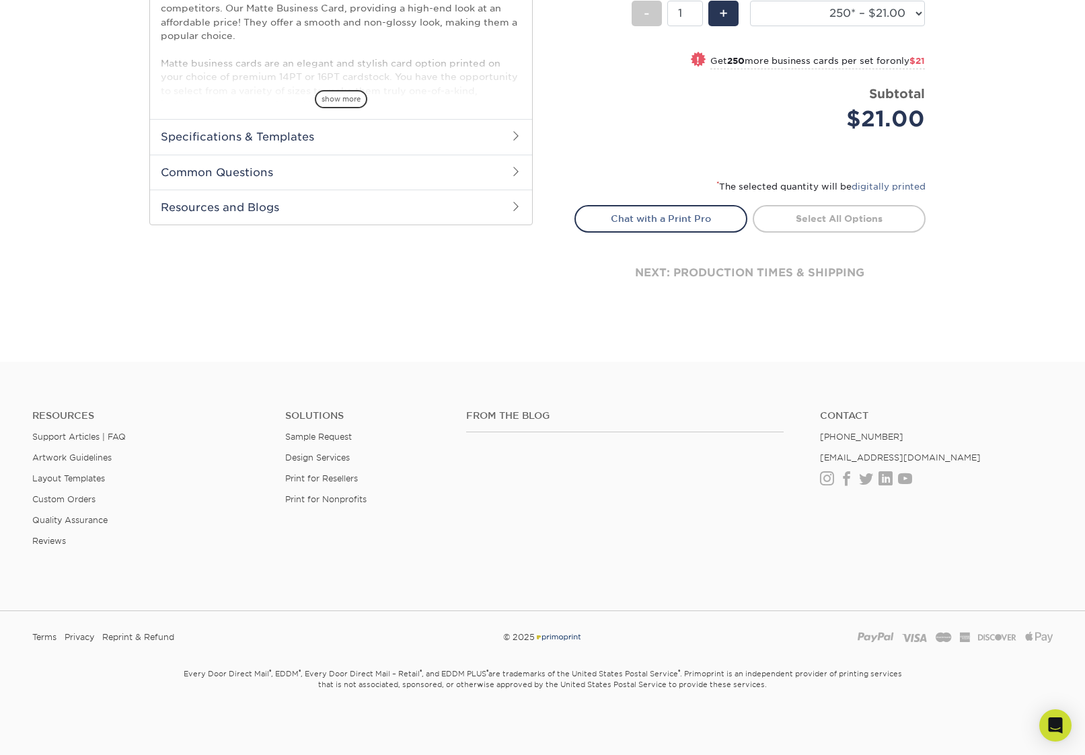
click at [448, 483] on ul "Solutions Sample Request Design Services Print for Resellers Print for Nonprofi…" at bounding box center [365, 483] width 181 height 147
click at [319, 479] on link "Print for Resellers" at bounding box center [321, 478] width 73 height 10
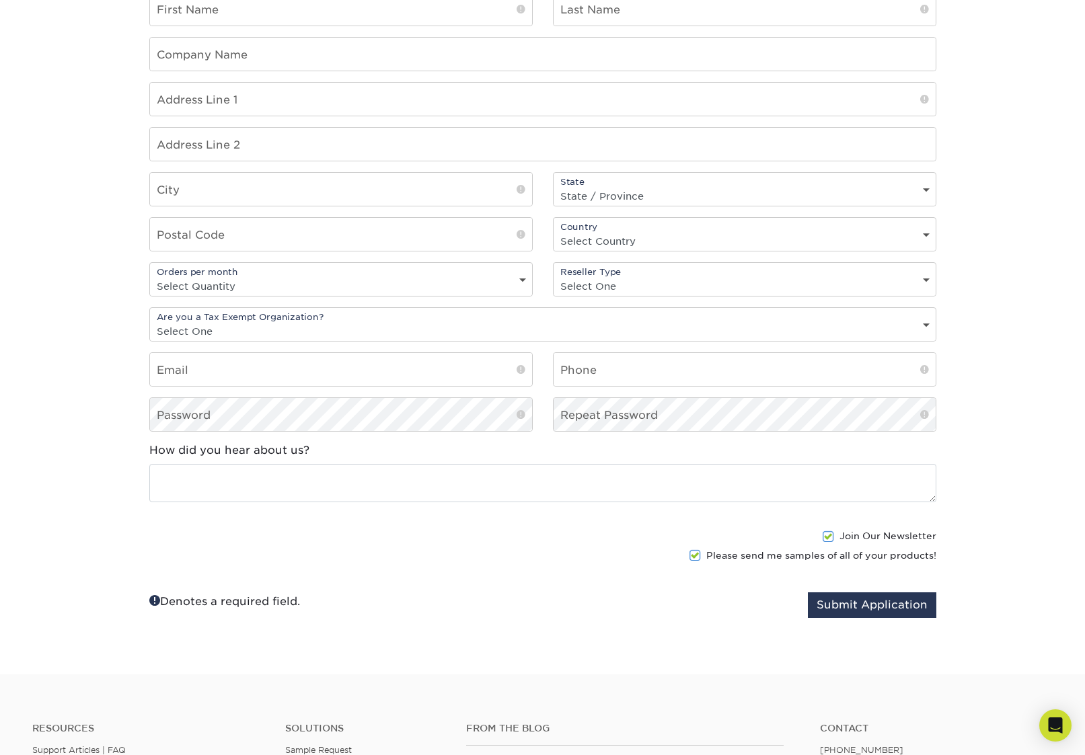
scroll to position [1405, 0]
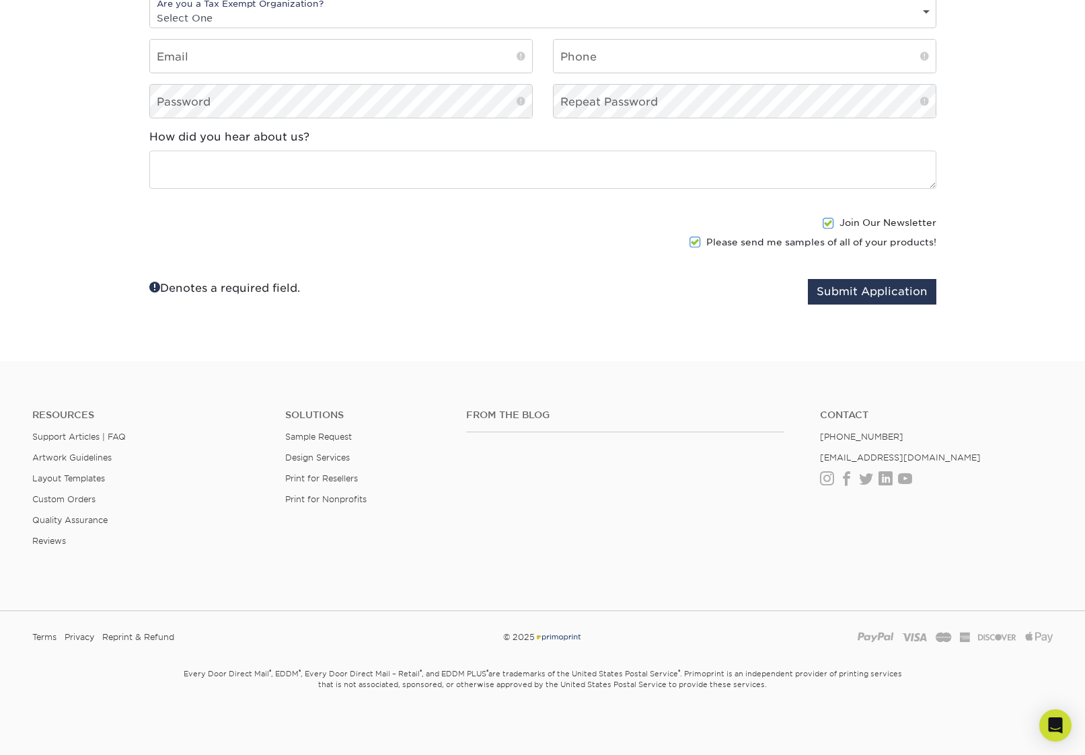
click at [115, 658] on div "Terms Privacy Reprint & Refund © 2025 [GEOGRAPHIC_DATA] Visa Mastercard America…" at bounding box center [542, 643] width 1085 height 42
